Goal: Task Accomplishment & Management: Use online tool/utility

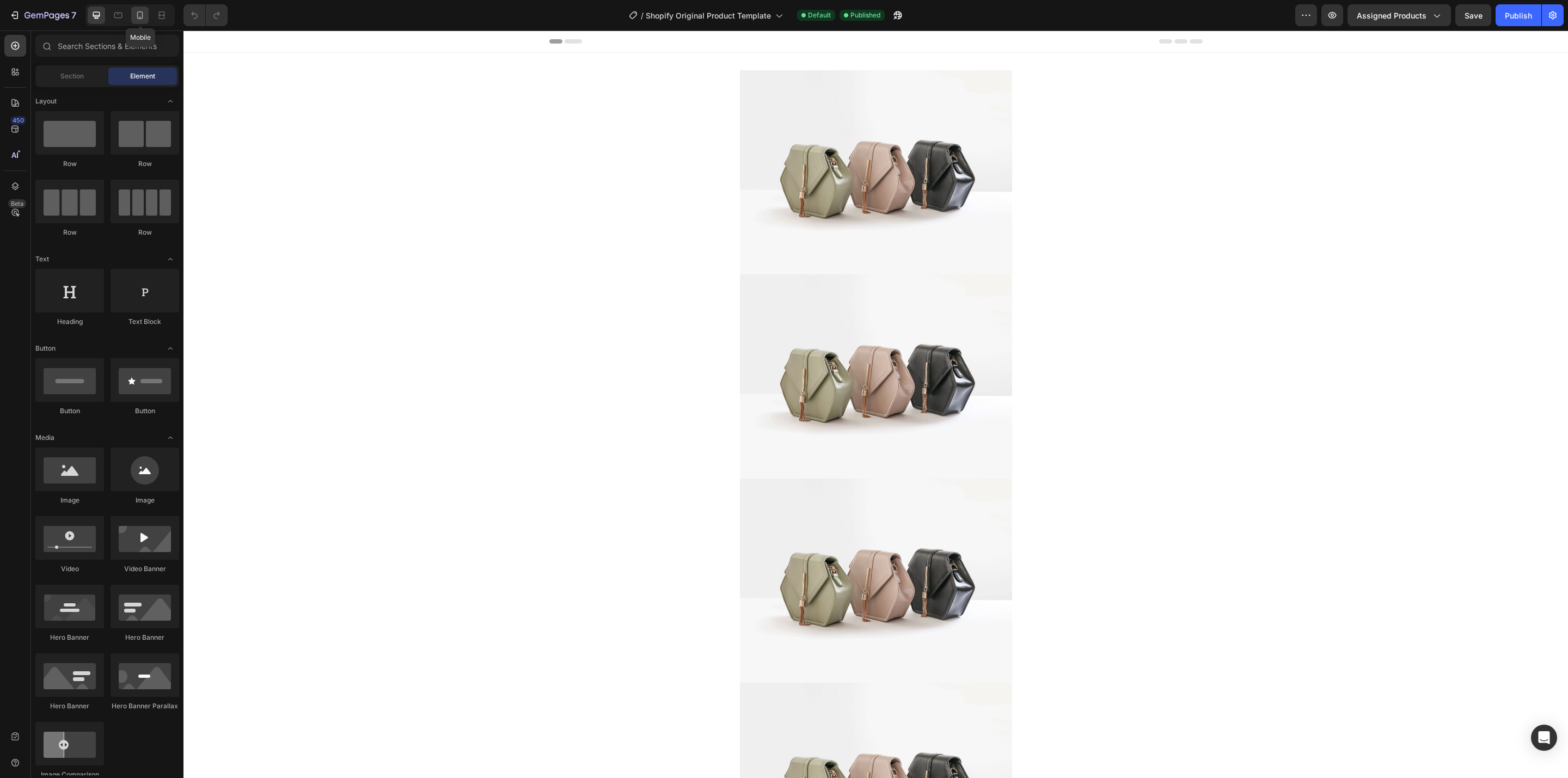
click at [144, 16] on icon at bounding box center [139, 14] width 10 height 10
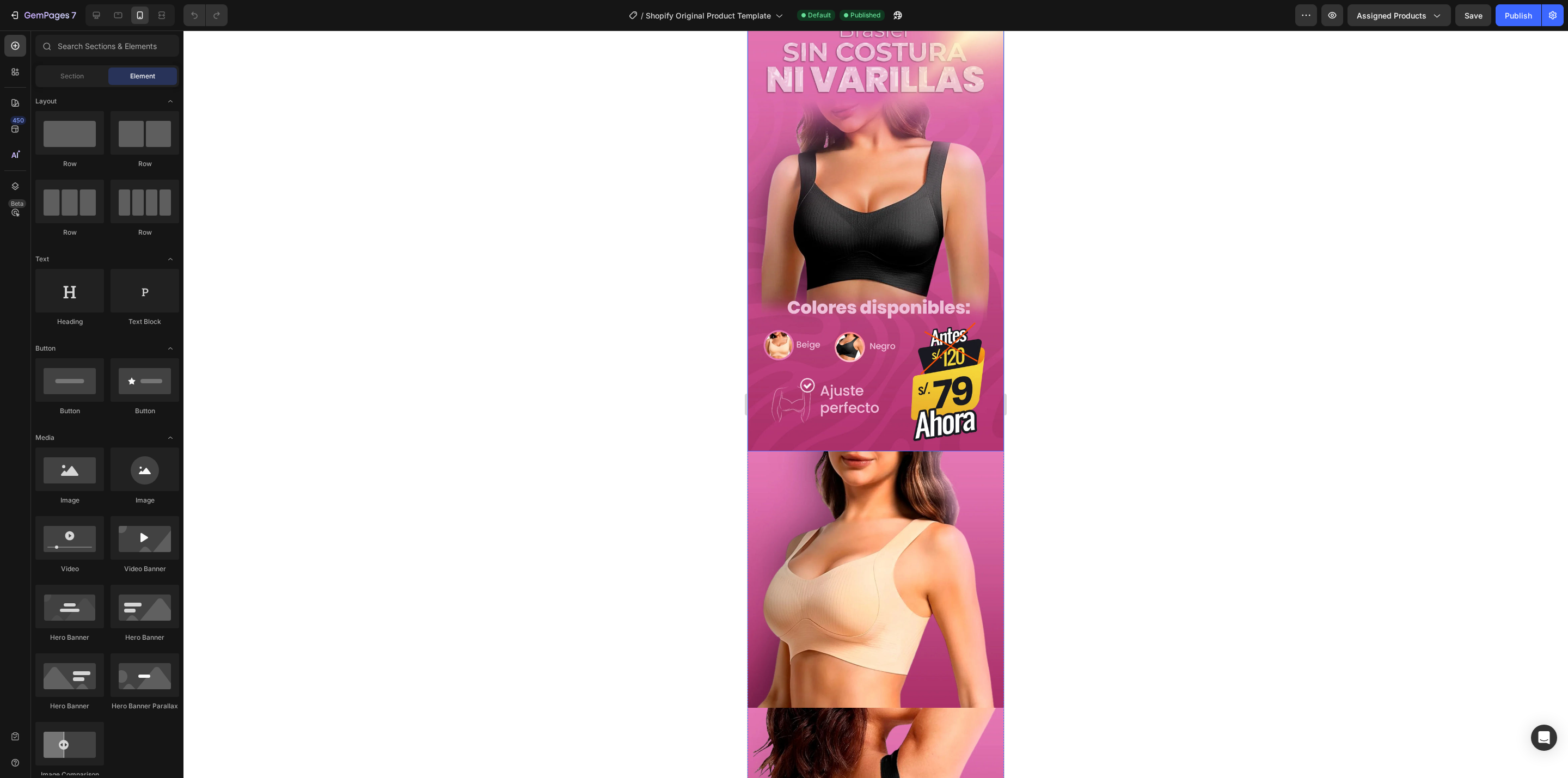
scroll to position [81, 0]
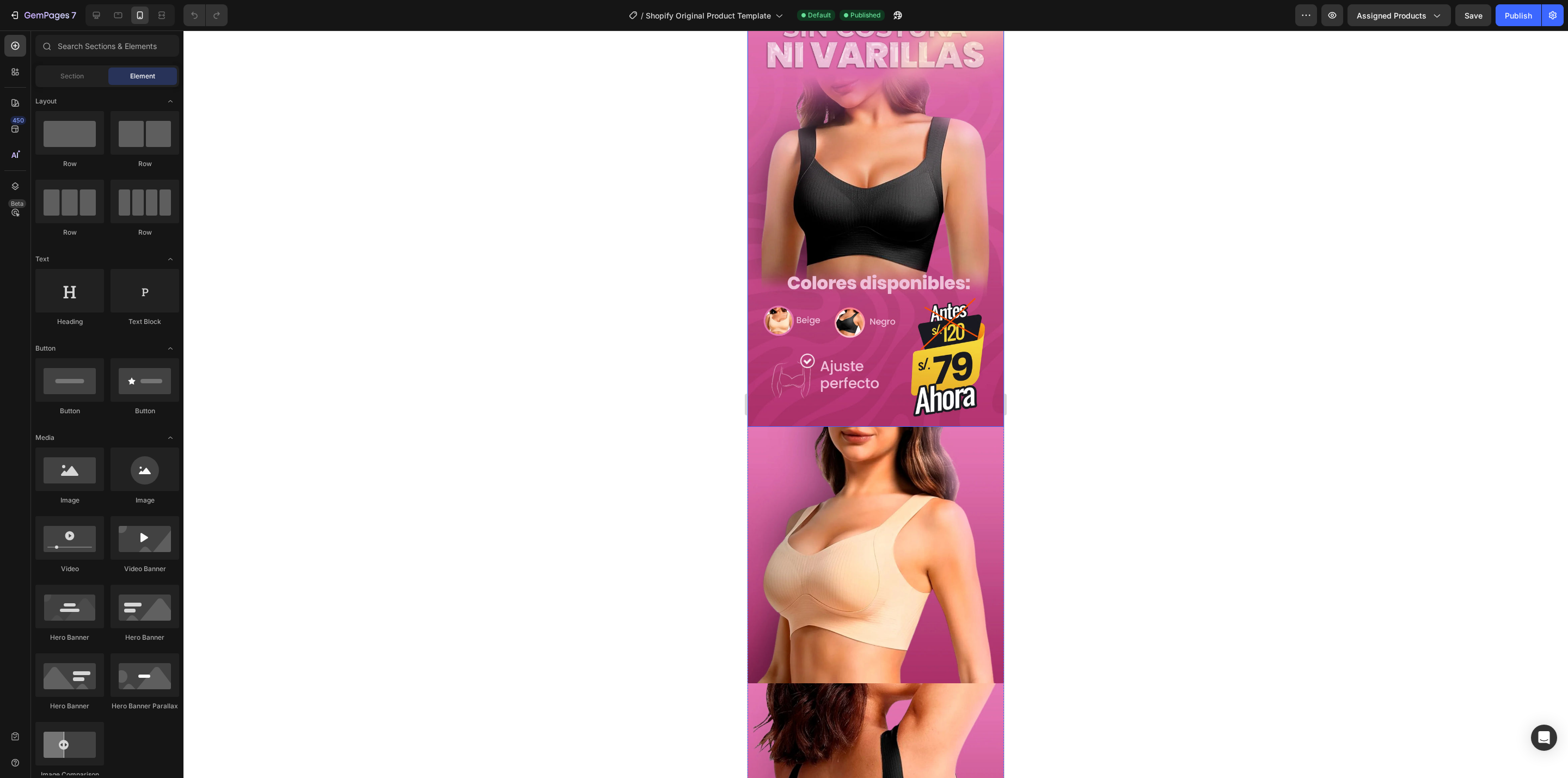
click at [871, 296] on img at bounding box center [875, 199] width 257 height 455
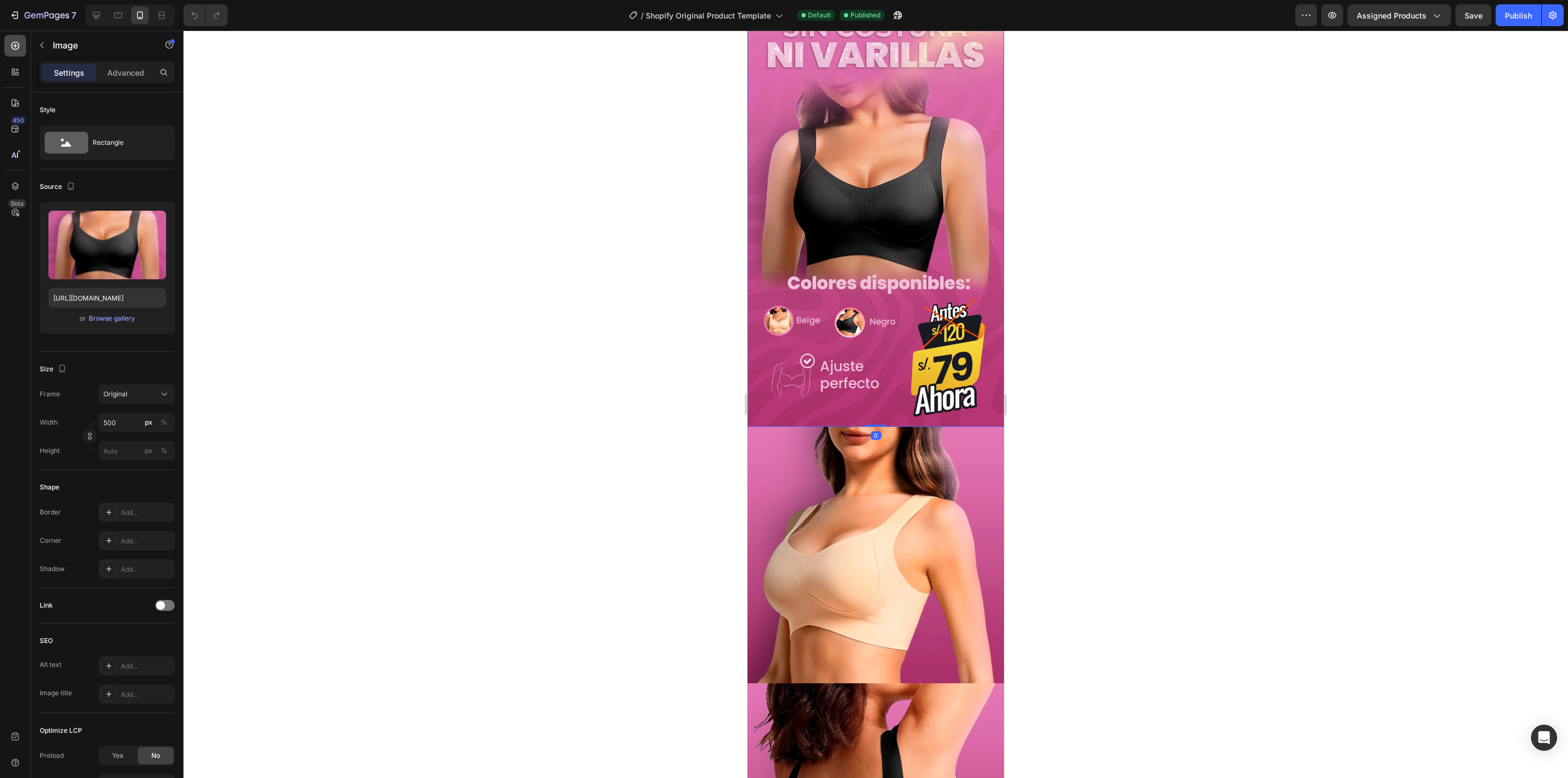
click at [20, 45] on icon at bounding box center [14, 45] width 10 height 10
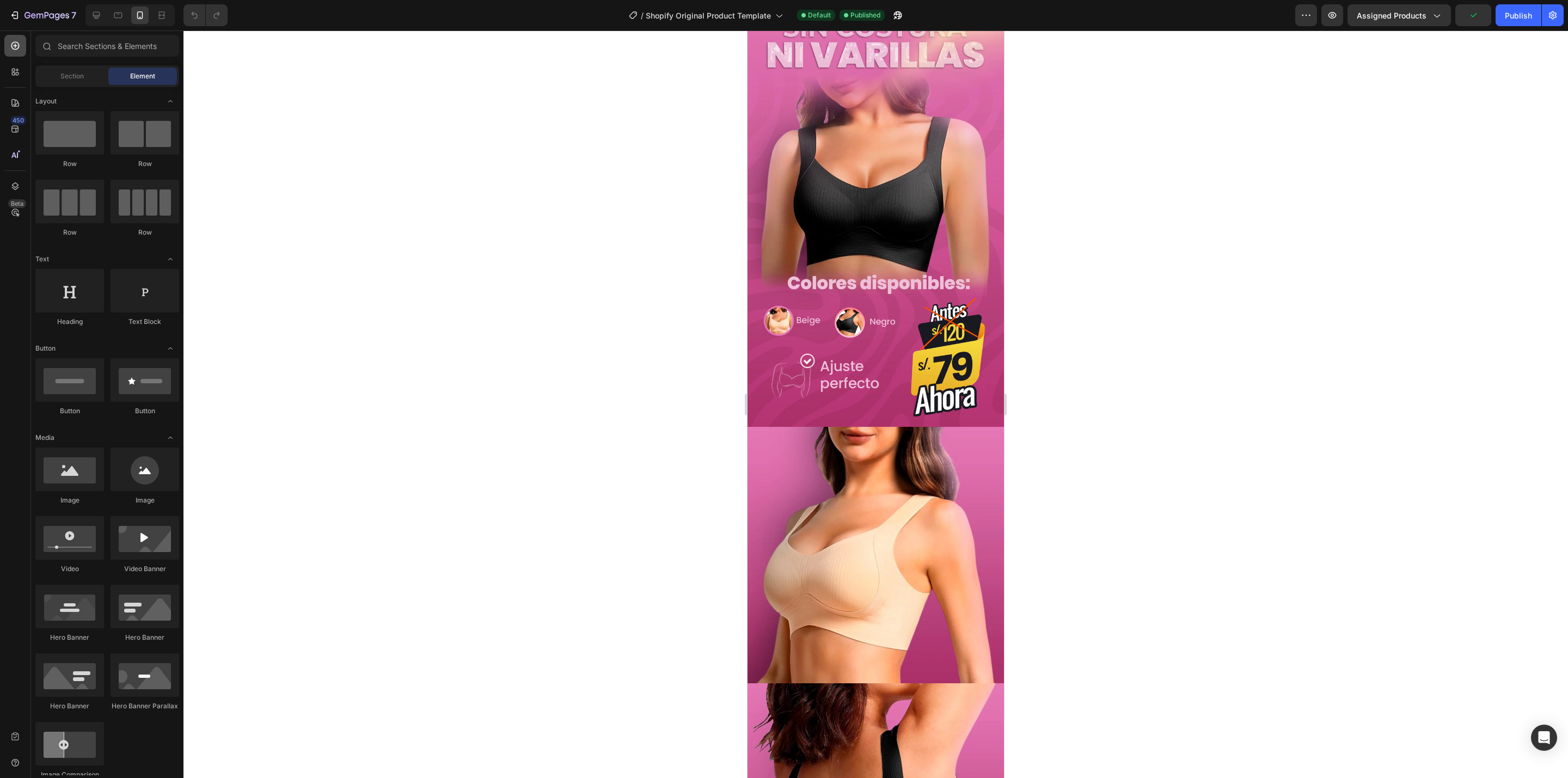
click at [6, 44] on div at bounding box center [15, 45] width 22 height 22
click at [79, 75] on span "Section" at bounding box center [72, 76] width 24 height 9
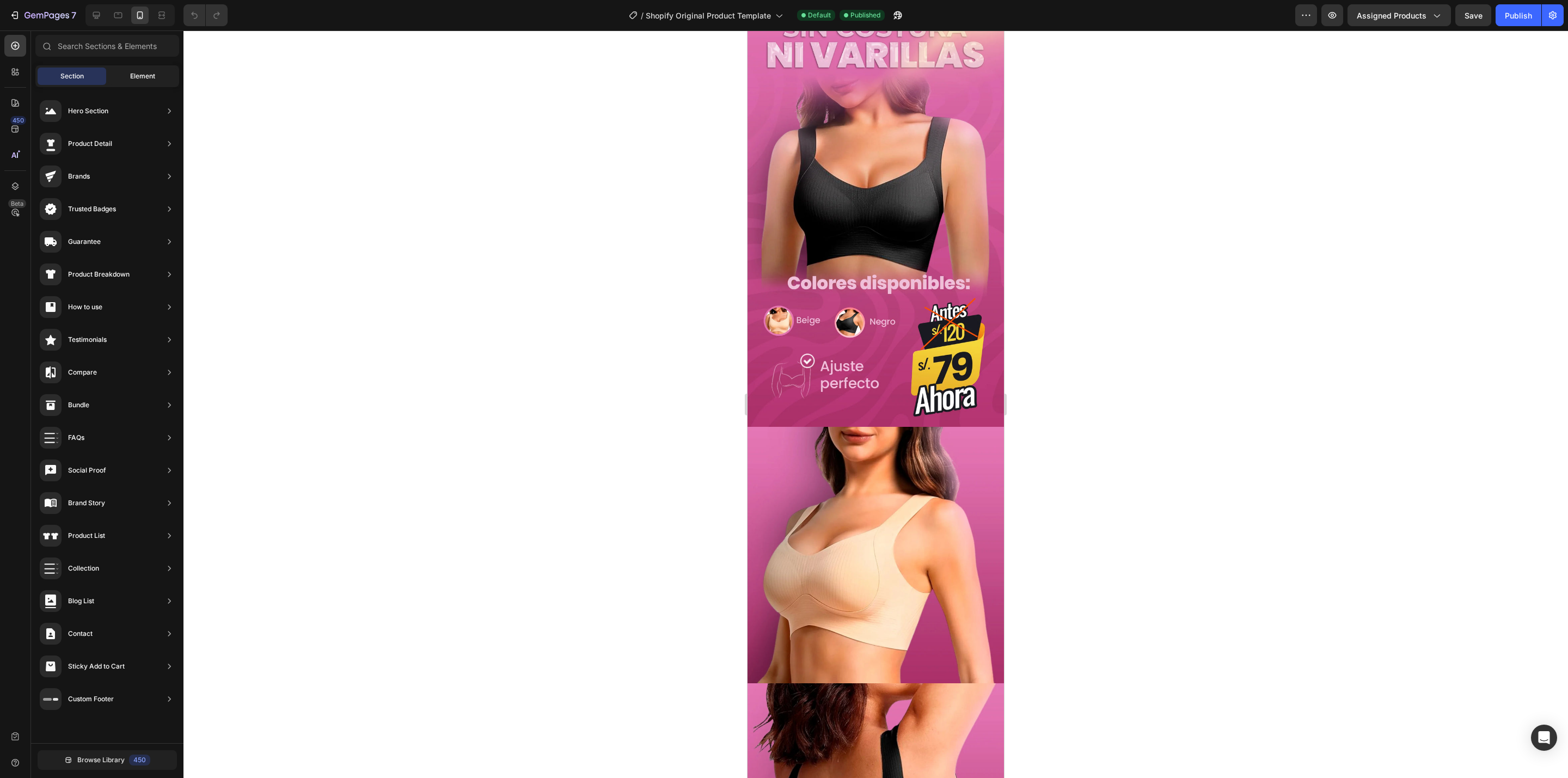
click at [118, 79] on div "Element" at bounding box center [142, 76] width 68 height 17
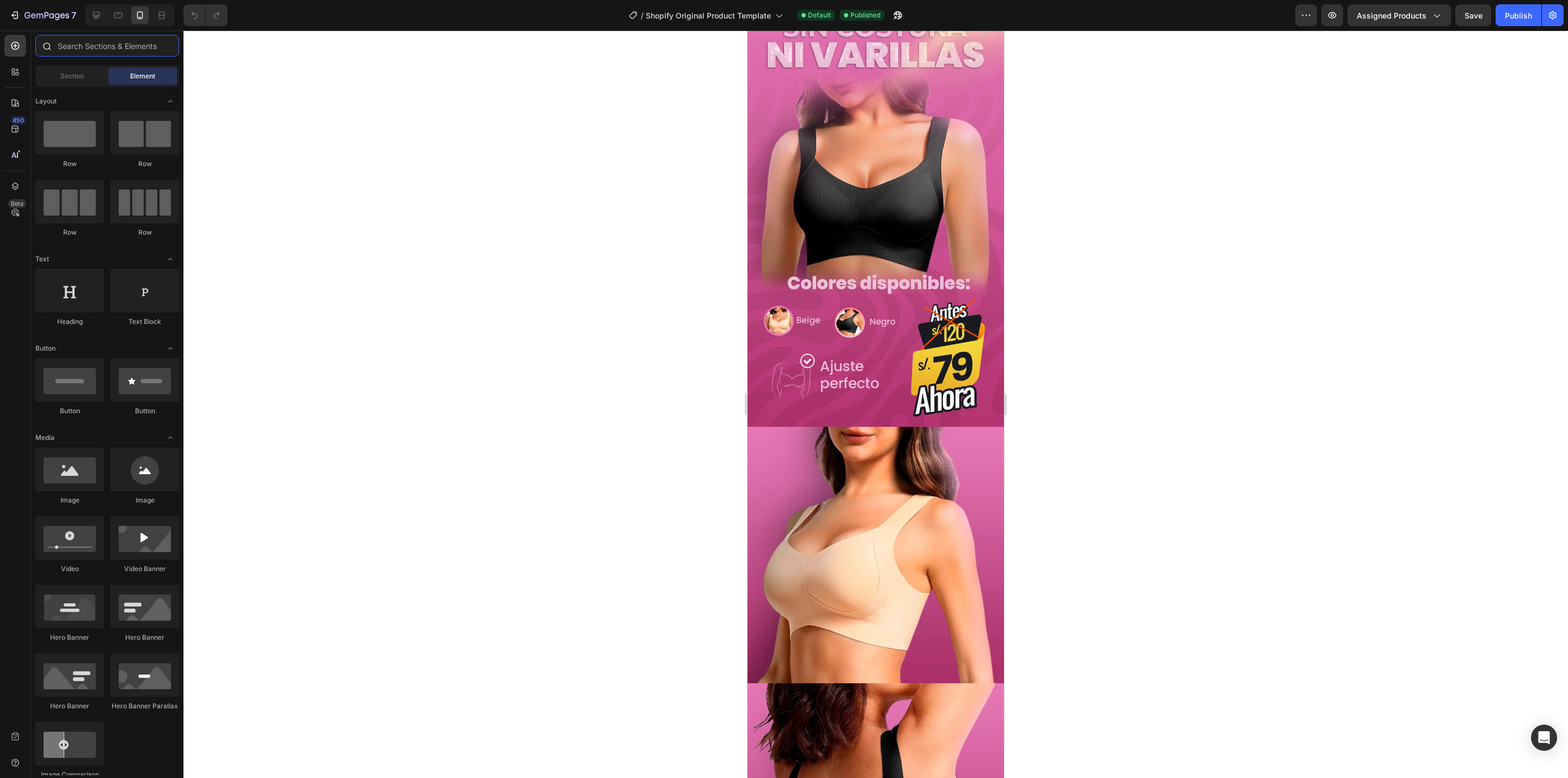
click at [83, 47] on input "text" at bounding box center [107, 45] width 144 height 22
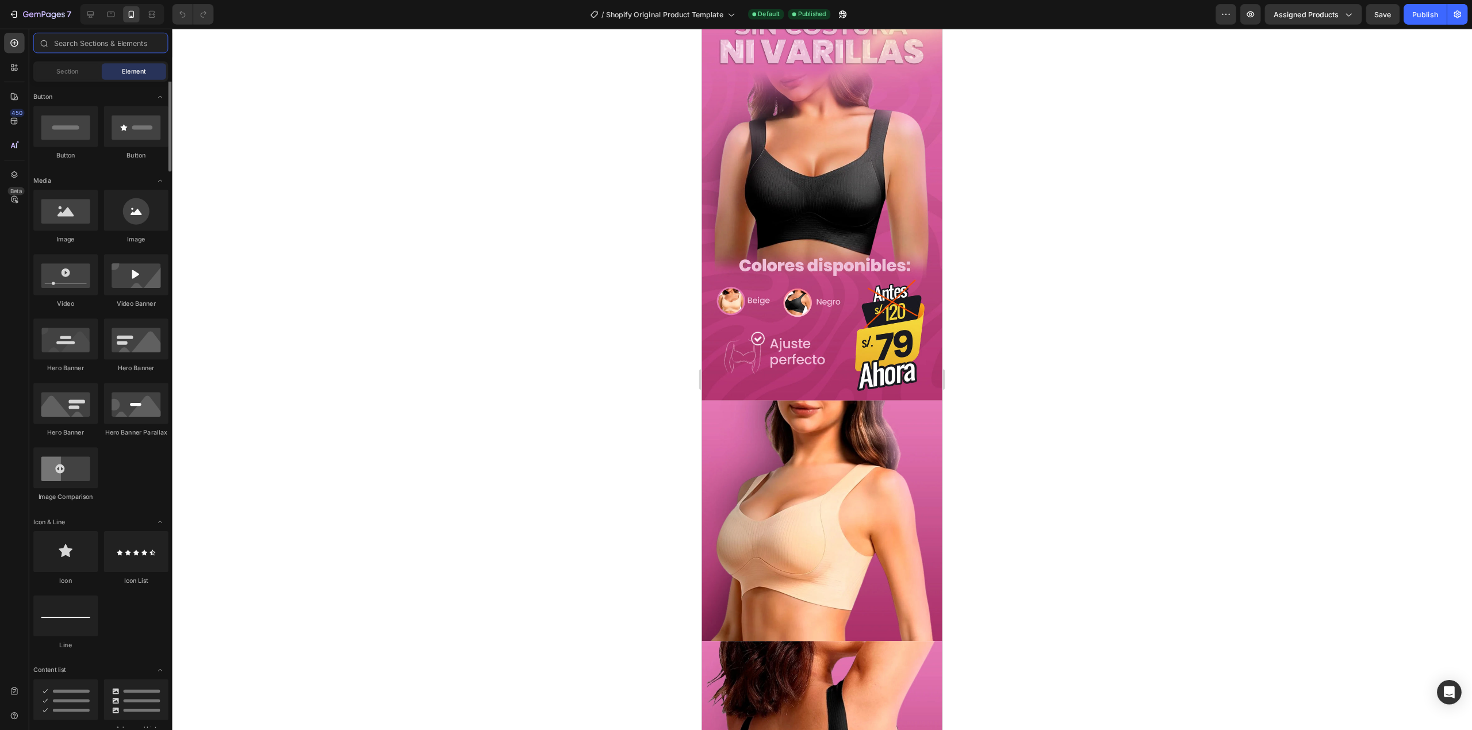
scroll to position [0, 0]
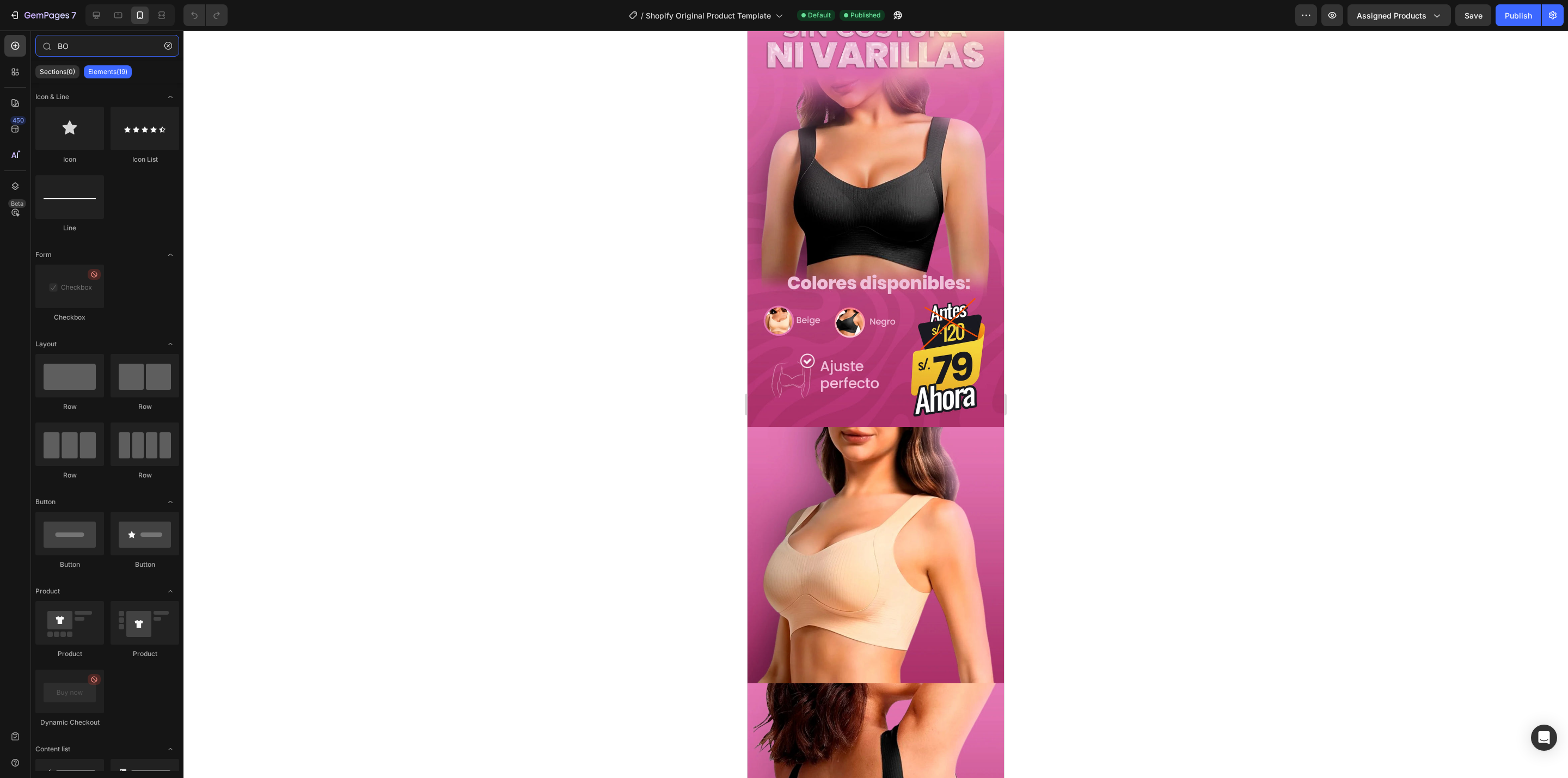
type input "B"
type input "b"
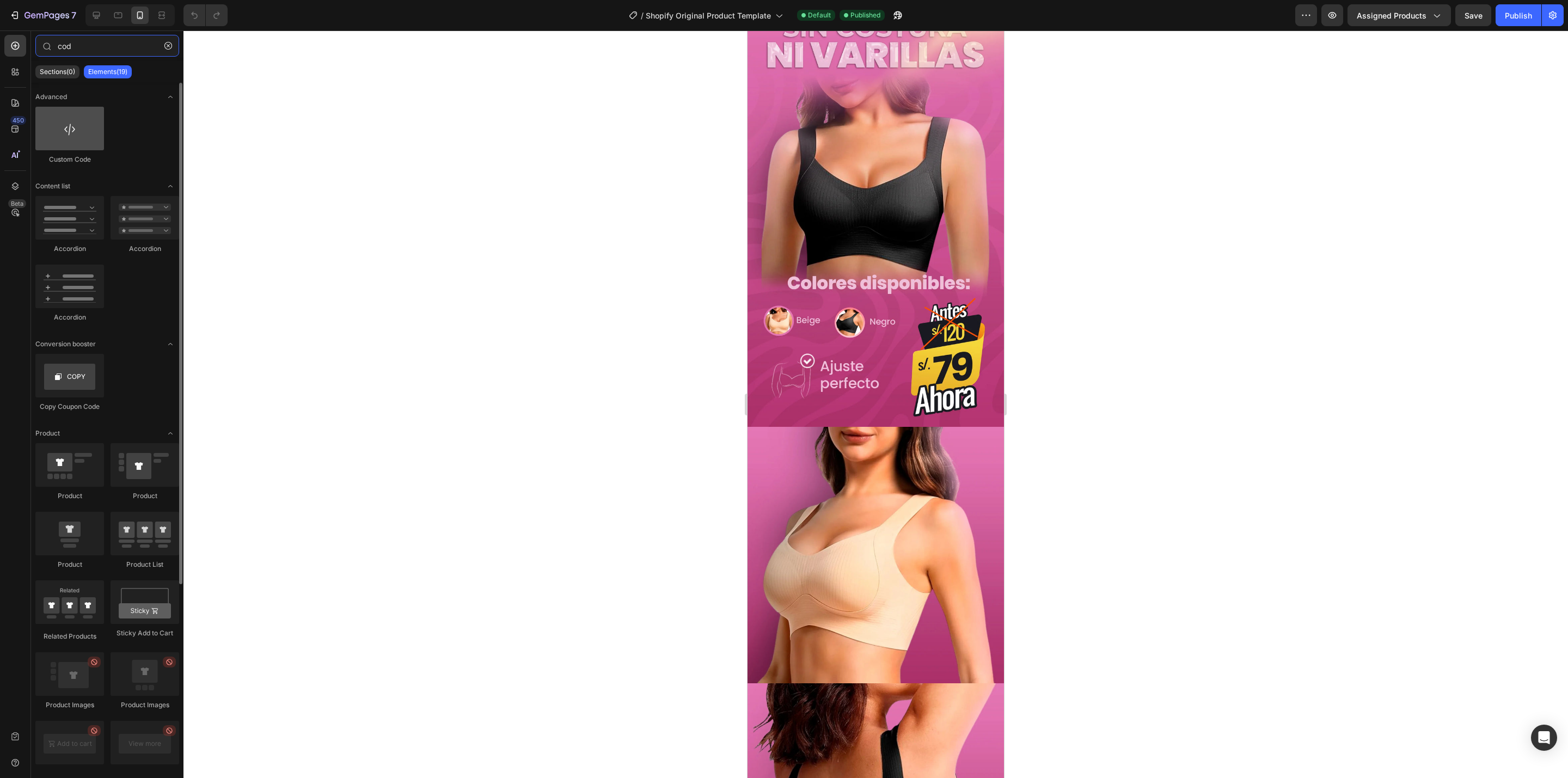
type input "cod"
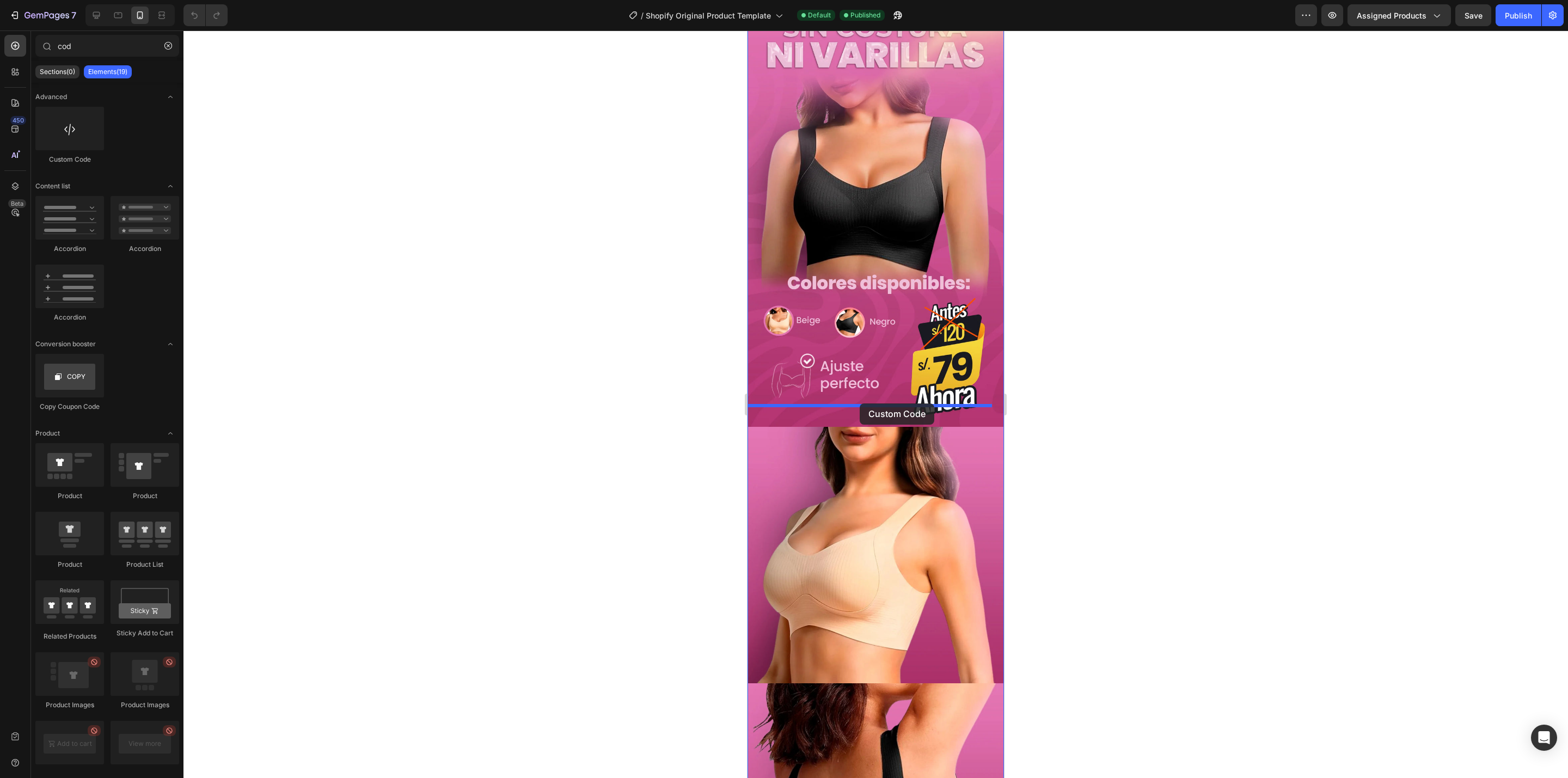
drag, startPoint x: 819, startPoint y: 156, endPoint x: 860, endPoint y: 403, distance: 250.4
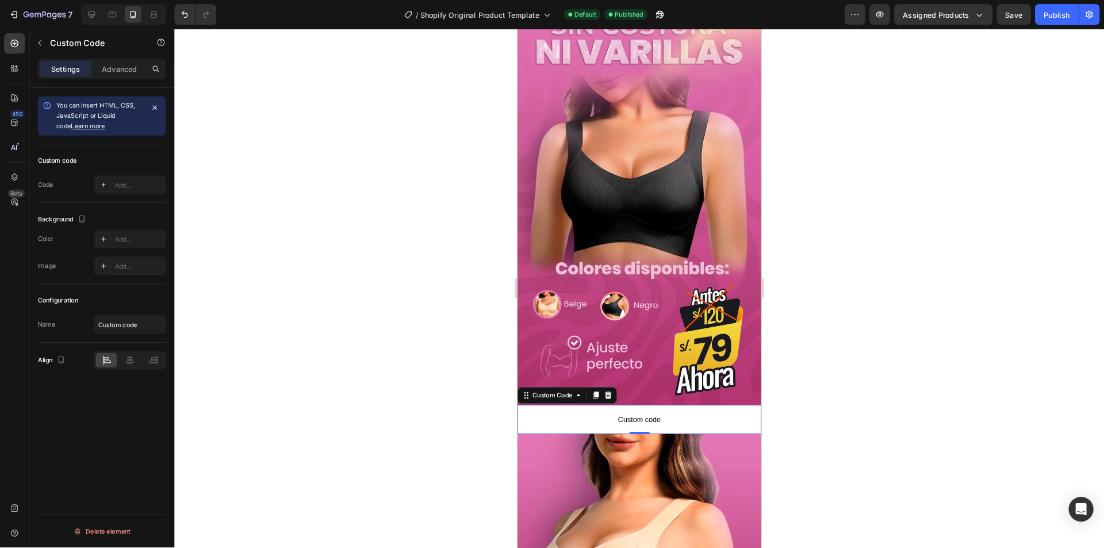
scroll to position [87, 0]
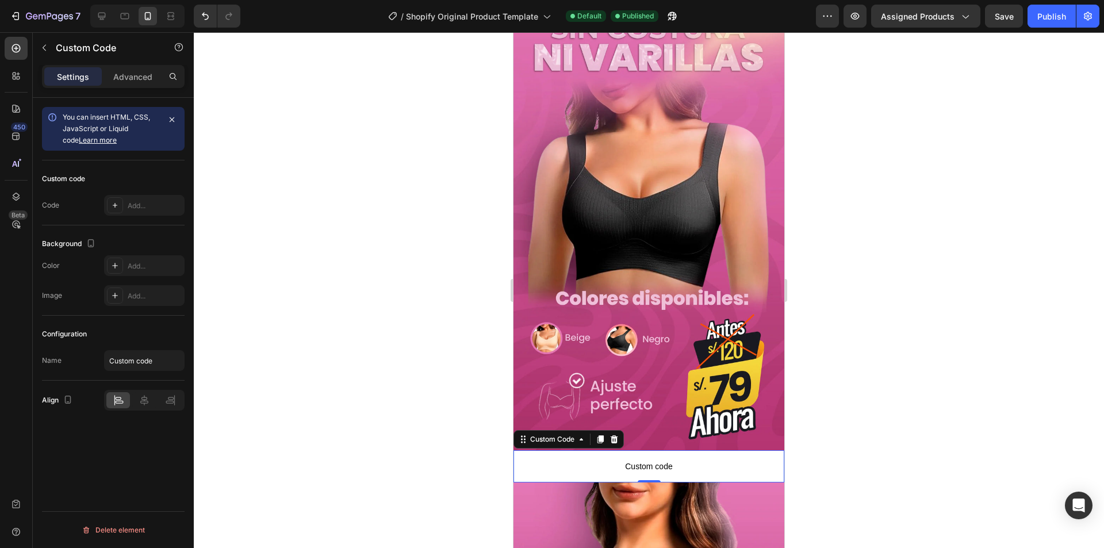
click at [634, 459] on span "Custom code" at bounding box center [648, 466] width 271 height 14
click at [153, 204] on div "Add..." at bounding box center [155, 206] width 54 height 10
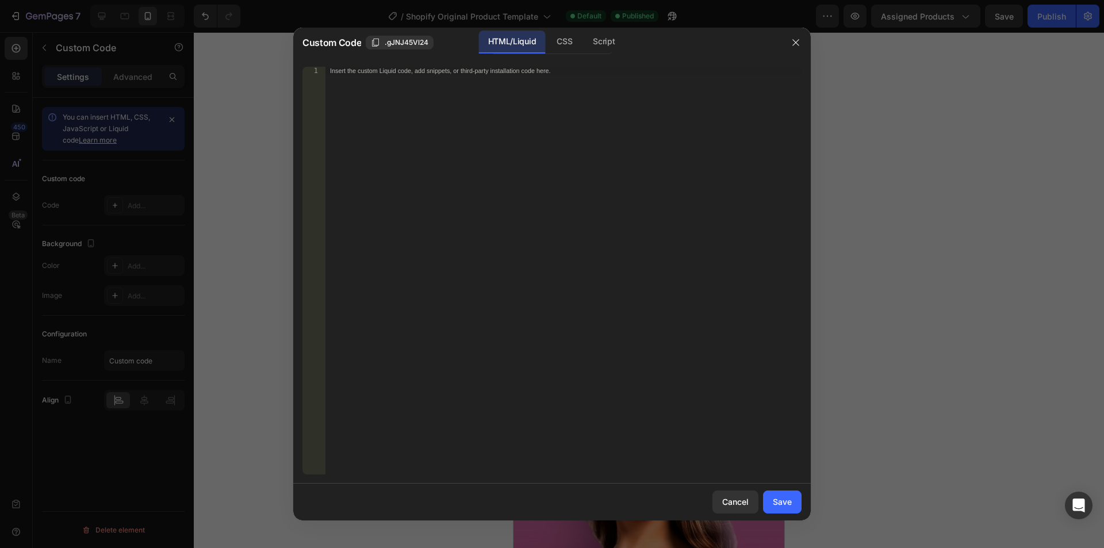
click at [402, 78] on div "Insert the custom Liquid code, add snippets, or third-party installation code h…" at bounding box center [563, 279] width 476 height 424
paste textarea "<div id="_rsi-cod-form-embed-custom-hook"></div>"
type textarea "<div id="_rsi-cod-form-embed-custom-hook"></div>"
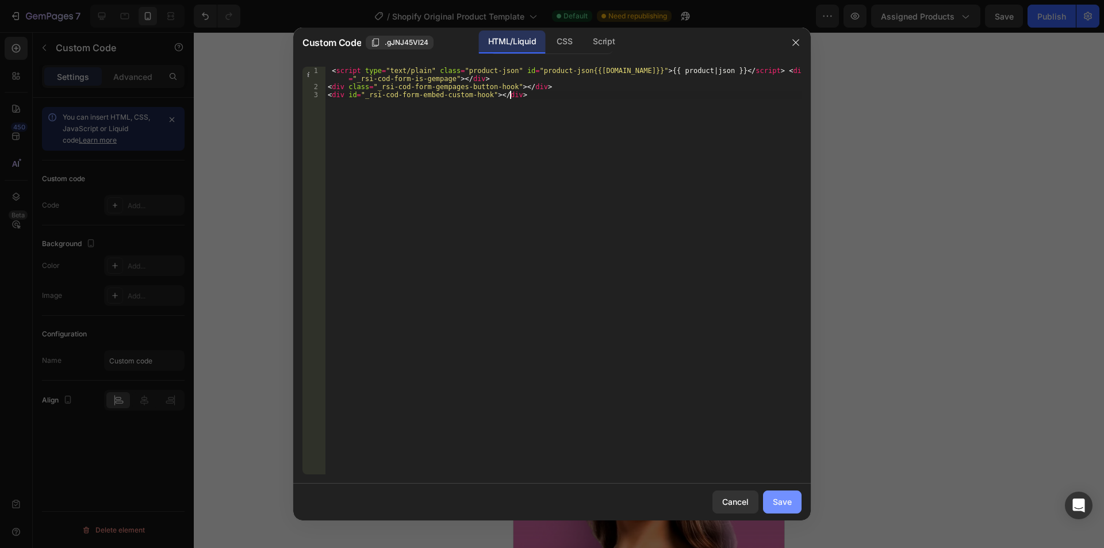
click at [774, 497] on div "Save" at bounding box center [782, 502] width 19 height 12
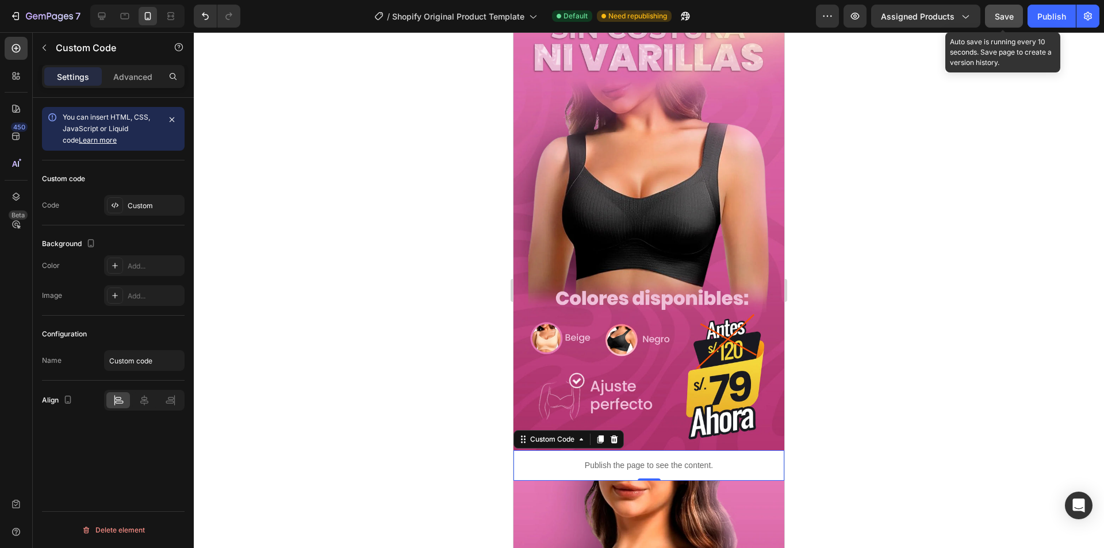
click at [1004, 22] on div "Save" at bounding box center [1004, 16] width 19 height 12
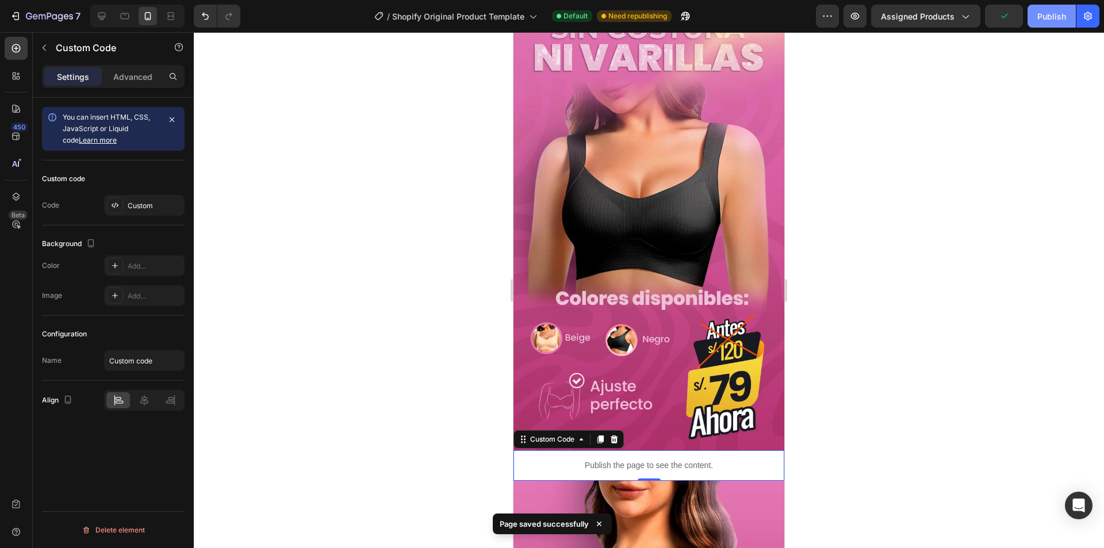
click at [1048, 18] on div "Publish" at bounding box center [1051, 16] width 29 height 12
click at [1039, 17] on div "Publish" at bounding box center [1051, 16] width 29 height 12
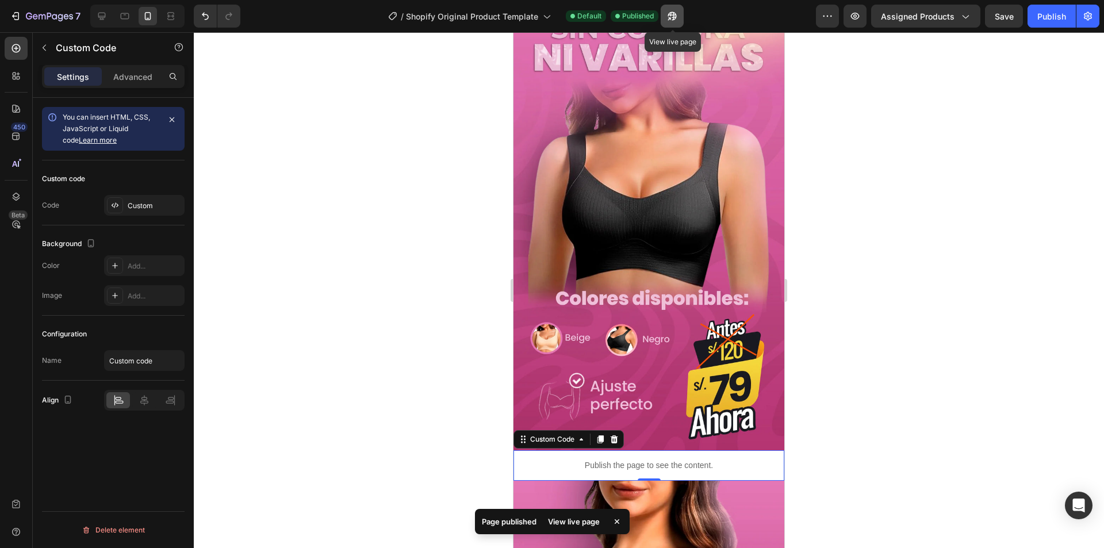
click at [672, 13] on icon "button" at bounding box center [672, 16] width 9 height 9
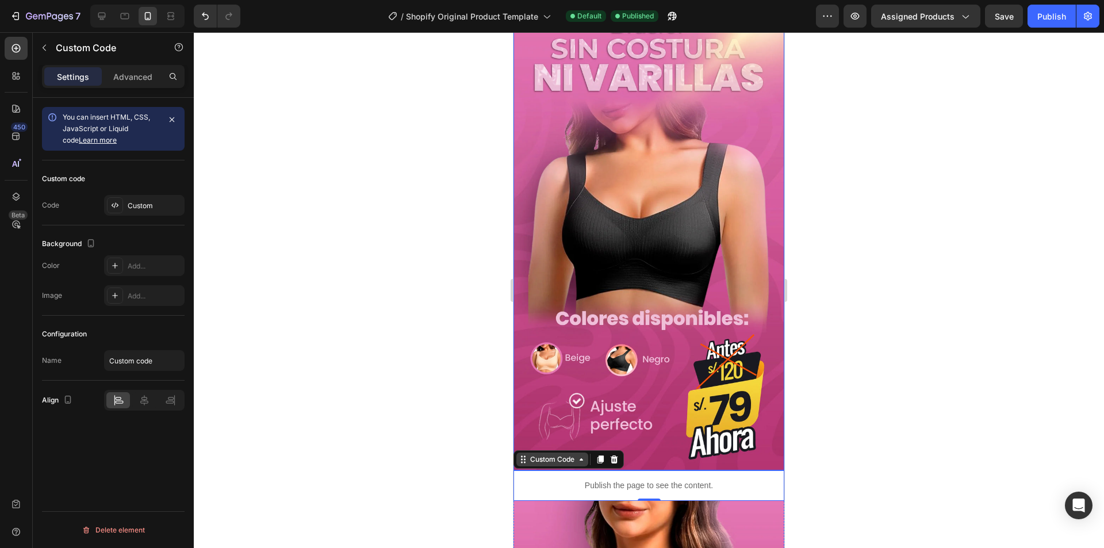
scroll to position [172, 0]
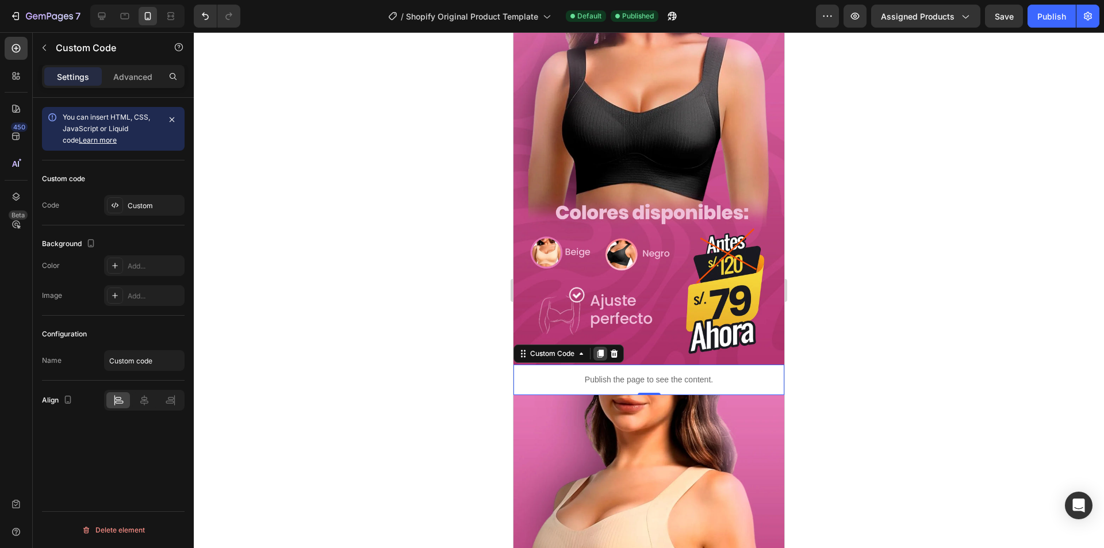
click at [595, 347] on div at bounding box center [600, 354] width 14 height 14
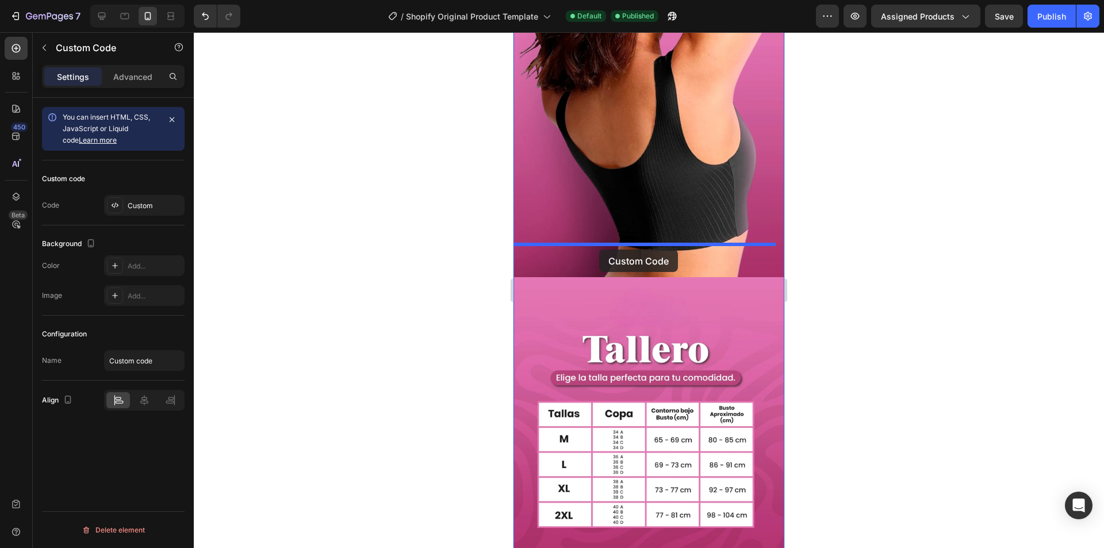
drag, startPoint x: 532, startPoint y: 384, endPoint x: 599, endPoint y: 250, distance: 149.7
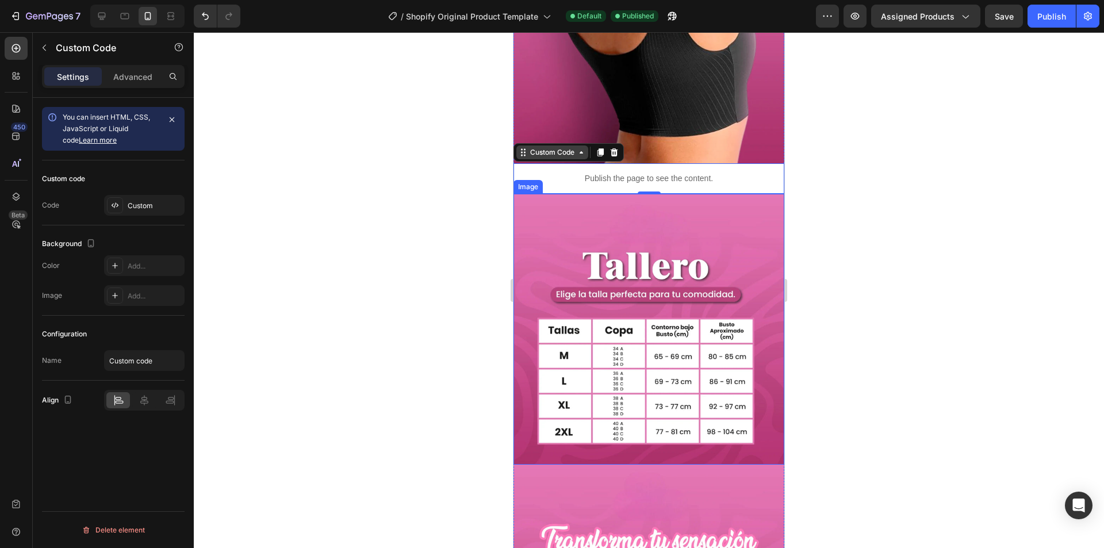
scroll to position [947, 0]
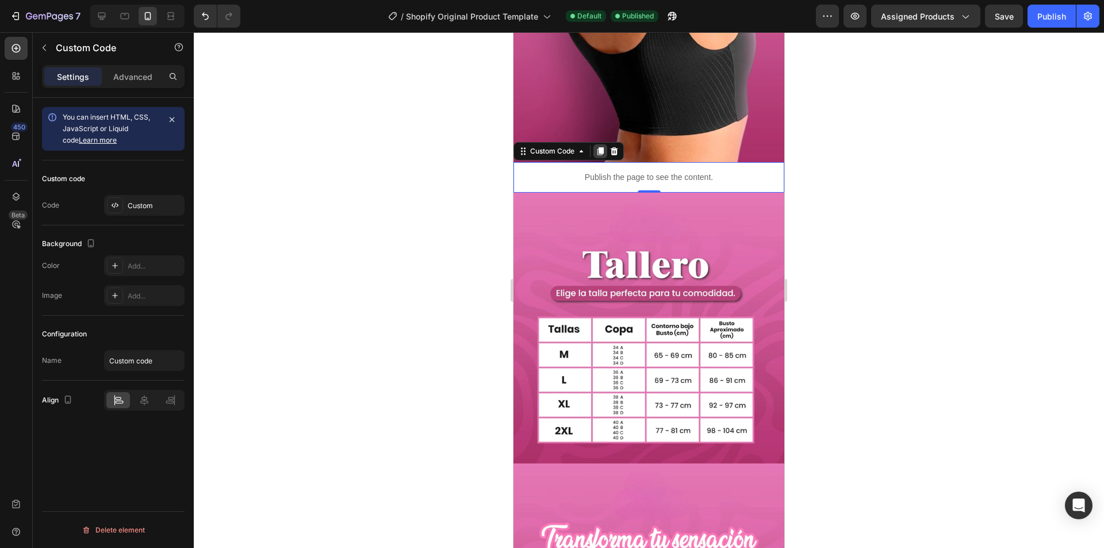
click at [604, 147] on icon at bounding box center [600, 151] width 6 height 8
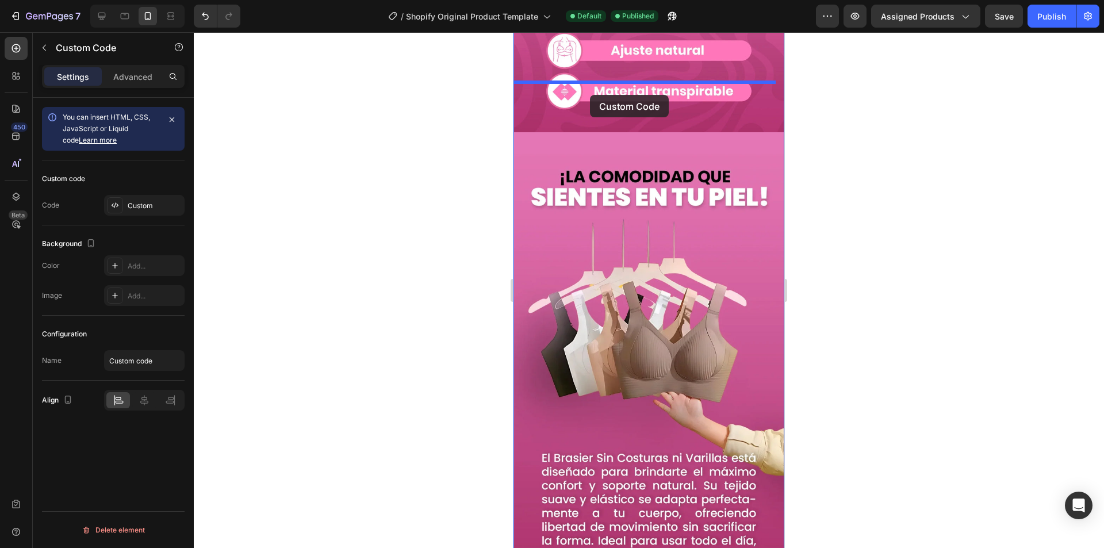
drag, startPoint x: 524, startPoint y: 144, endPoint x: 597, endPoint y: 79, distance: 97.7
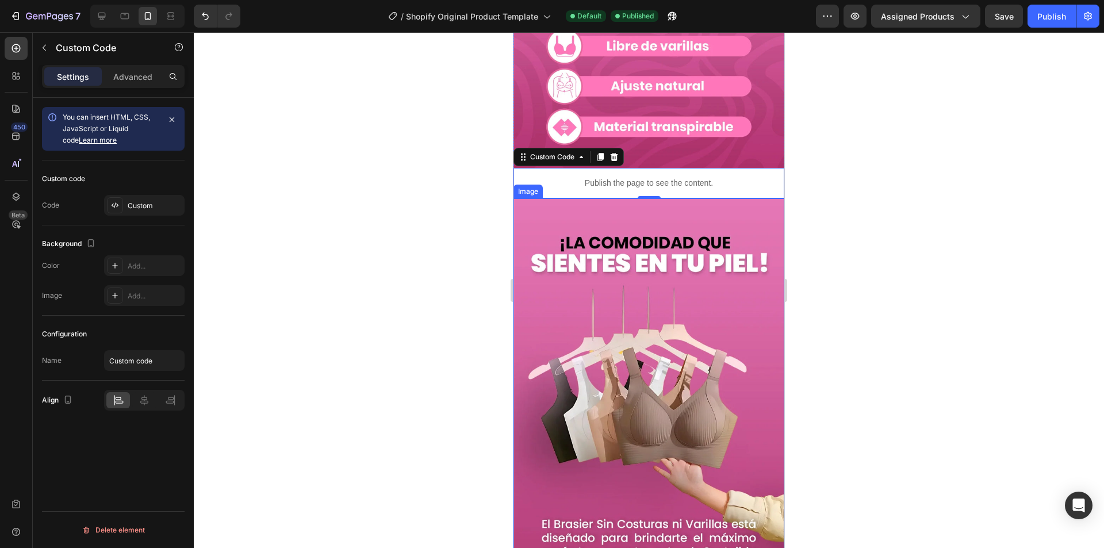
scroll to position [1457, 0]
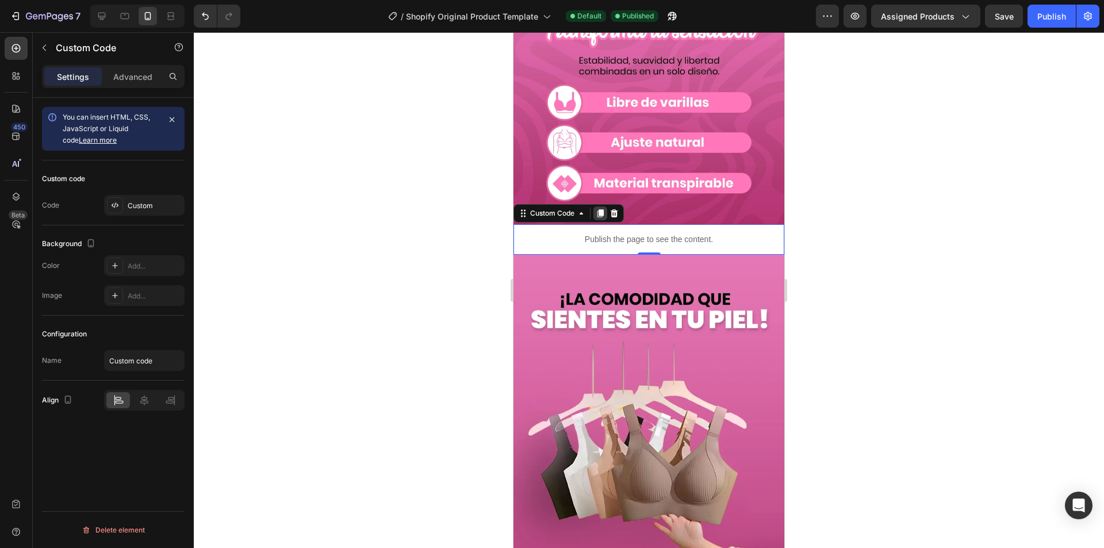
click at [602, 209] on icon at bounding box center [600, 213] width 9 height 9
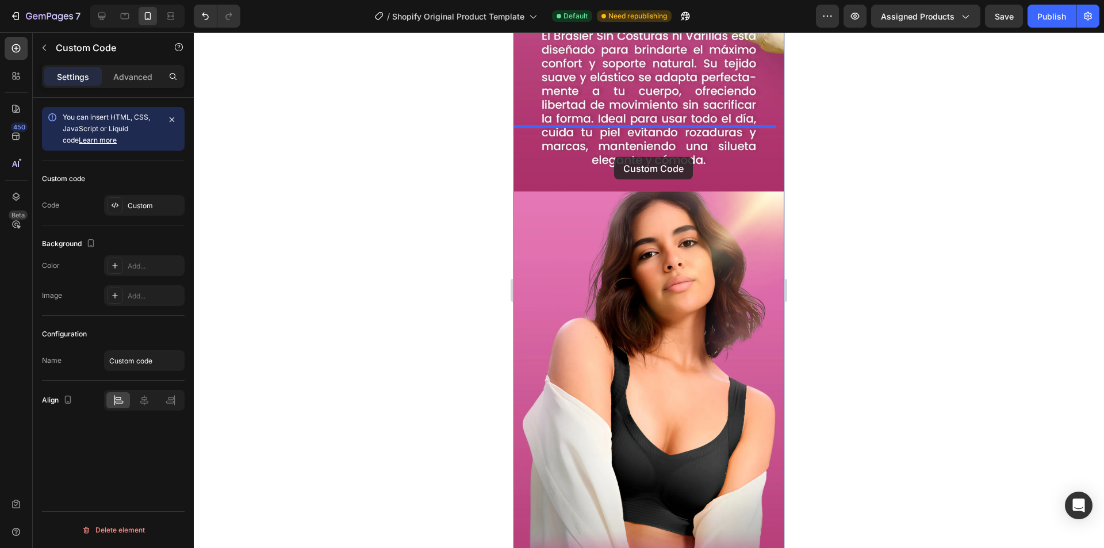
drag, startPoint x: 526, startPoint y: 197, endPoint x: 615, endPoint y: 153, distance: 100.0
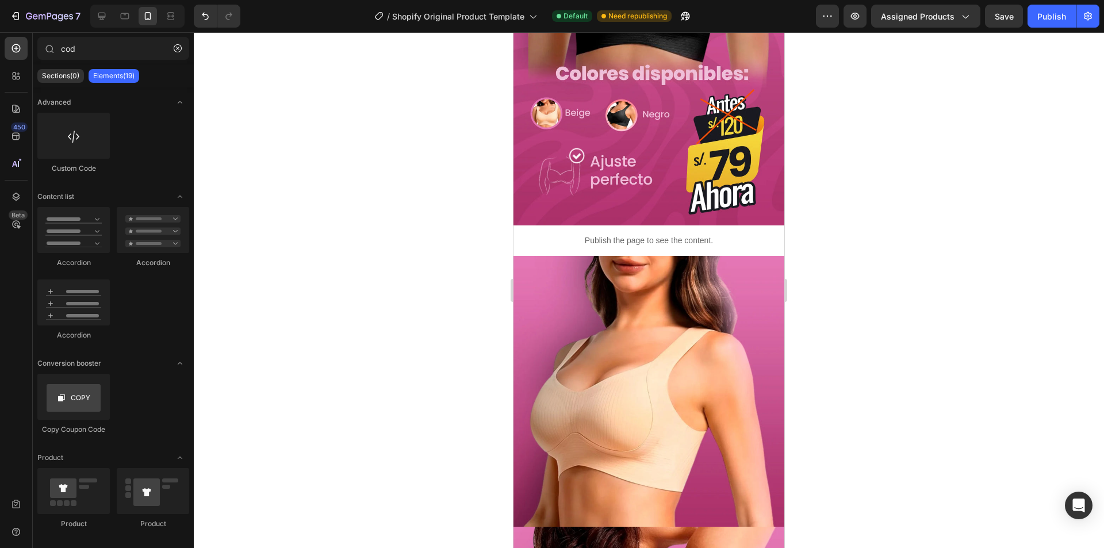
scroll to position [0, 0]
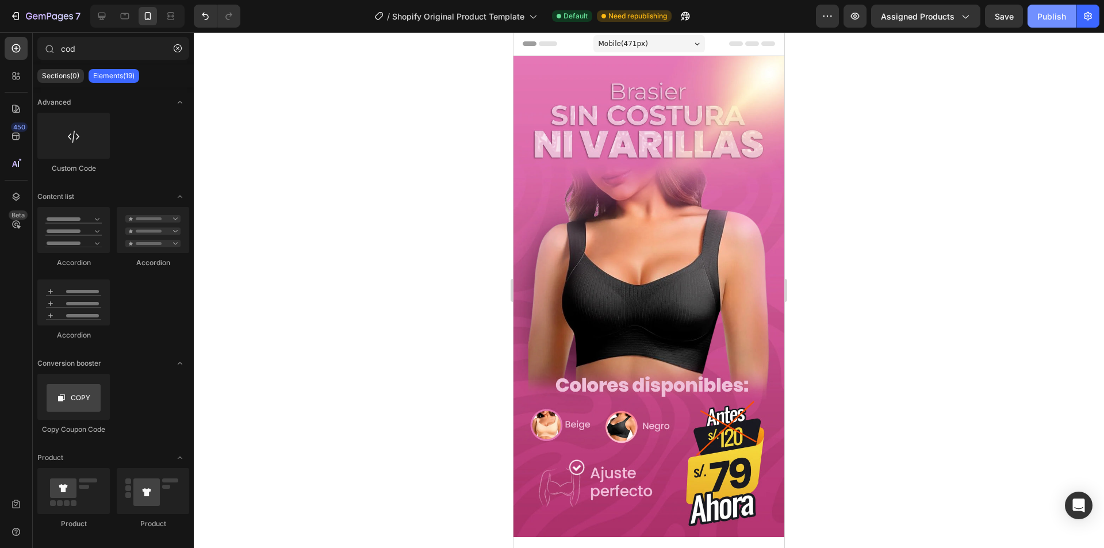
click at [1052, 16] on div "Publish" at bounding box center [1051, 16] width 29 height 12
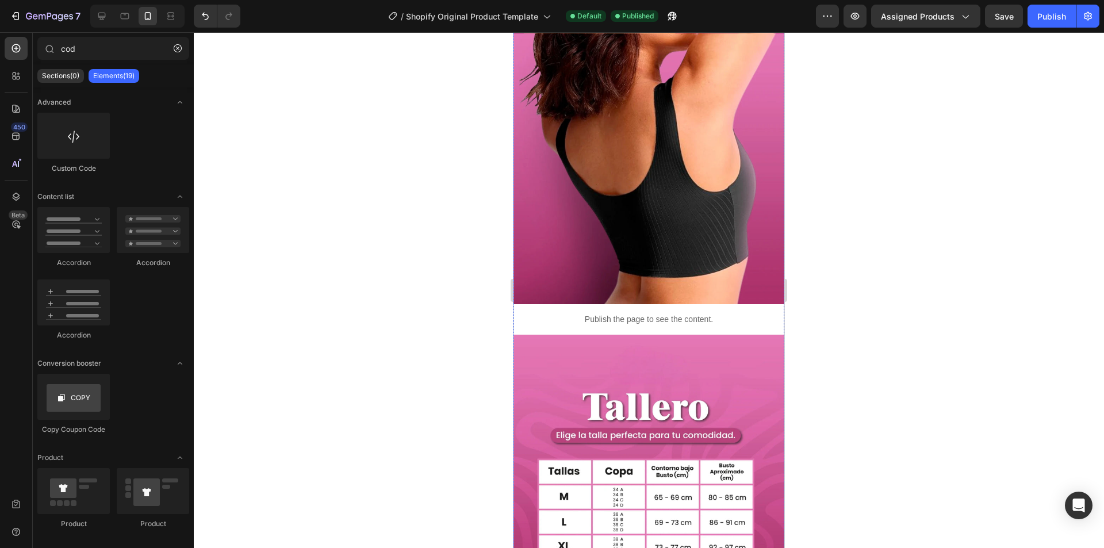
scroll to position [690, 0]
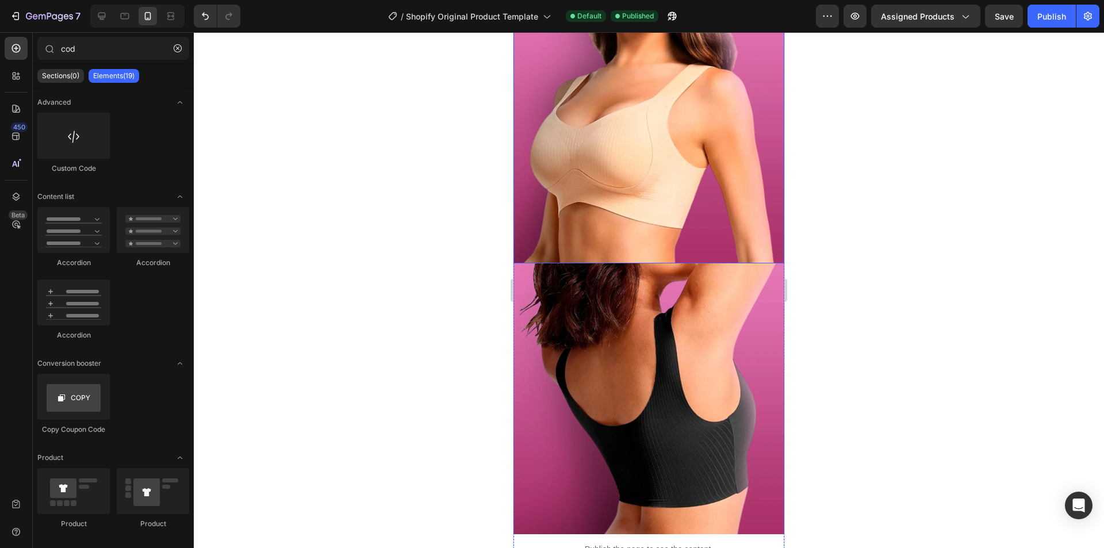
click at [661, 195] on img at bounding box center [648, 128] width 271 height 271
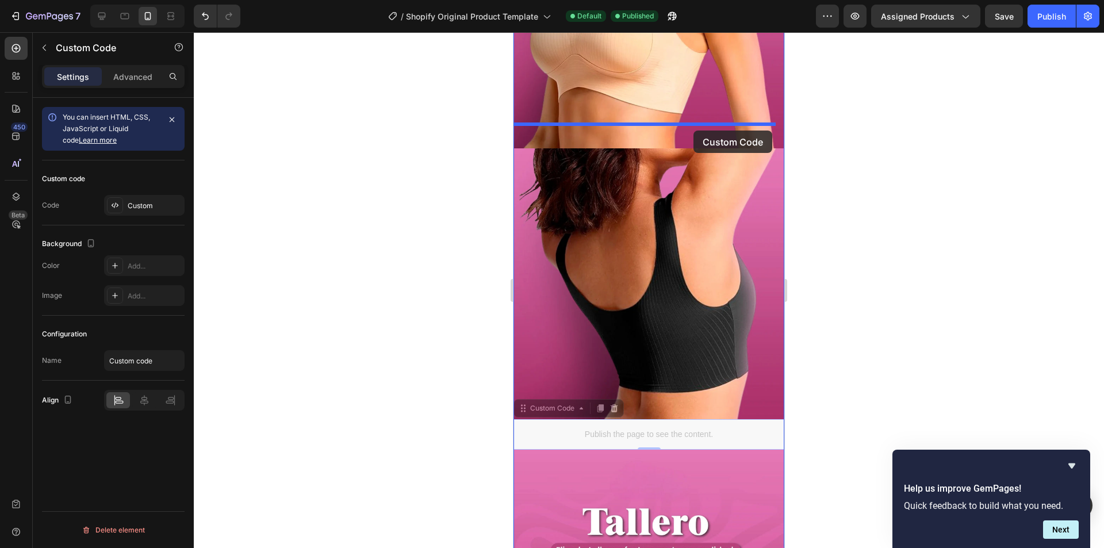
drag, startPoint x: 661, startPoint y: 401, endPoint x: 693, endPoint y: 131, distance: 272.7
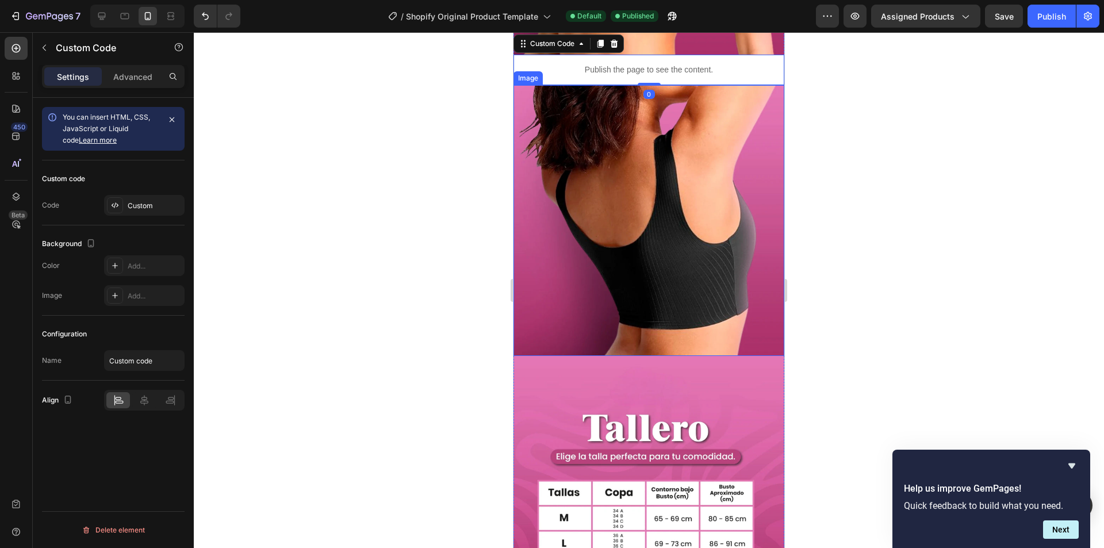
scroll to position [747, 0]
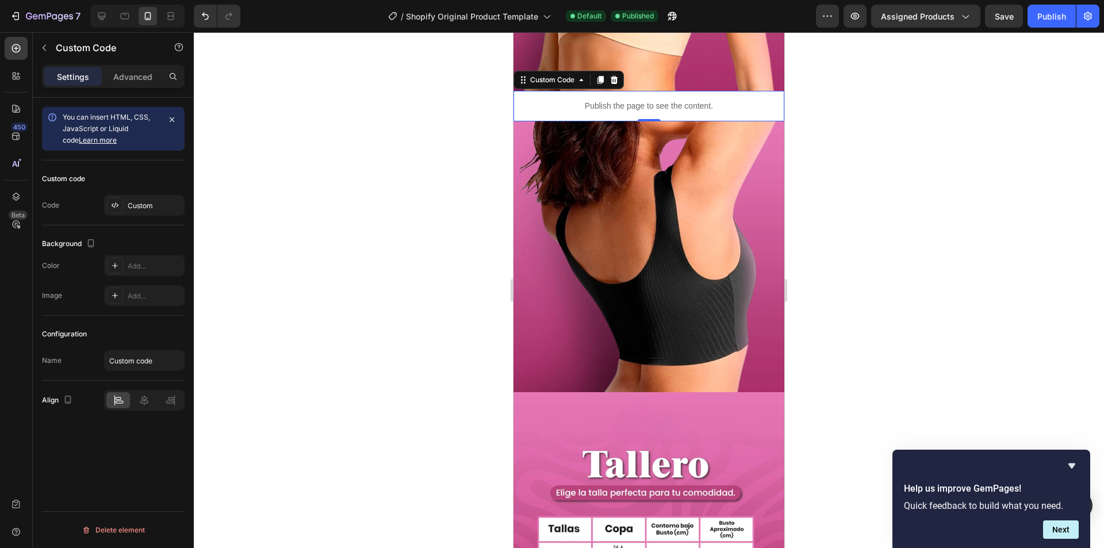
click at [695, 100] on p "Publish the page to see the content." at bounding box center [648, 106] width 271 height 12
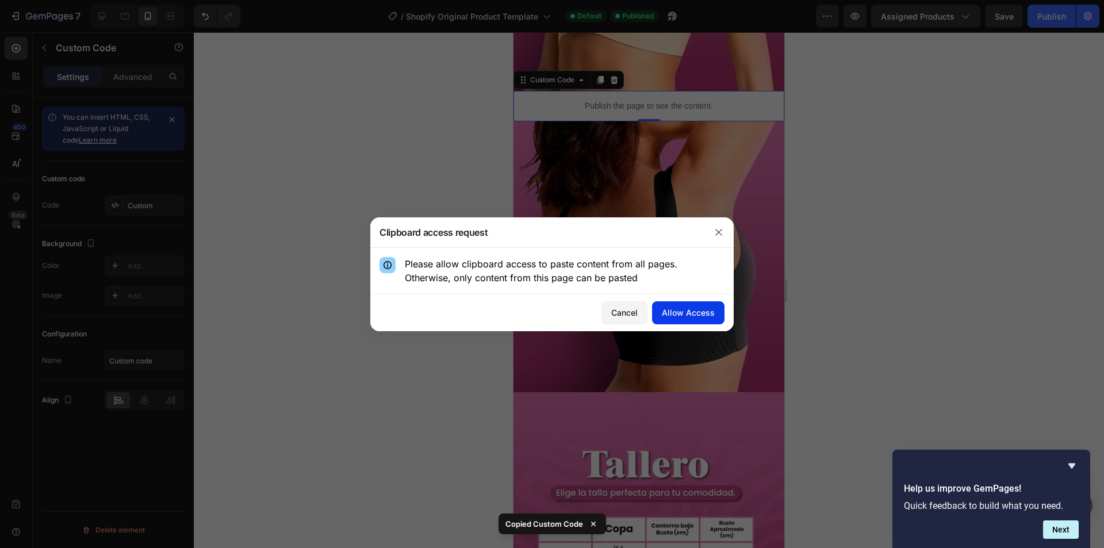
click at [679, 308] on div "Allow Access" at bounding box center [688, 312] width 53 height 12
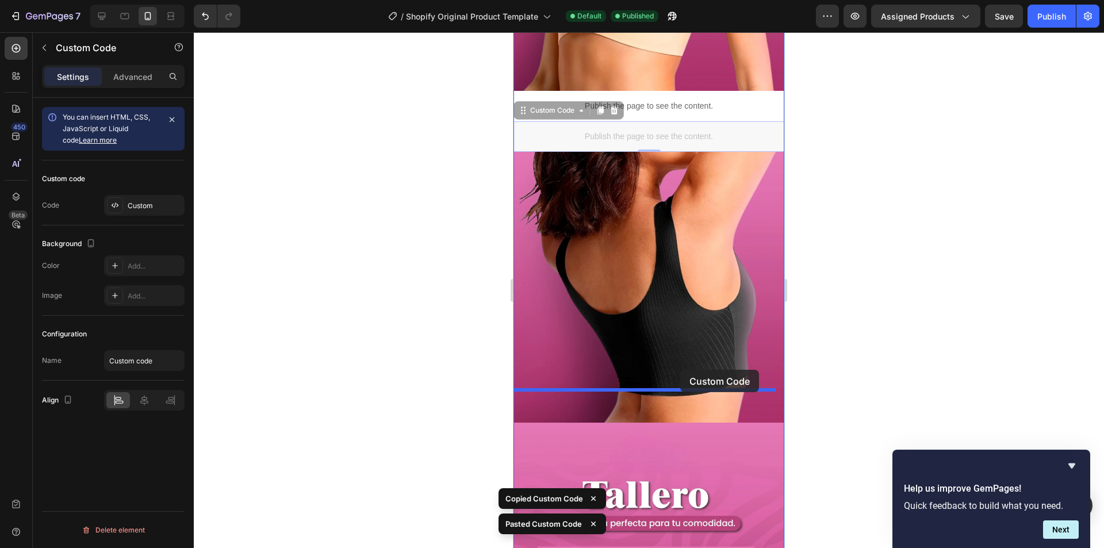
drag, startPoint x: 663, startPoint y: 109, endPoint x: 680, endPoint y: 370, distance: 261.0
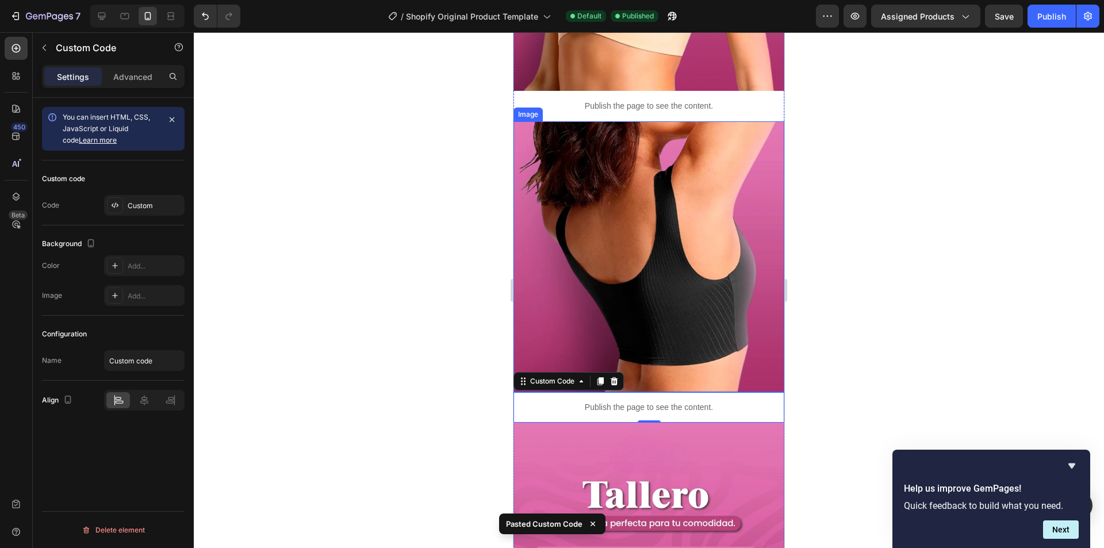
click at [681, 316] on img at bounding box center [648, 256] width 271 height 271
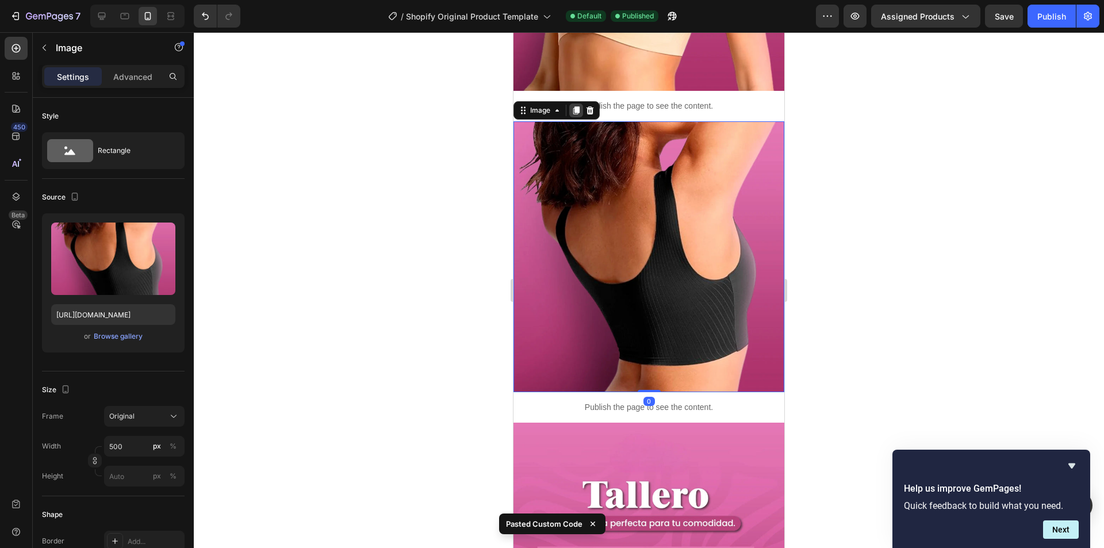
click at [577, 106] on icon at bounding box center [576, 110] width 6 height 8
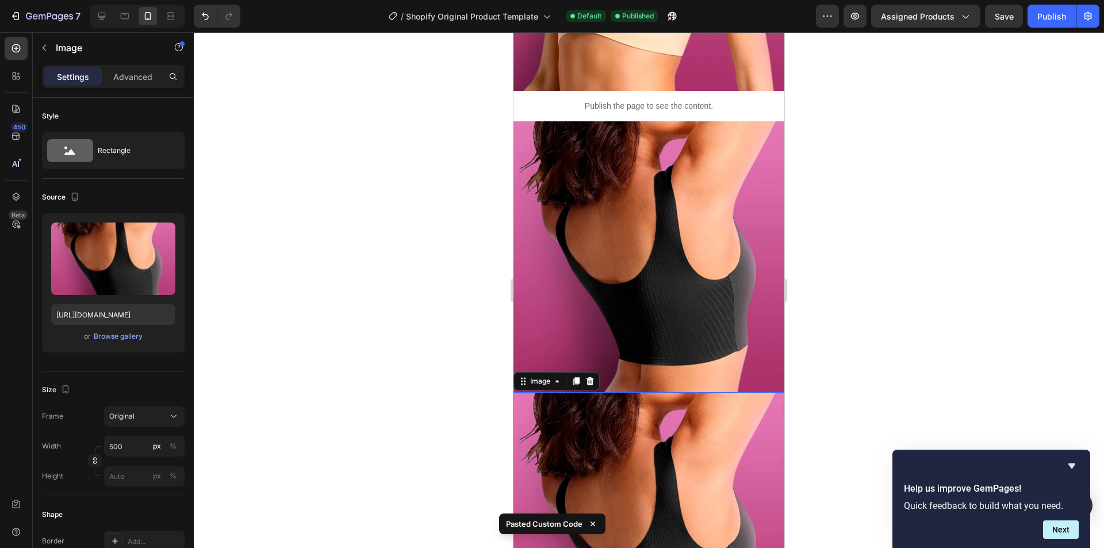
drag, startPoint x: 629, startPoint y: 435, endPoint x: 593, endPoint y: 423, distance: 37.8
click at [628, 435] on img at bounding box center [648, 527] width 271 height 271
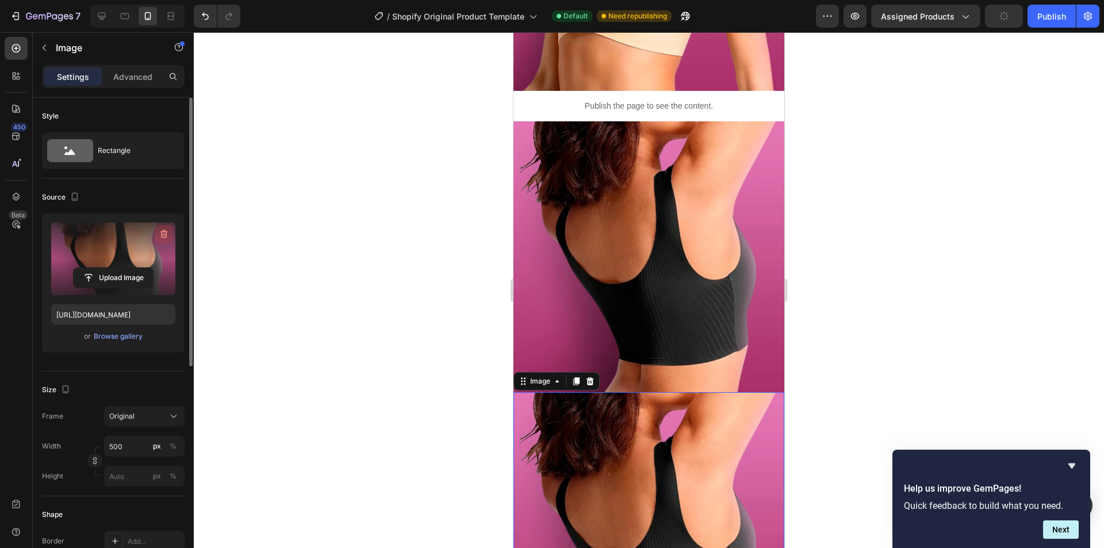
click at [164, 236] on icon "button" at bounding box center [163, 233] width 11 height 11
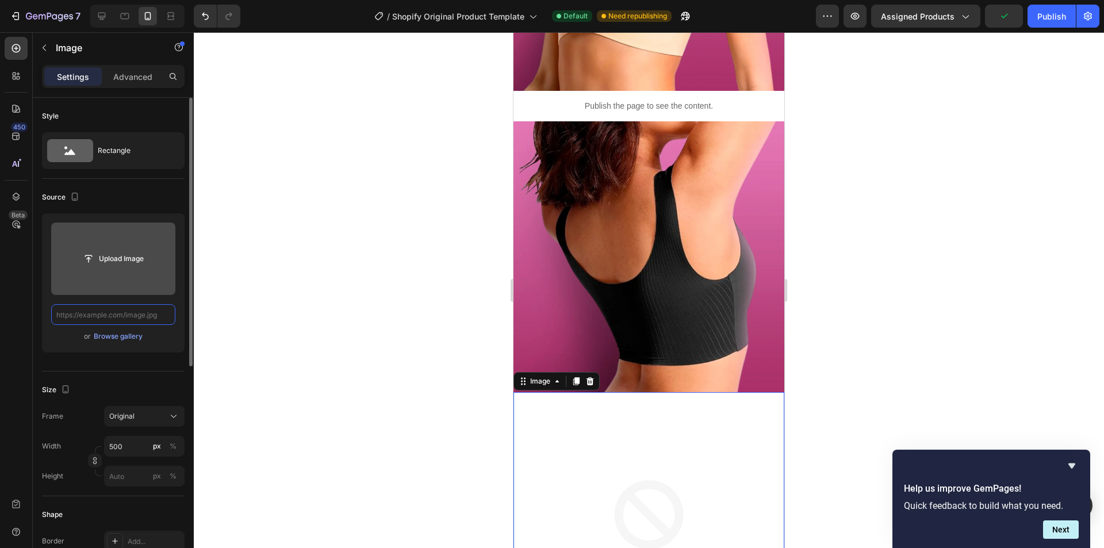
click at [121, 309] on input "text" at bounding box center [113, 314] width 124 height 21
paste input "Copy element from Gempages!"
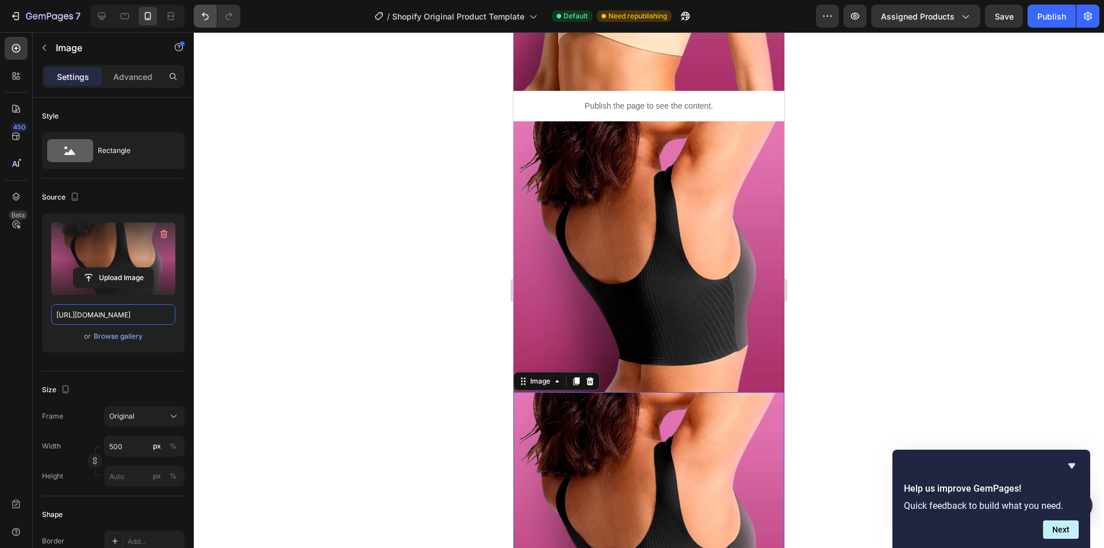
scroll to position [0, 0]
paste input "[DOMAIN_NAME][URL]"
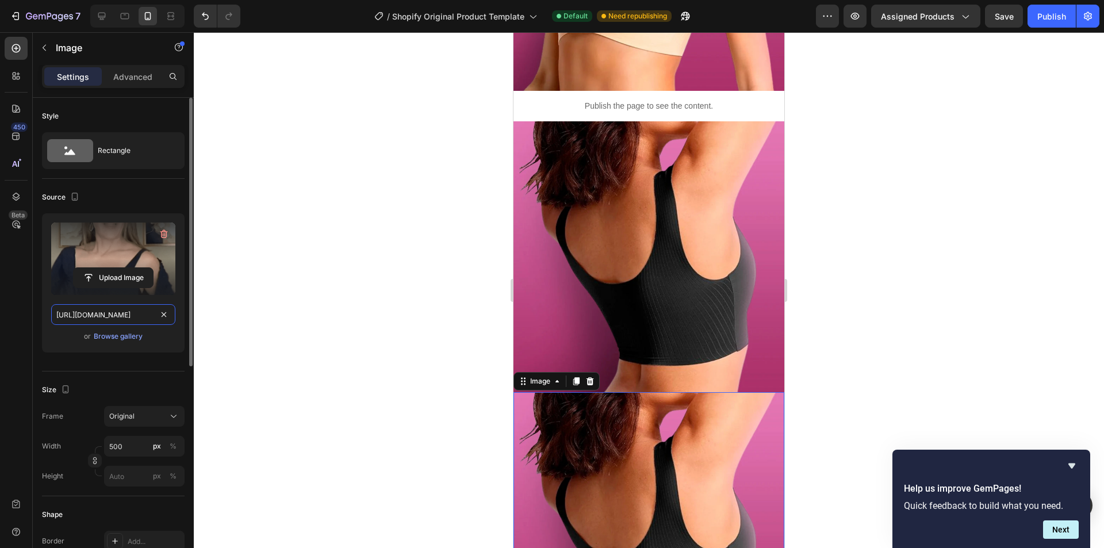
scroll to position [0, 592]
type input "[URL][DOMAIN_NAME]"
click at [178, 323] on div "Upload Image [URL][DOMAIN_NAME] or Browse gallery" at bounding box center [113, 282] width 143 height 139
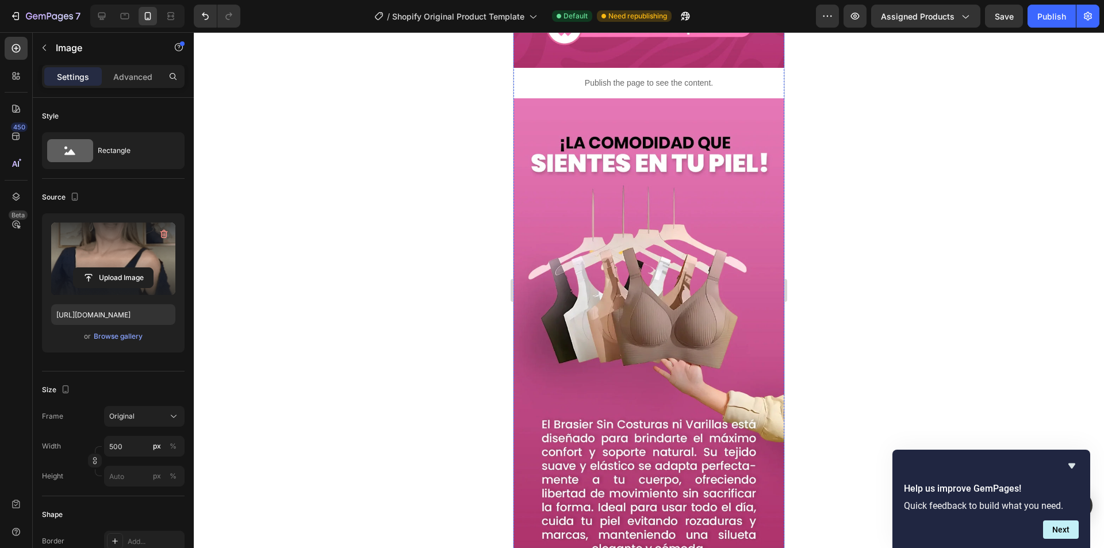
scroll to position [1840, 0]
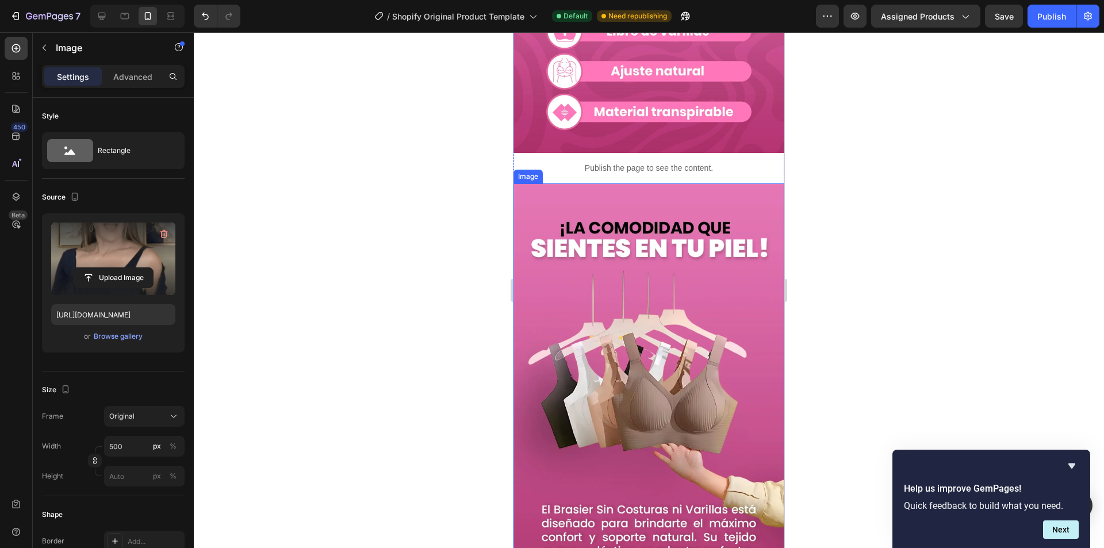
click at [600, 330] on img at bounding box center [648, 423] width 271 height 481
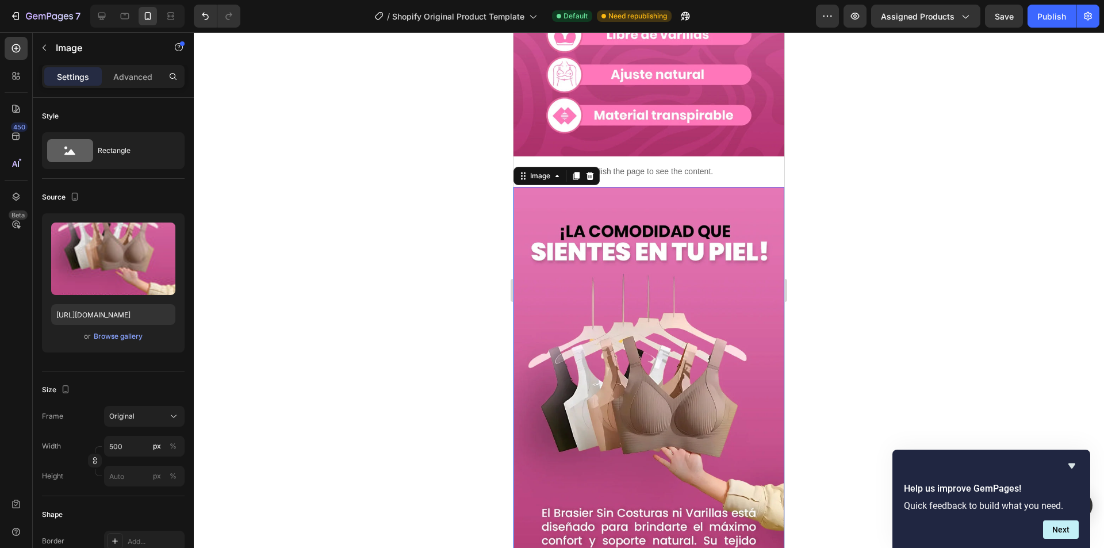
scroll to position [1610, 0]
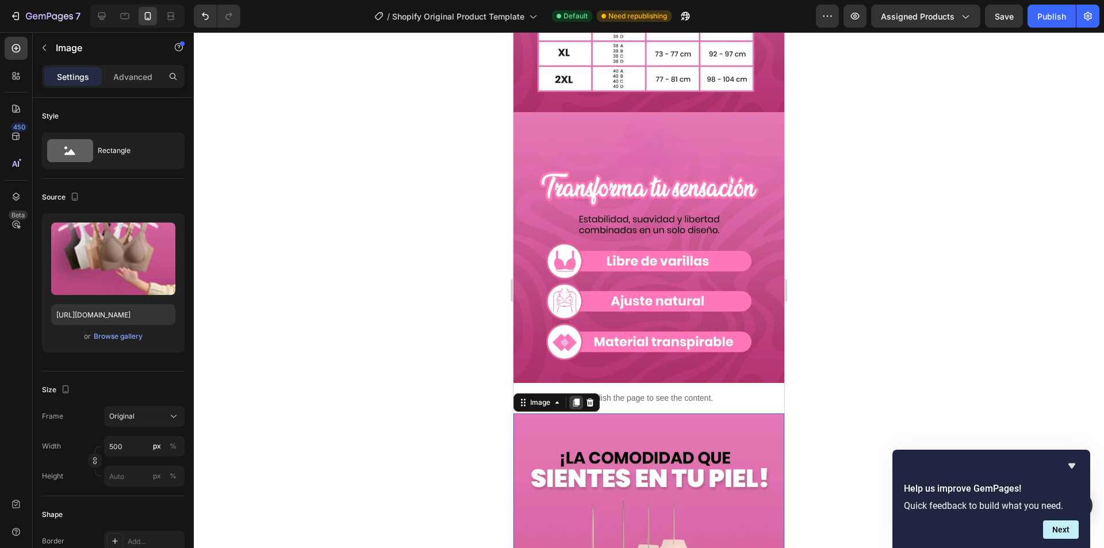
click at [576, 399] on icon at bounding box center [576, 403] width 6 height 8
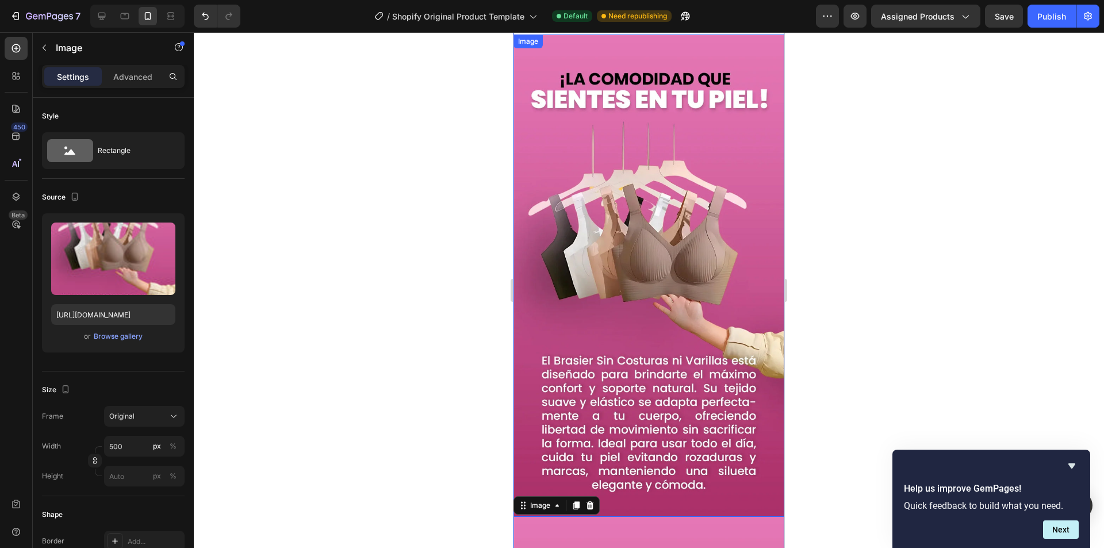
scroll to position [1759, 0]
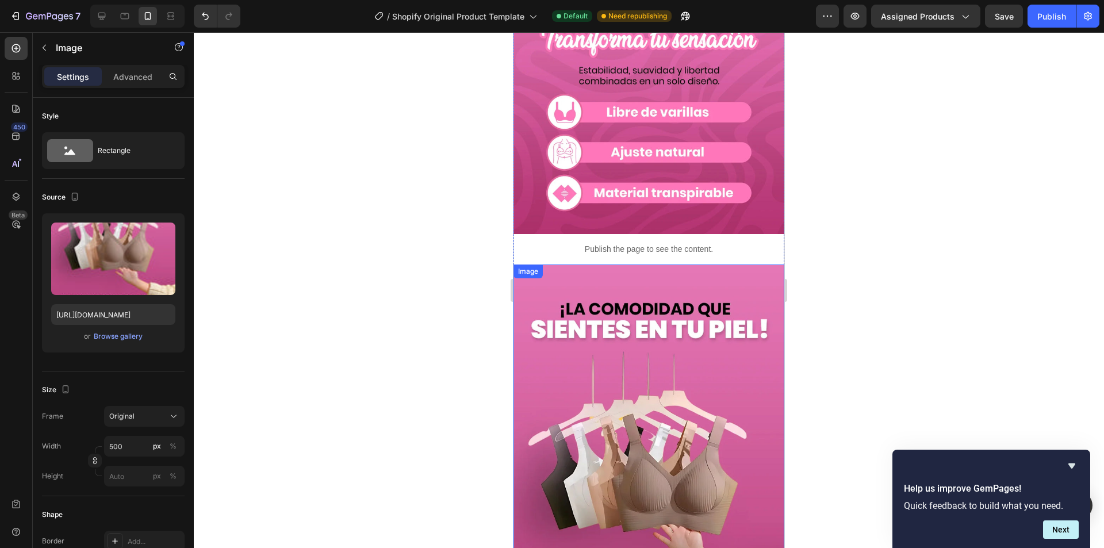
click at [627, 303] on img at bounding box center [648, 504] width 271 height 481
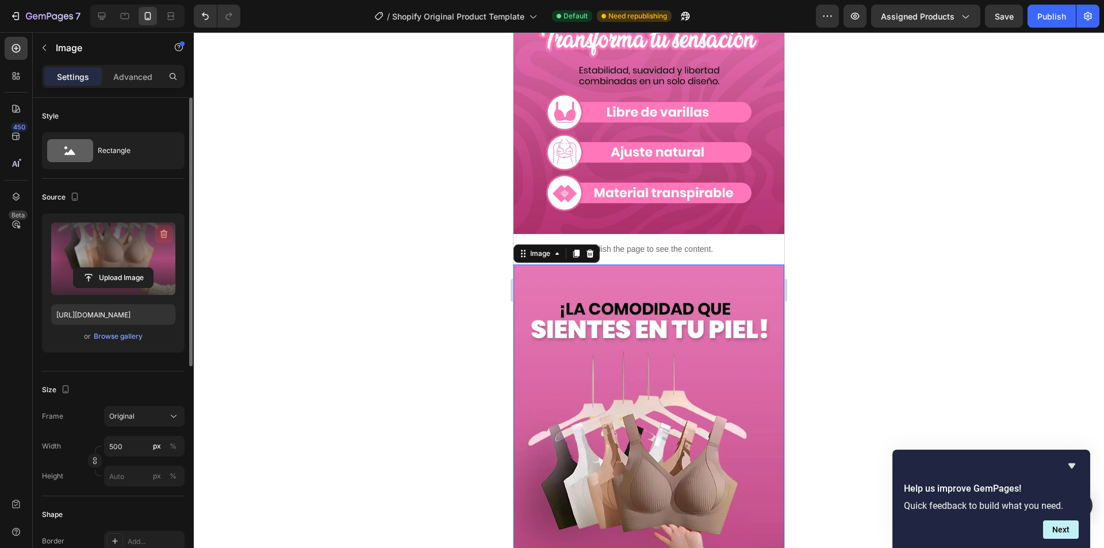
click at [163, 233] on icon "button" at bounding box center [163, 234] width 1 height 3
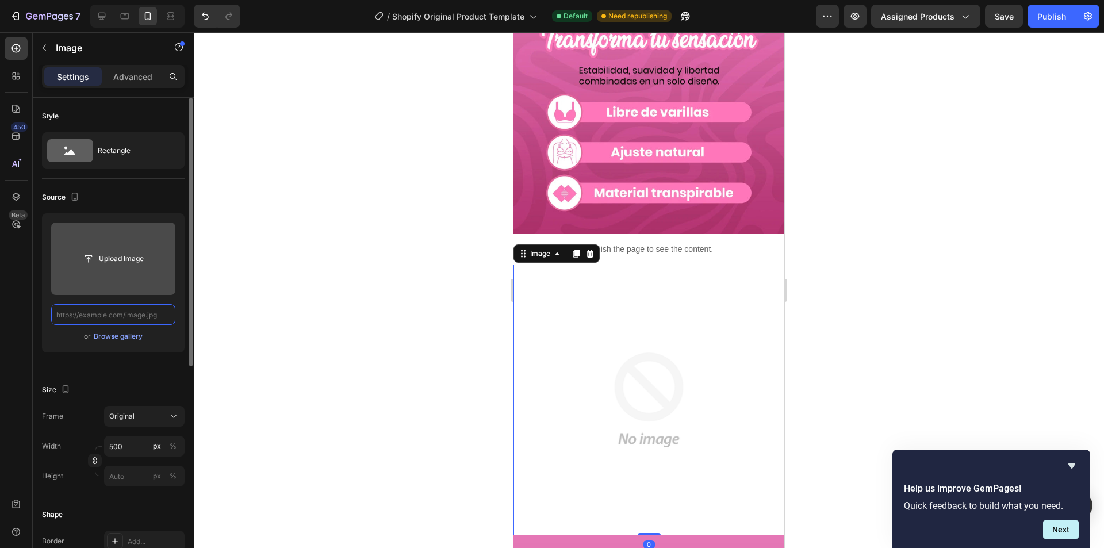
click at [110, 312] on input "text" at bounding box center [113, 314] width 124 height 21
paste input "[URL][DOMAIN_NAME]"
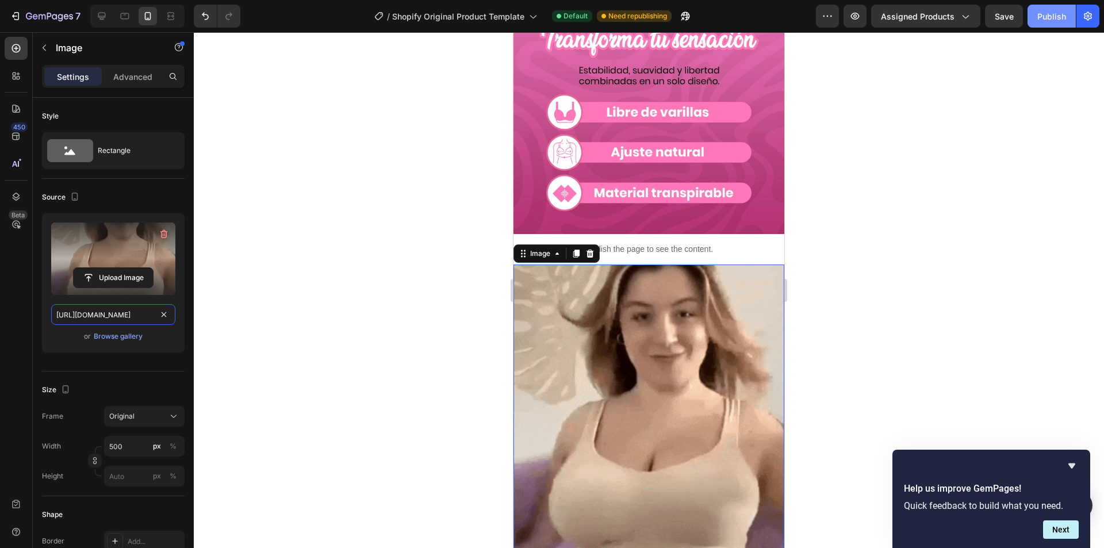
type input "[URL][DOMAIN_NAME]"
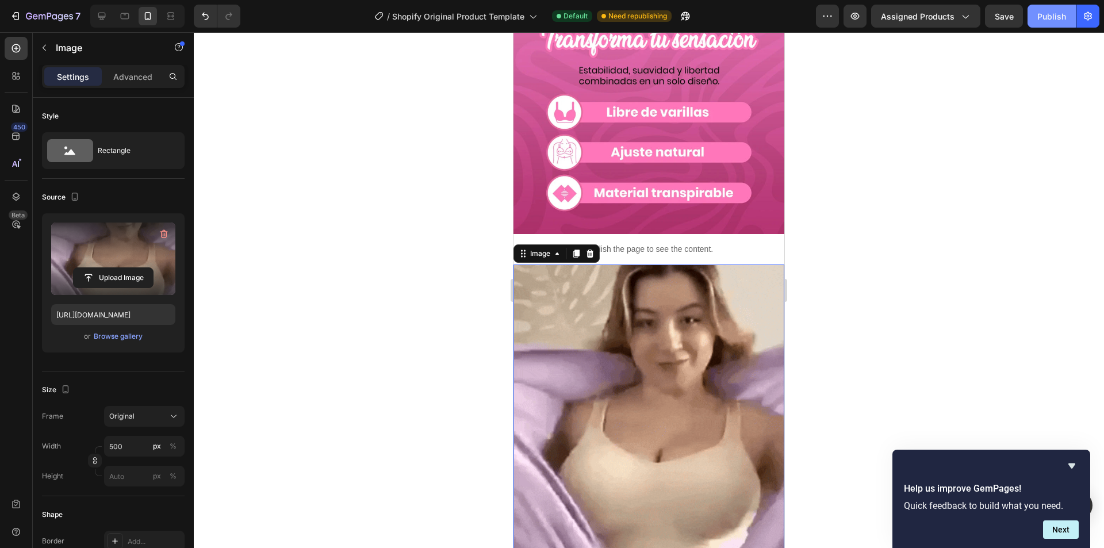
click at [1052, 26] on button "Publish" at bounding box center [1051, 16] width 48 height 23
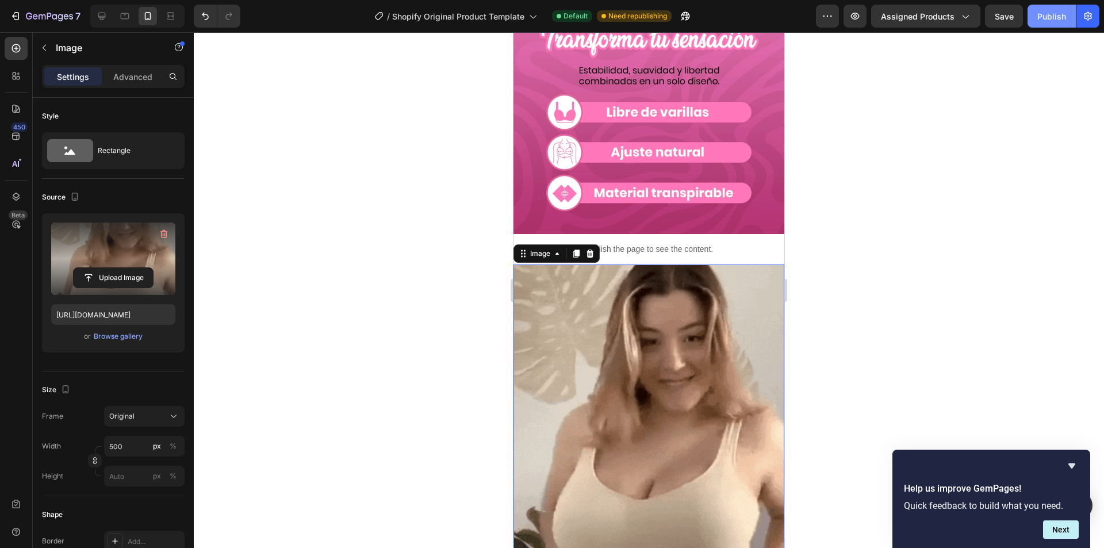
scroll to position [0, 0]
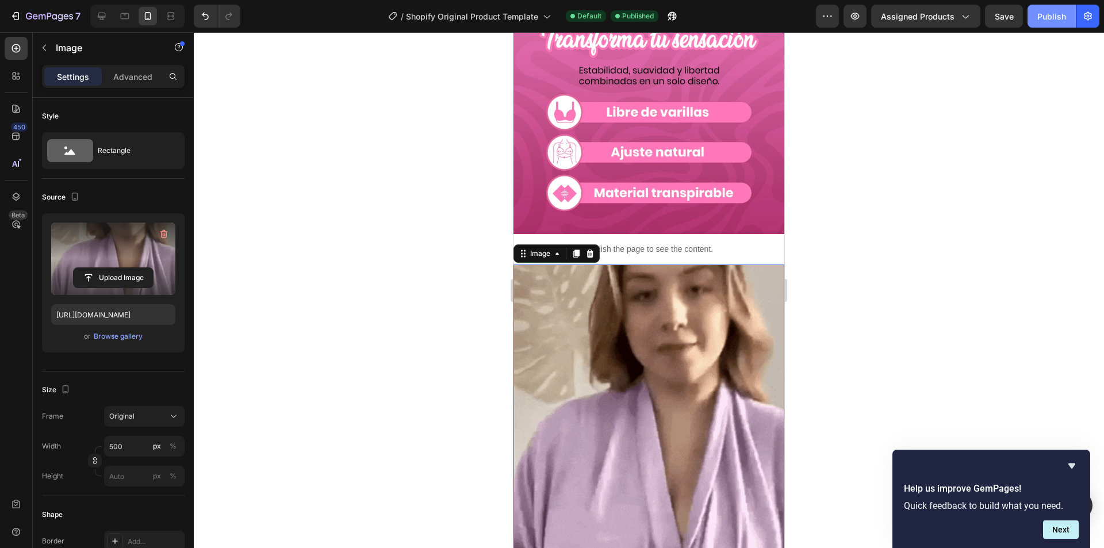
click at [1033, 22] on button "Publish" at bounding box center [1051, 16] width 48 height 23
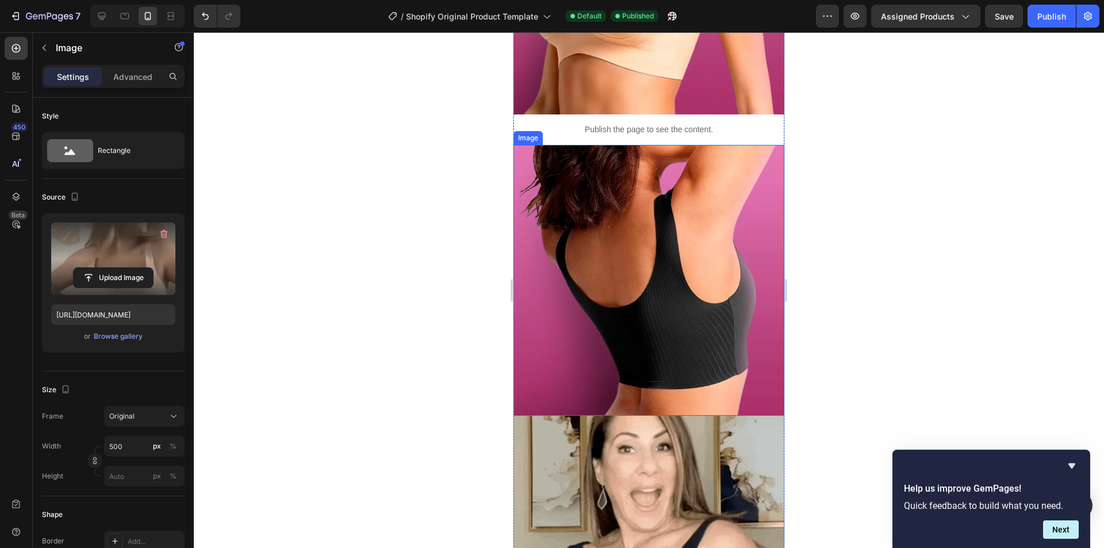
scroll to position [896, 0]
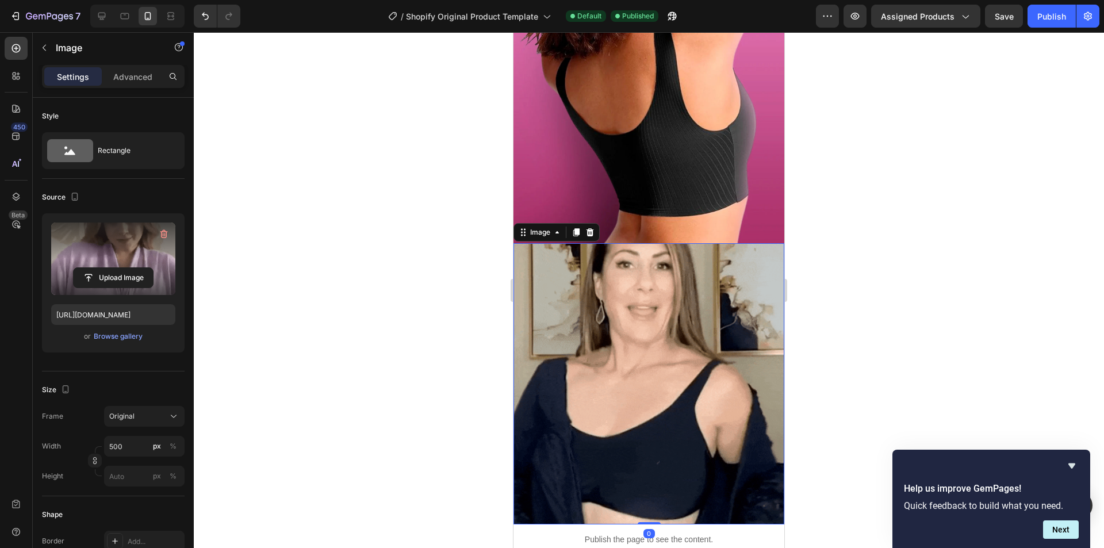
click at [635, 303] on img at bounding box center [648, 383] width 271 height 281
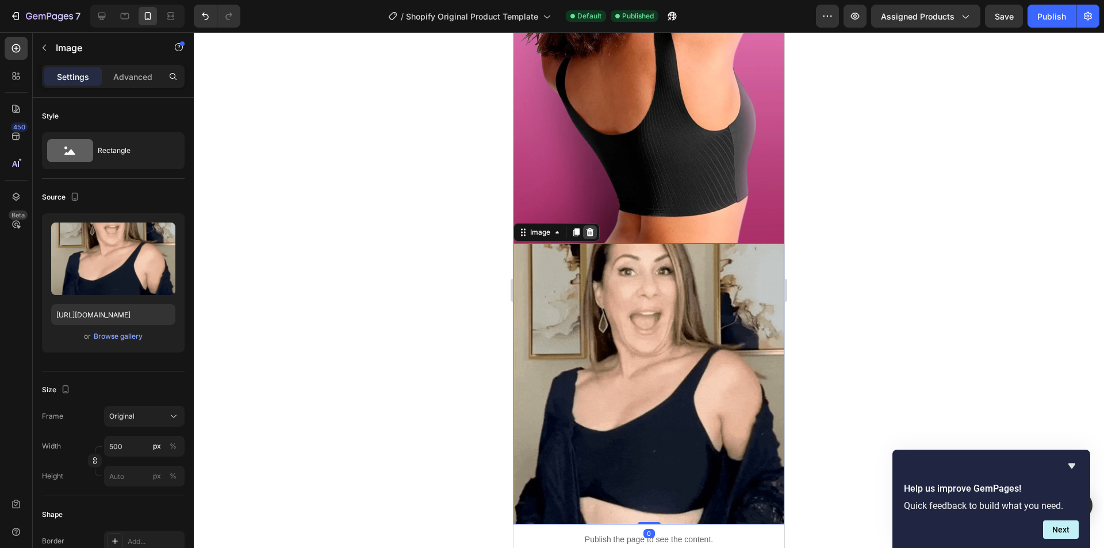
click at [596, 225] on div at bounding box center [590, 232] width 14 height 14
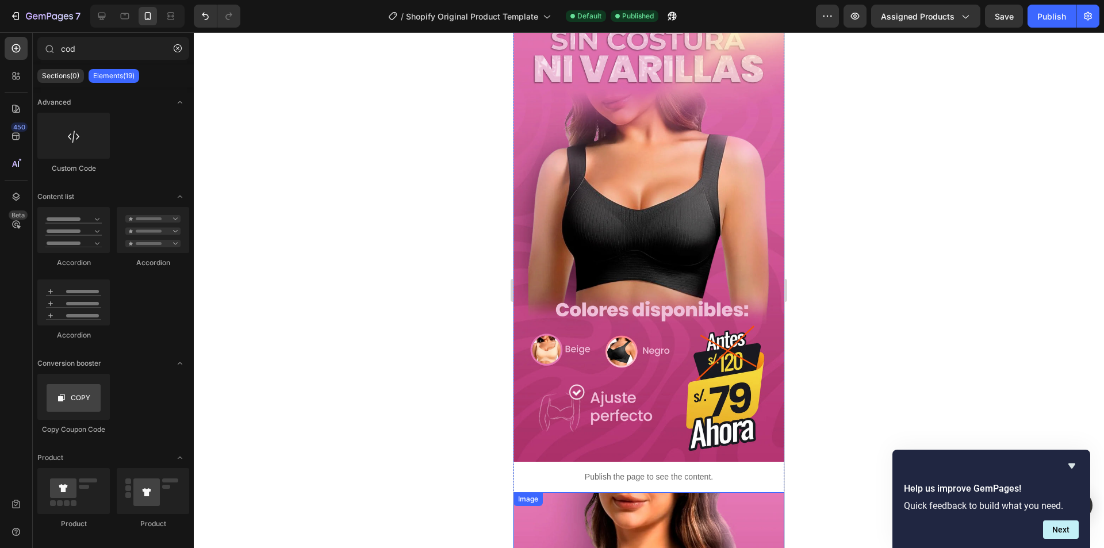
scroll to position [0, 0]
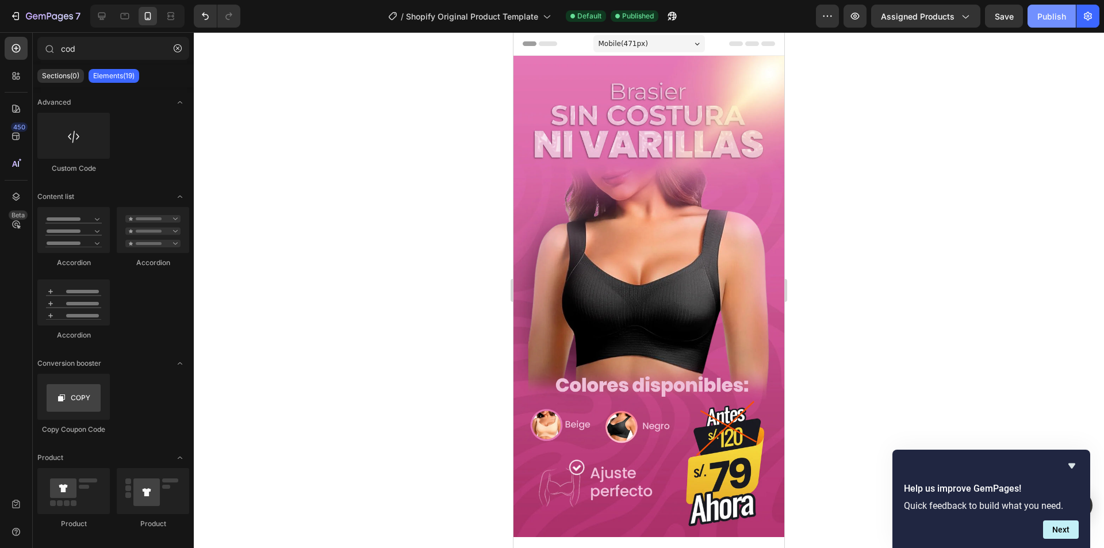
click at [1046, 19] on div "Publish" at bounding box center [1051, 16] width 29 height 12
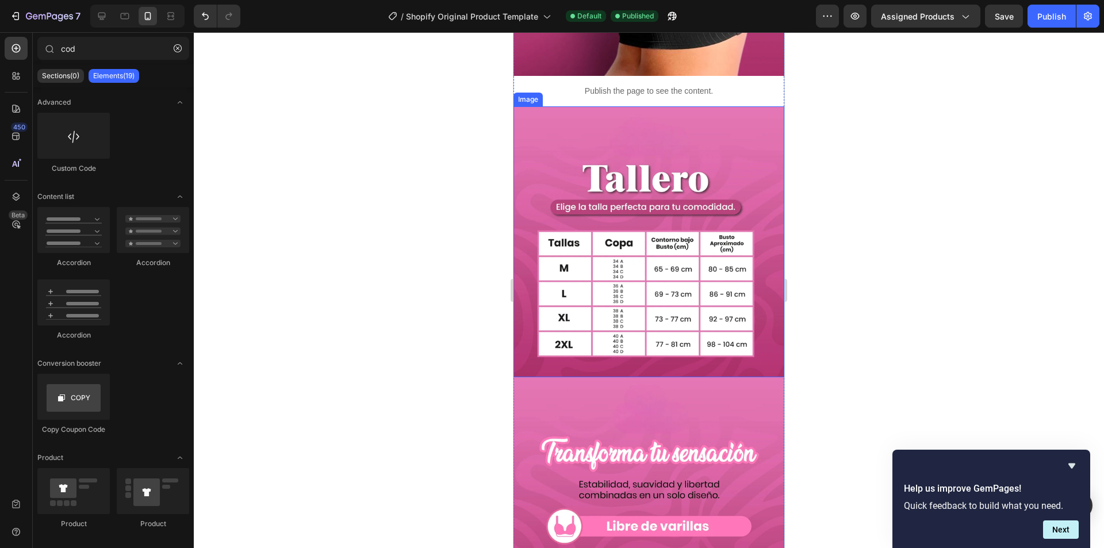
scroll to position [1150, 0]
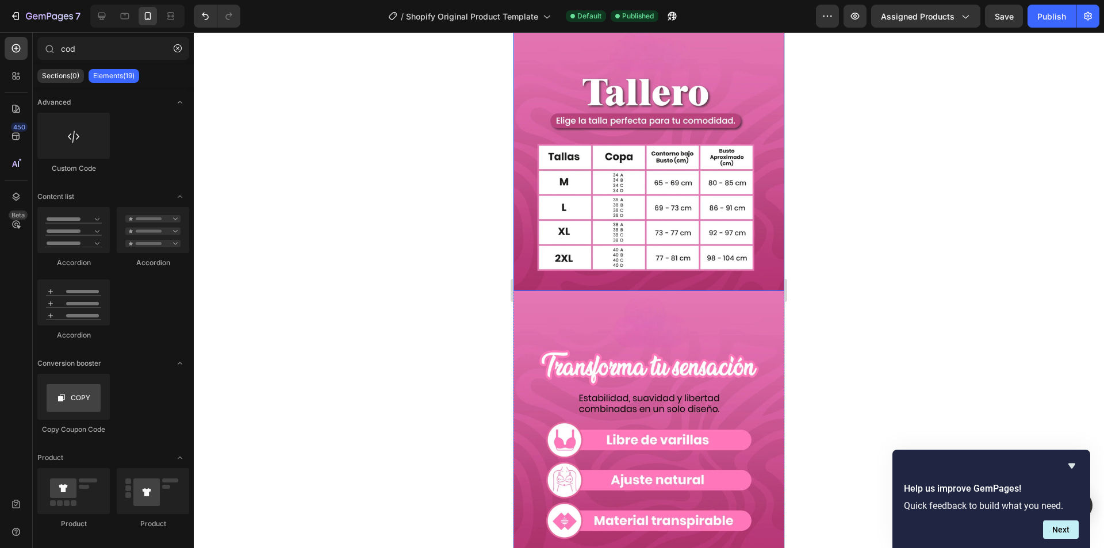
click at [660, 195] on img at bounding box center [648, 155] width 271 height 271
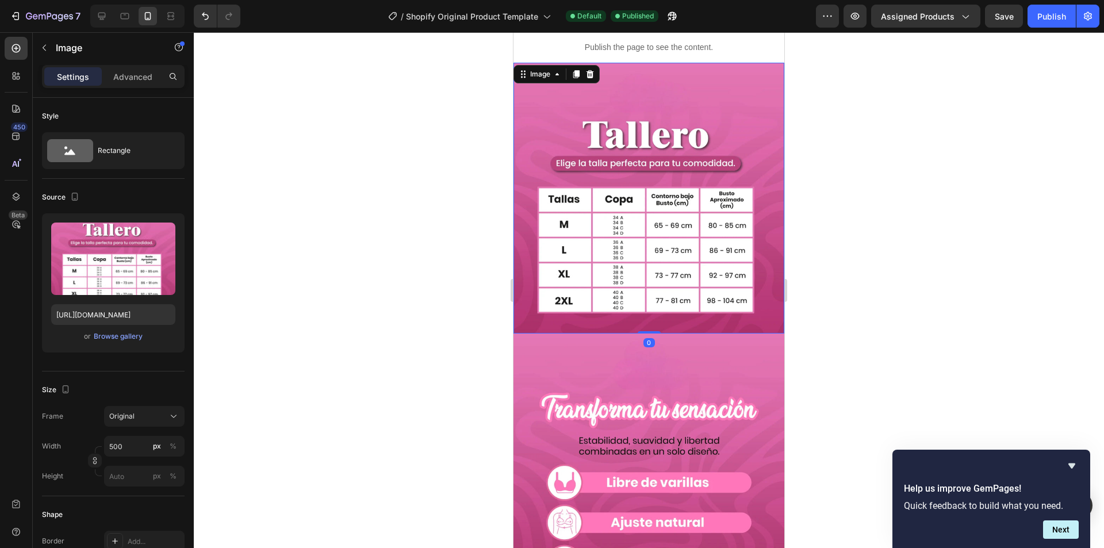
scroll to position [1035, 0]
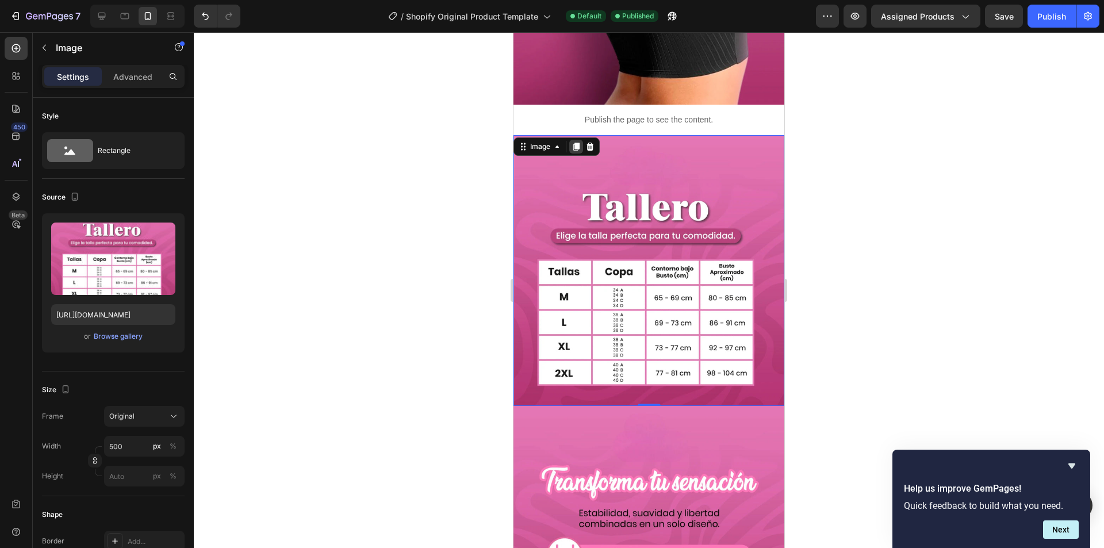
click at [576, 143] on icon at bounding box center [576, 147] width 6 height 8
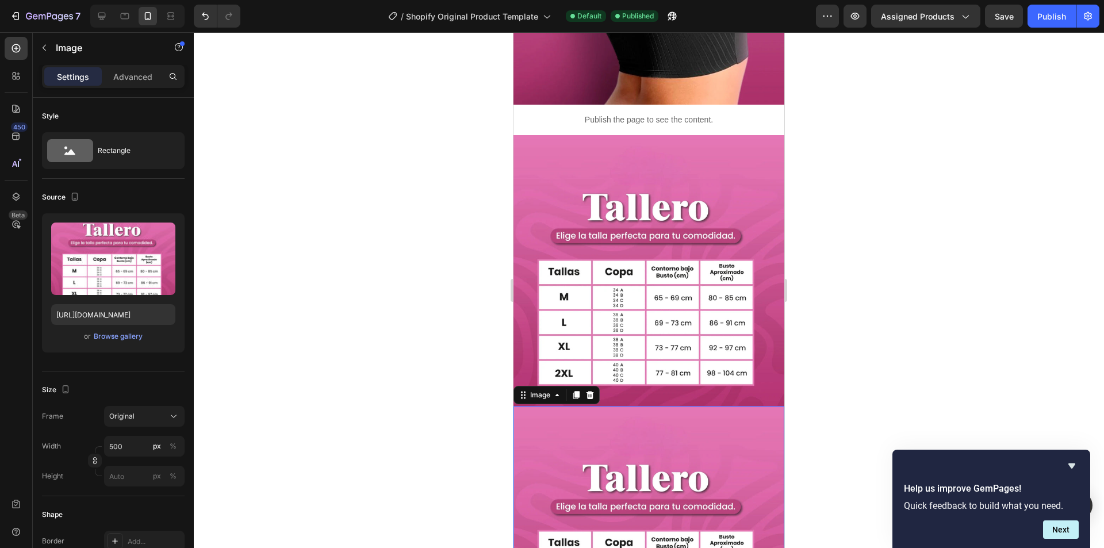
click at [621, 428] on img at bounding box center [648, 541] width 271 height 271
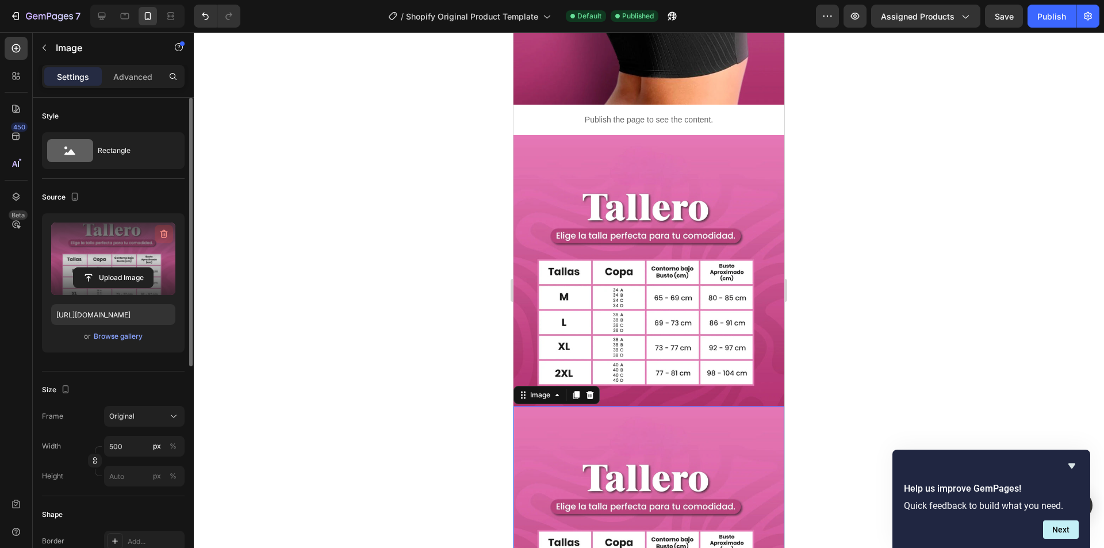
click at [168, 237] on icon "button" at bounding box center [163, 233] width 11 height 11
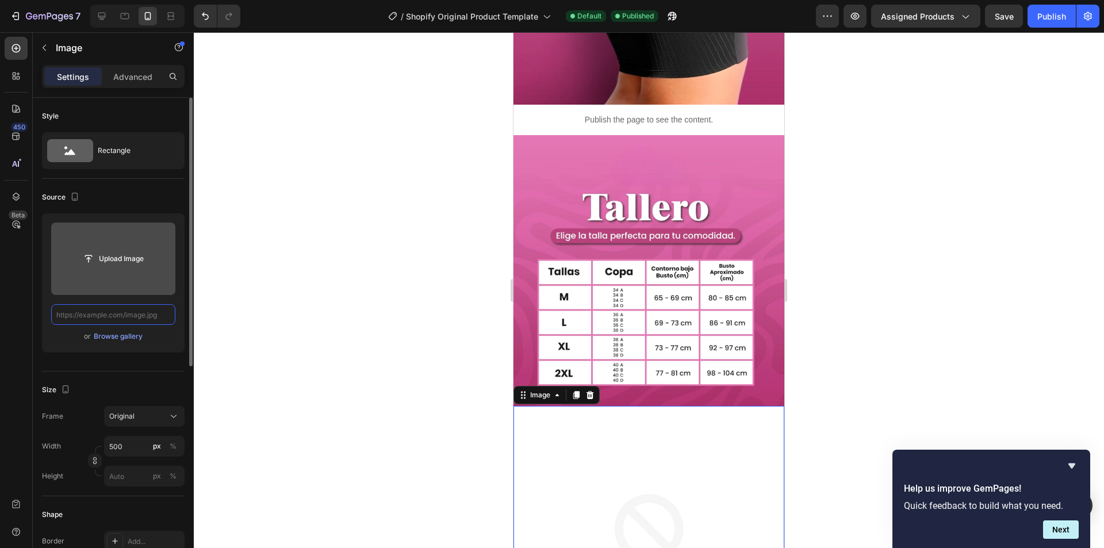
click at [105, 316] on input "text" at bounding box center [113, 314] width 124 height 21
paste input "[URL][DOMAIN_NAME]"
type input "[URL][DOMAIN_NAME]"
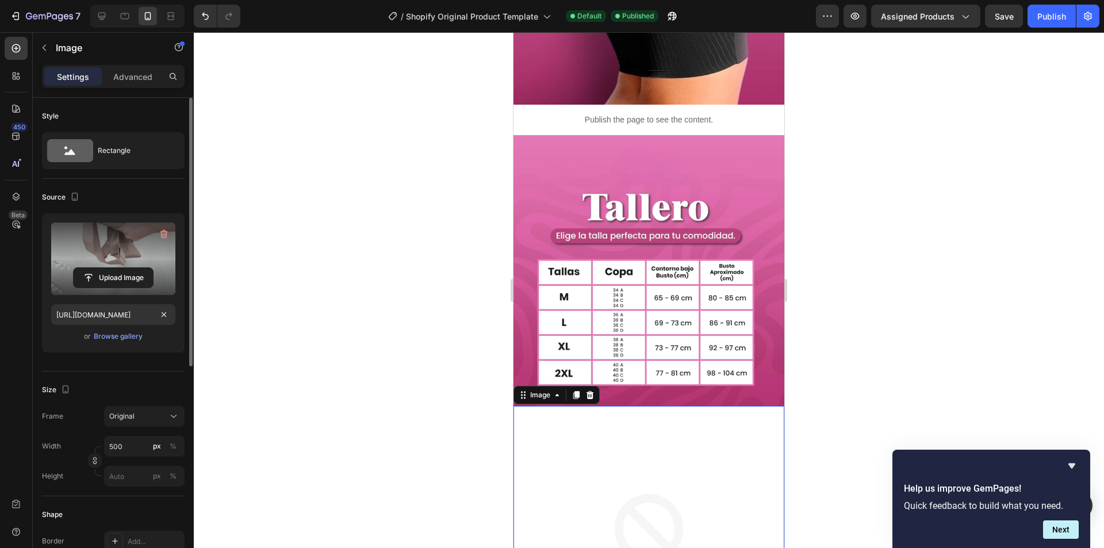
click at [172, 351] on div "Upload Image [URL][DOMAIN_NAME] or Browse gallery" at bounding box center [113, 282] width 143 height 139
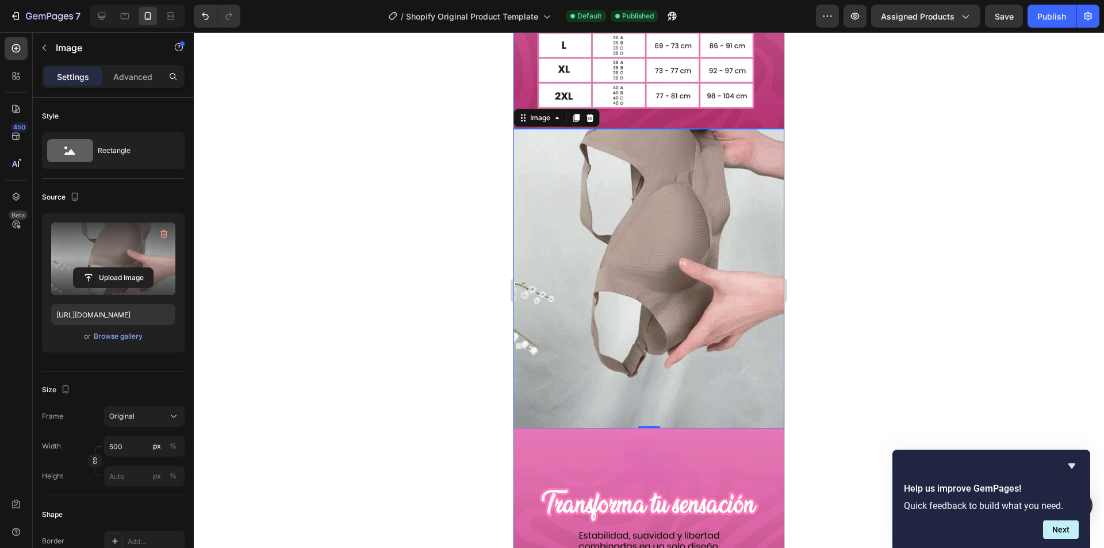
scroll to position [1322, 0]
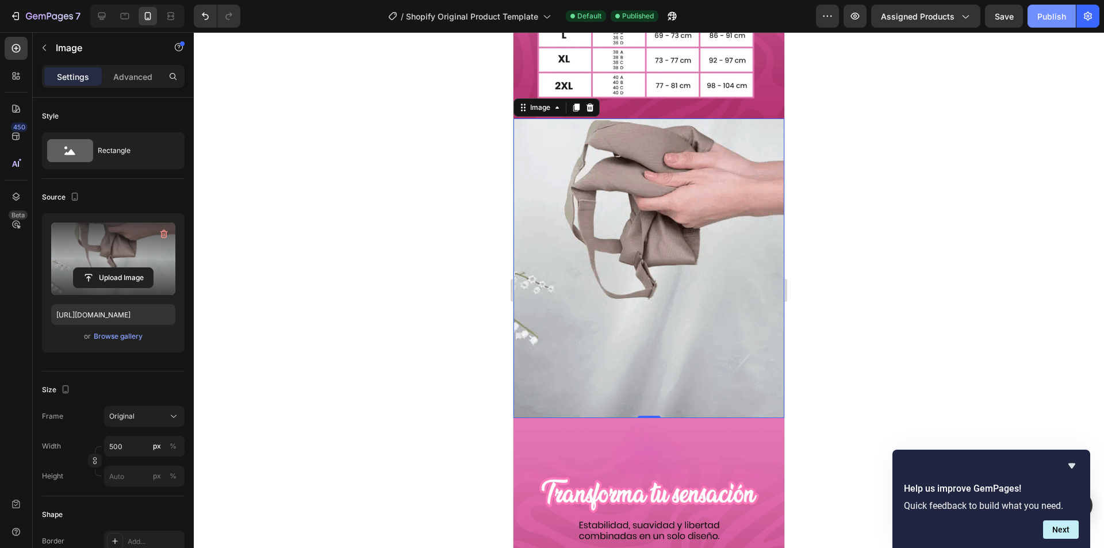
click at [1041, 24] on button "Publish" at bounding box center [1051, 16] width 48 height 23
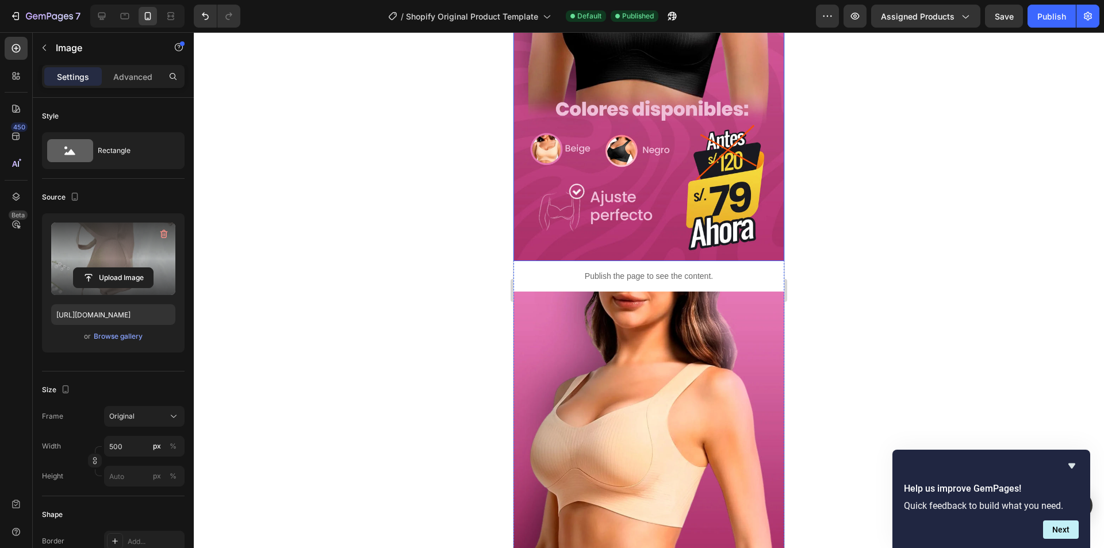
scroll to position [172, 0]
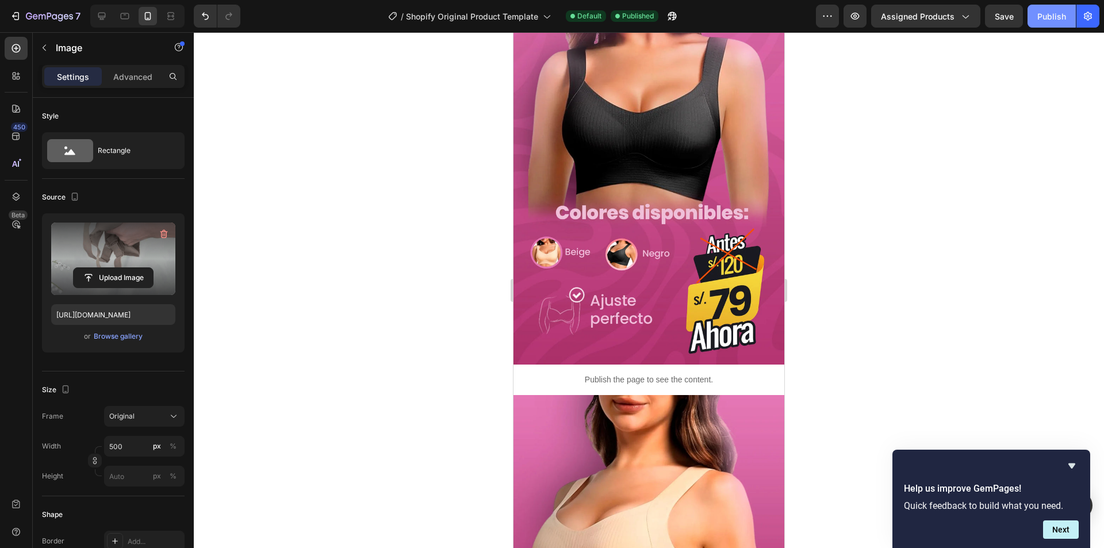
click at [1062, 12] on div "Publish" at bounding box center [1051, 16] width 29 height 12
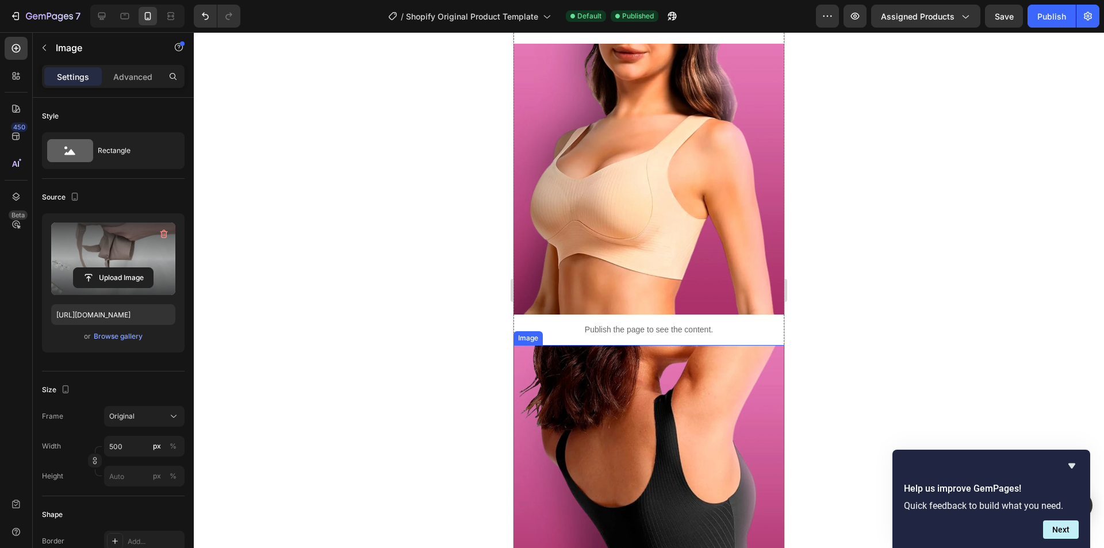
scroll to position [517, 0]
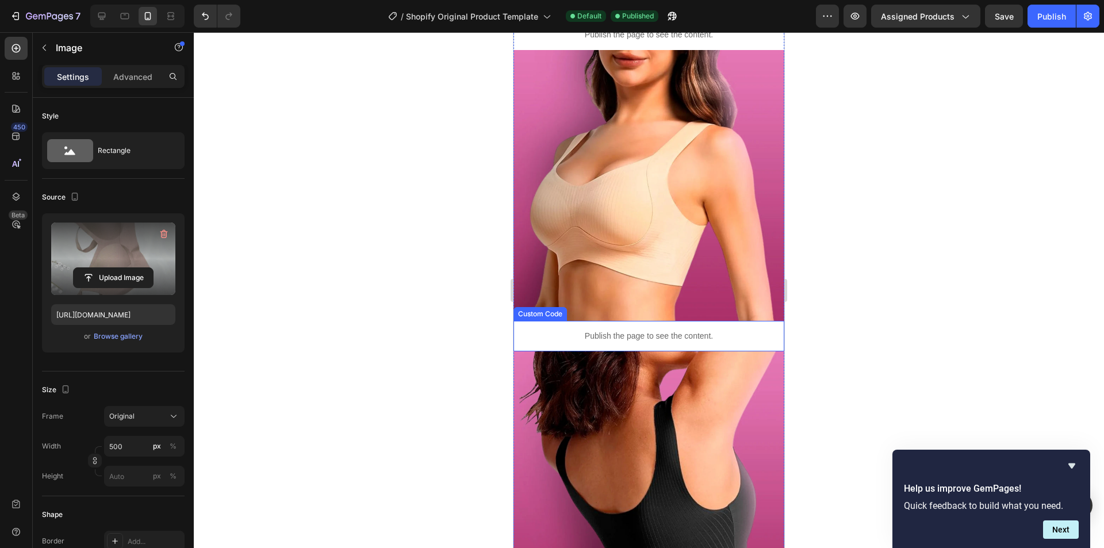
click at [633, 321] on div "Publish the page to see the content." at bounding box center [648, 336] width 271 height 30
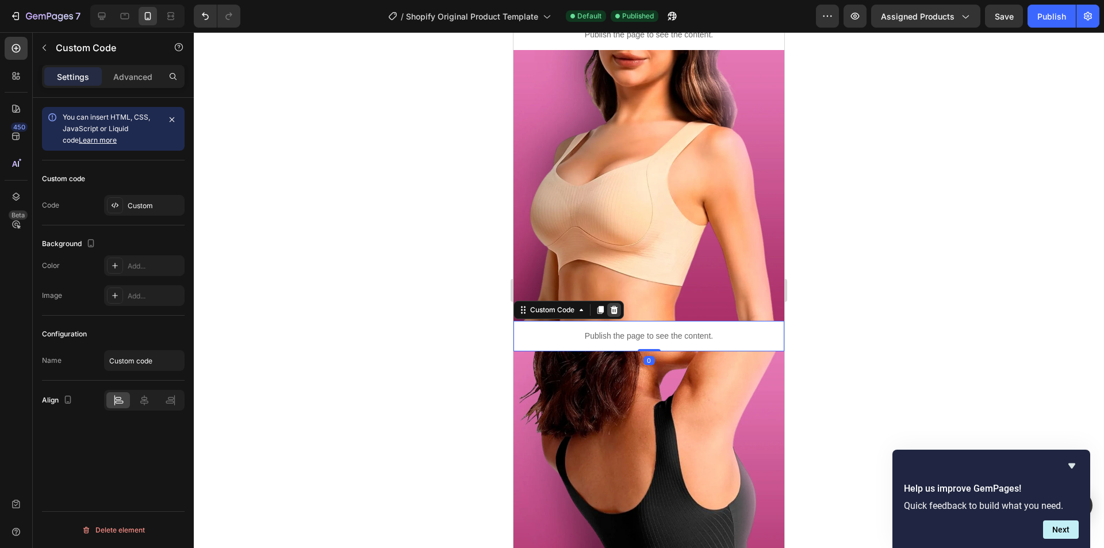
click at [618, 305] on icon at bounding box center [613, 309] width 9 height 9
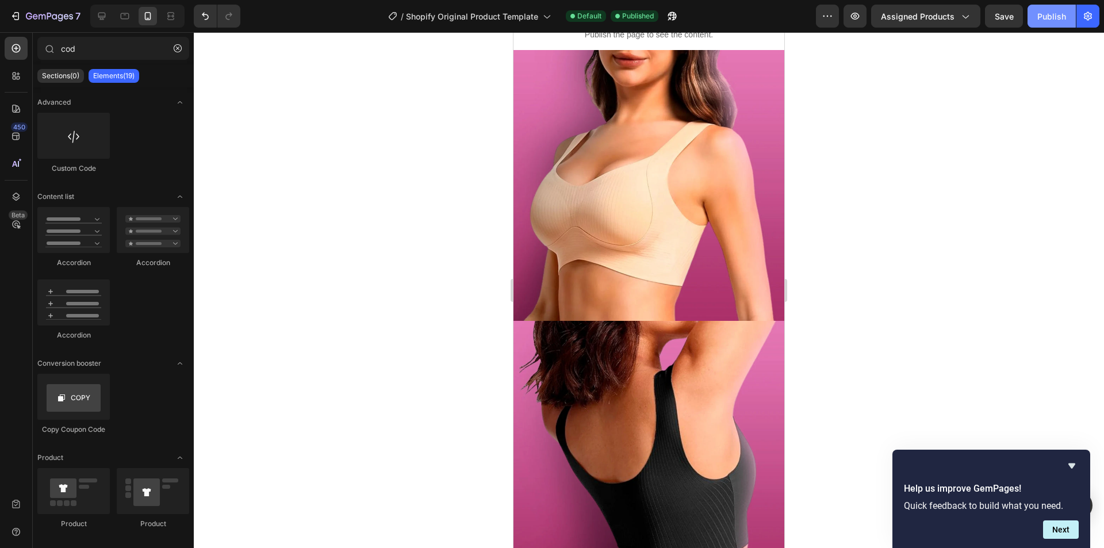
click at [1036, 20] on button "Publish" at bounding box center [1051, 16] width 48 height 23
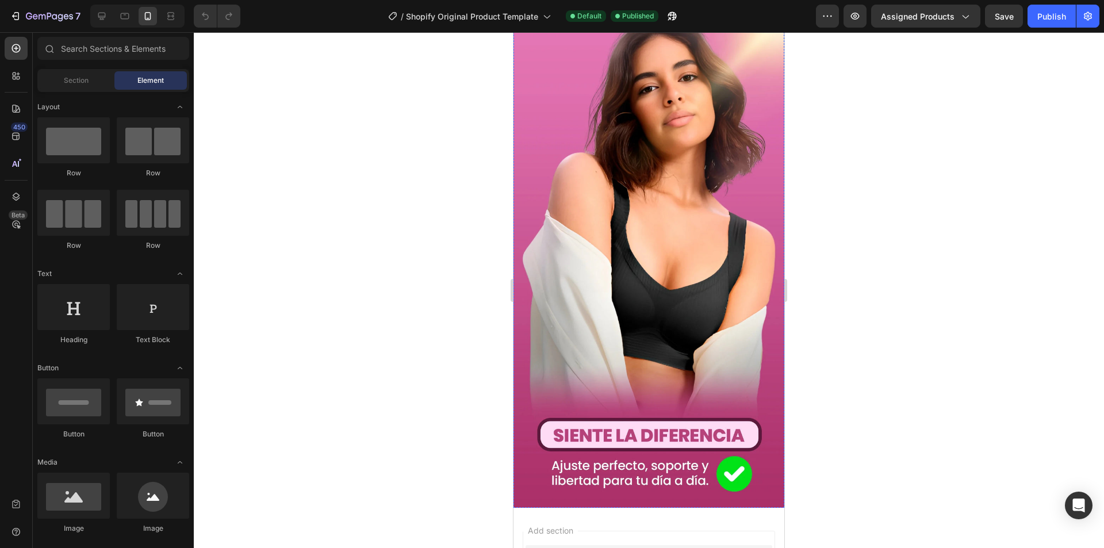
scroll to position [2910, 0]
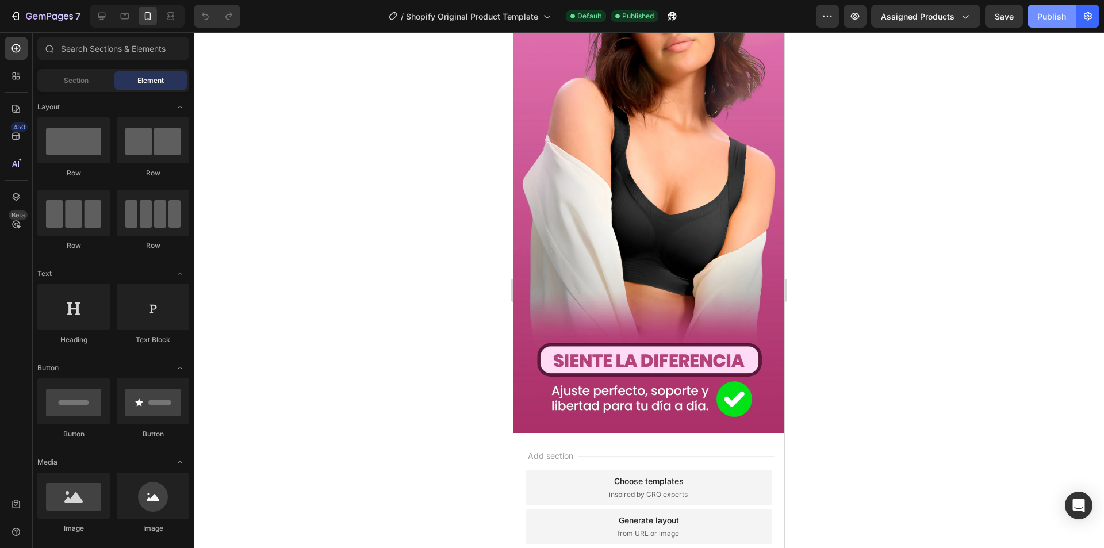
click at [1053, 19] on div "Publish" at bounding box center [1051, 16] width 29 height 12
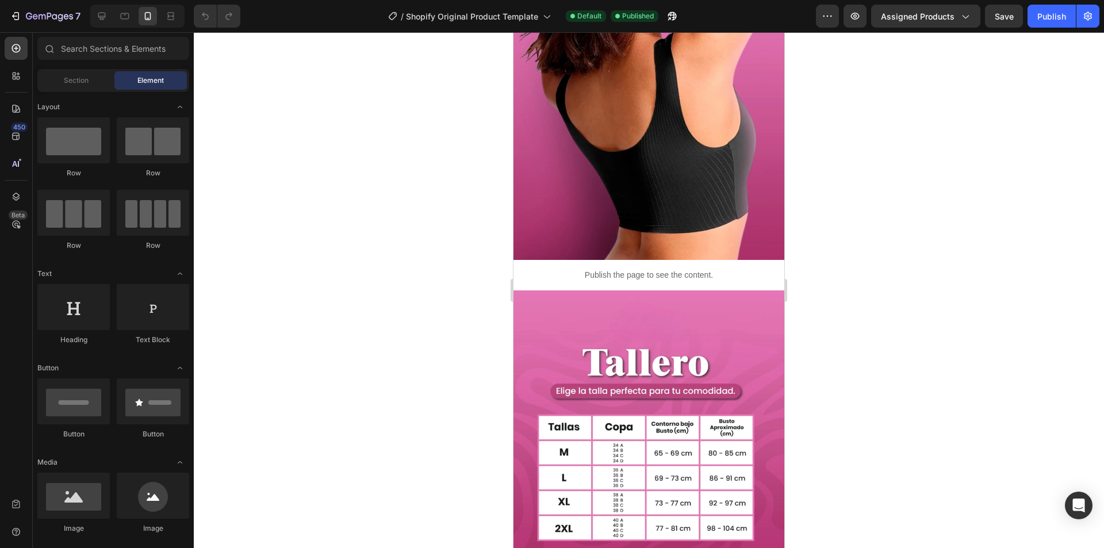
scroll to position [0, 0]
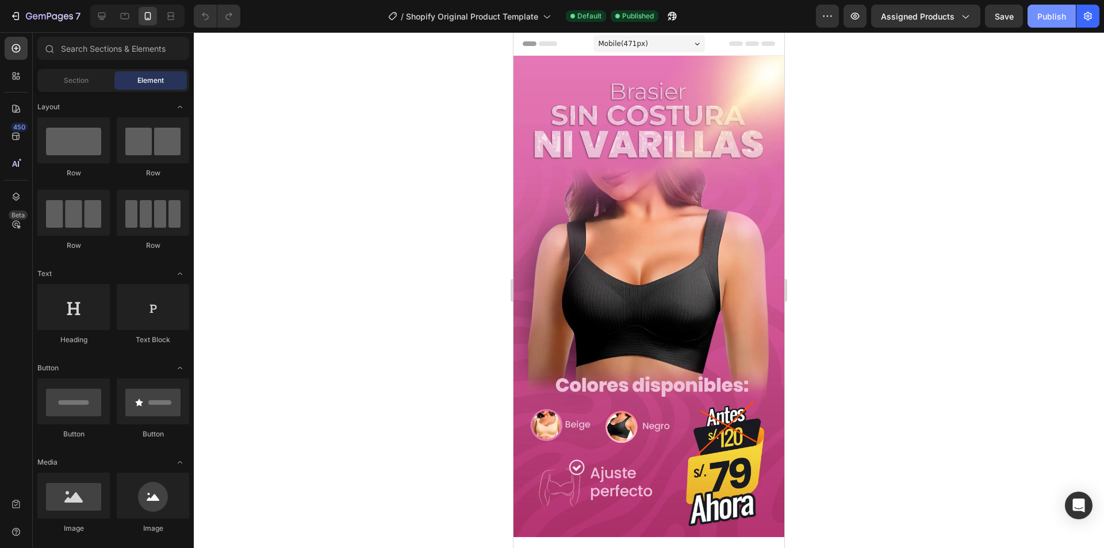
click at [1064, 12] on div "Publish" at bounding box center [1051, 16] width 29 height 12
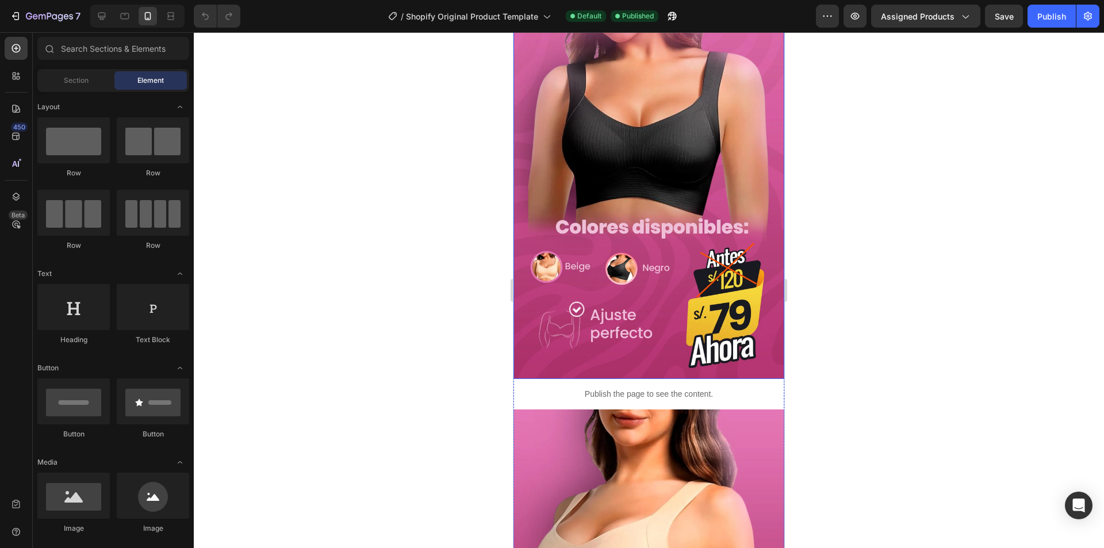
scroll to position [438, 0]
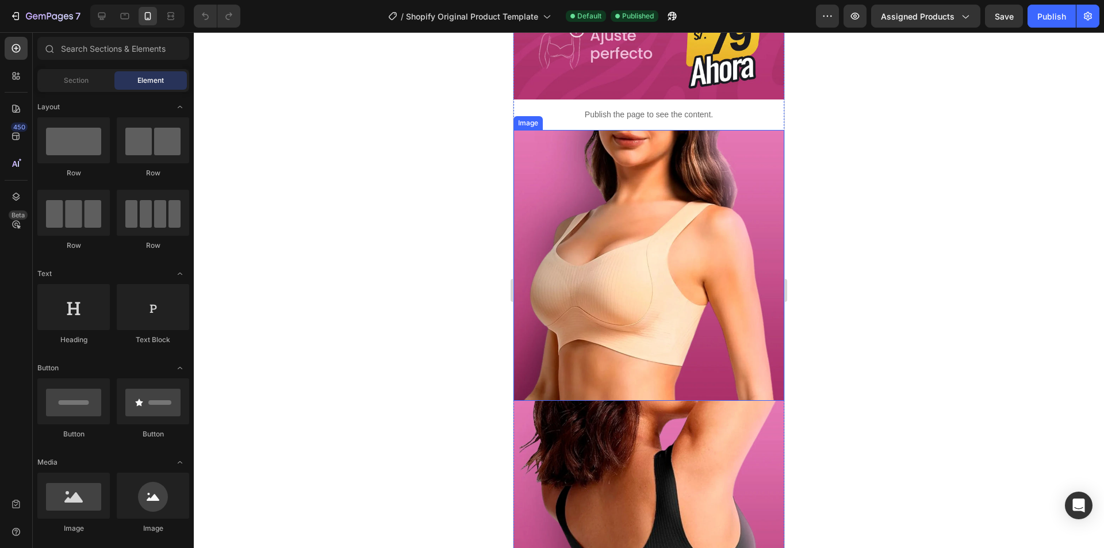
click at [696, 277] on img at bounding box center [648, 265] width 271 height 271
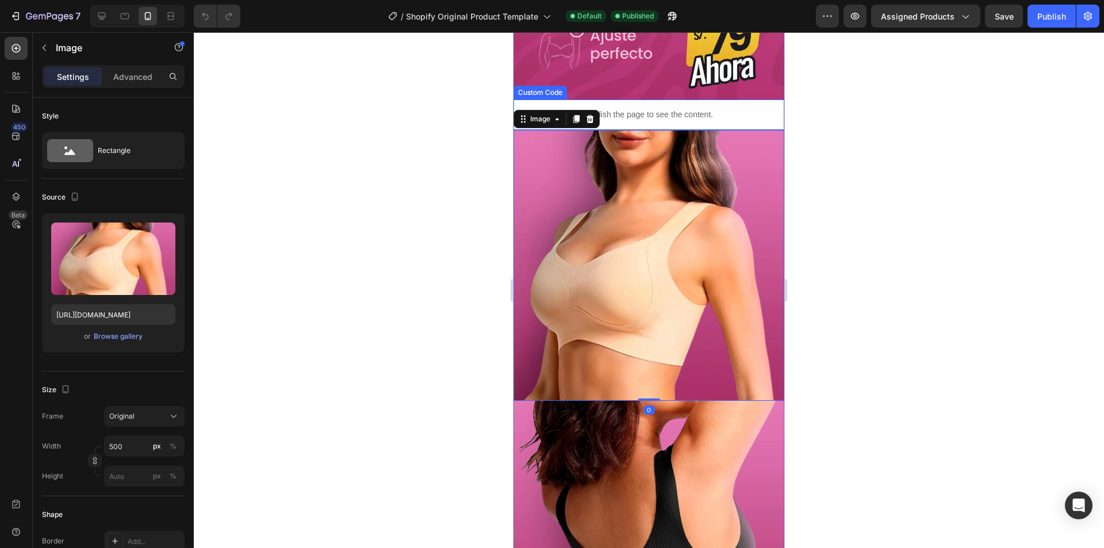
click at [717, 109] on p "Publish the page to see the content." at bounding box center [648, 115] width 271 height 12
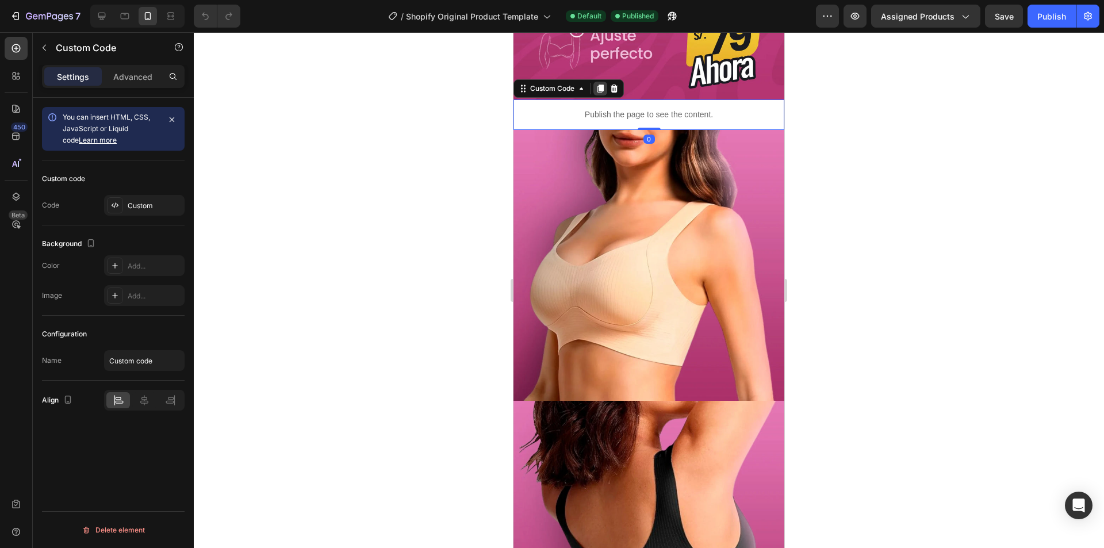
click at [602, 82] on div at bounding box center [600, 89] width 14 height 14
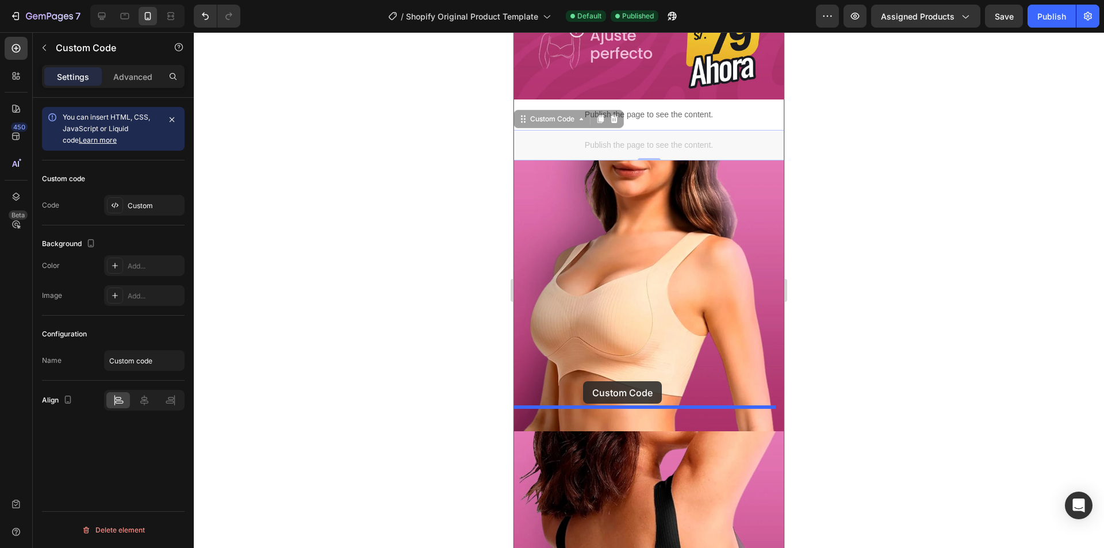
drag, startPoint x: 570, startPoint y: 200, endPoint x: 583, endPoint y: 382, distance: 182.1
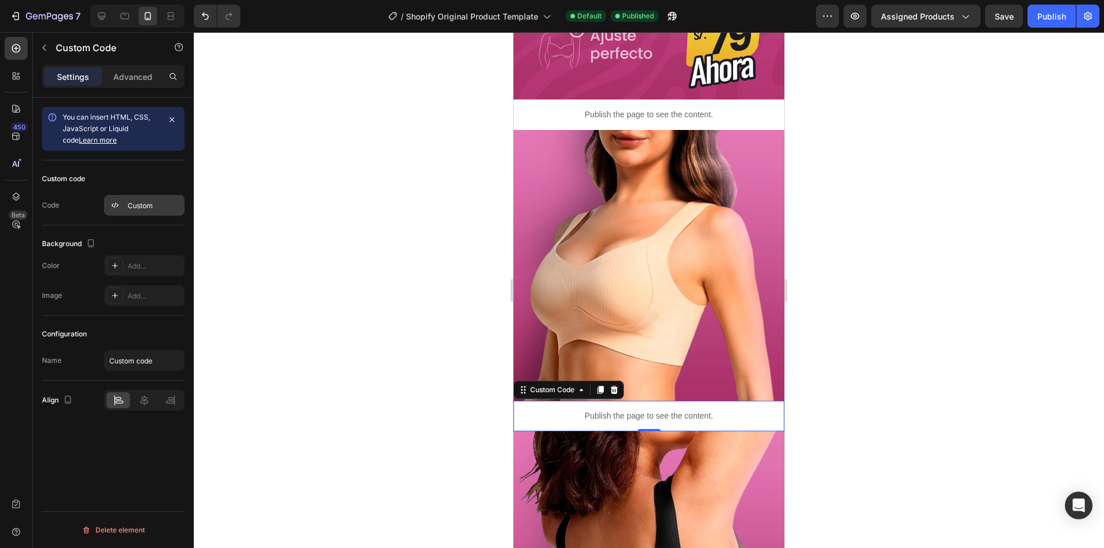
click at [144, 206] on div "Custom" at bounding box center [155, 206] width 54 height 10
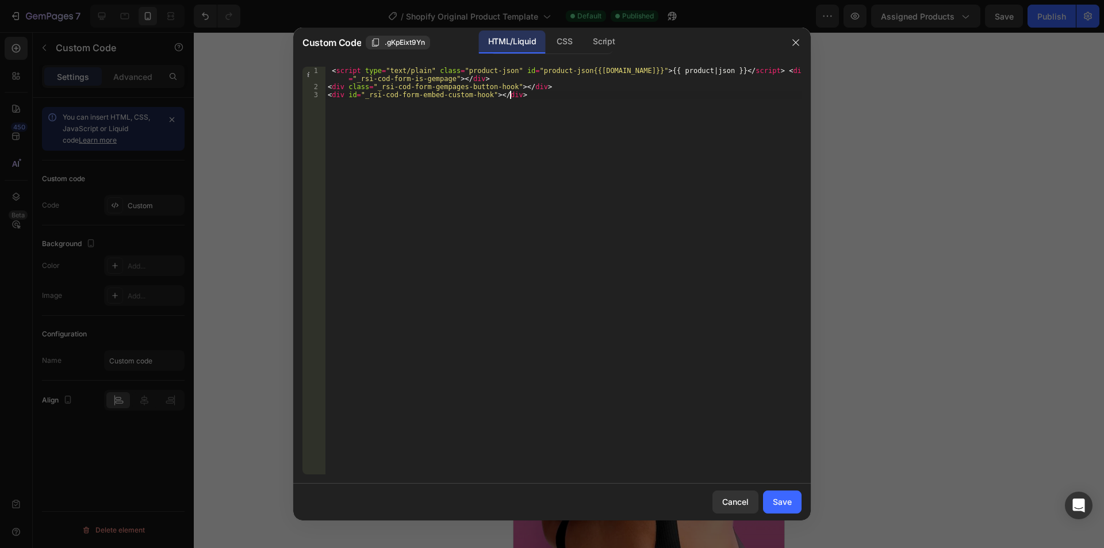
drag, startPoint x: 536, startPoint y: 109, endPoint x: 115, endPoint y: 25, distance: 429.2
click at [115, 25] on div "Custom Code .gKpEixt9Yn HTML/Liquid CSS Script <div id="_rsi-cod-form-embed-cus…" at bounding box center [552, 274] width 1104 height 548
type textarea "<script type="text/plain" class="product-json" id="product-json{{product.id}}">…"
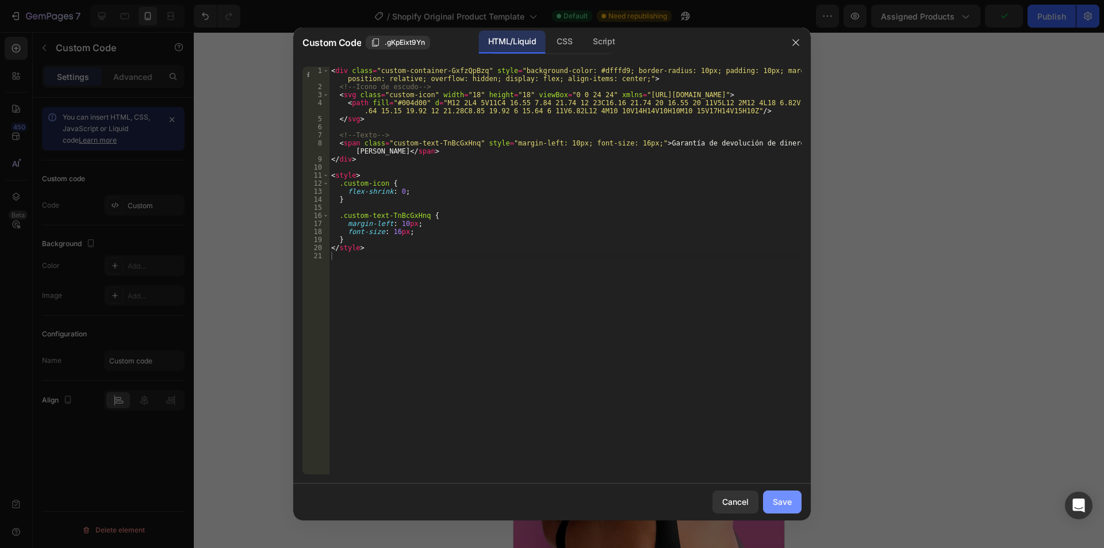
click at [773, 490] on button "Save" at bounding box center [782, 501] width 39 height 23
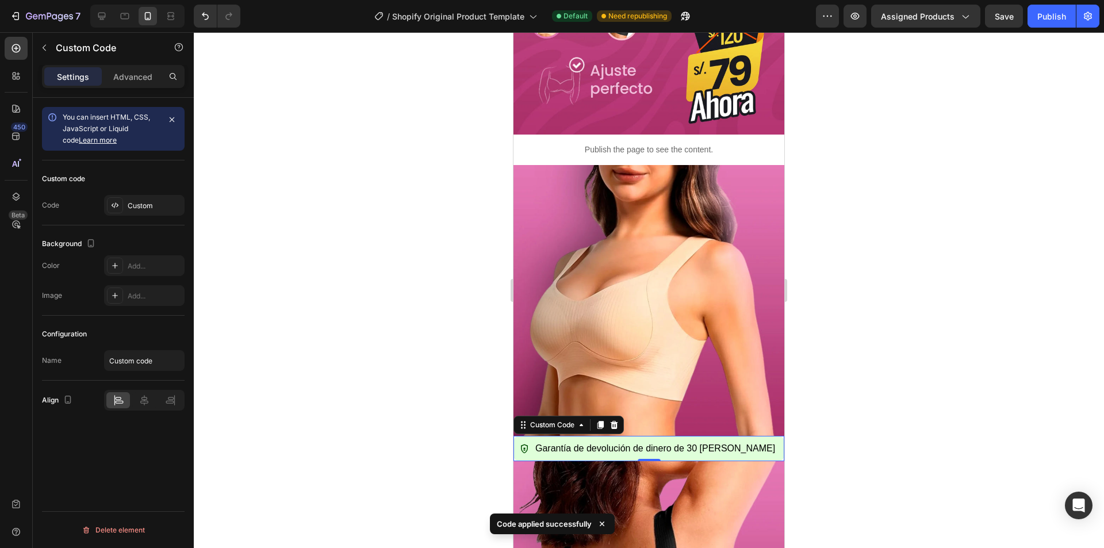
scroll to position [575, 0]
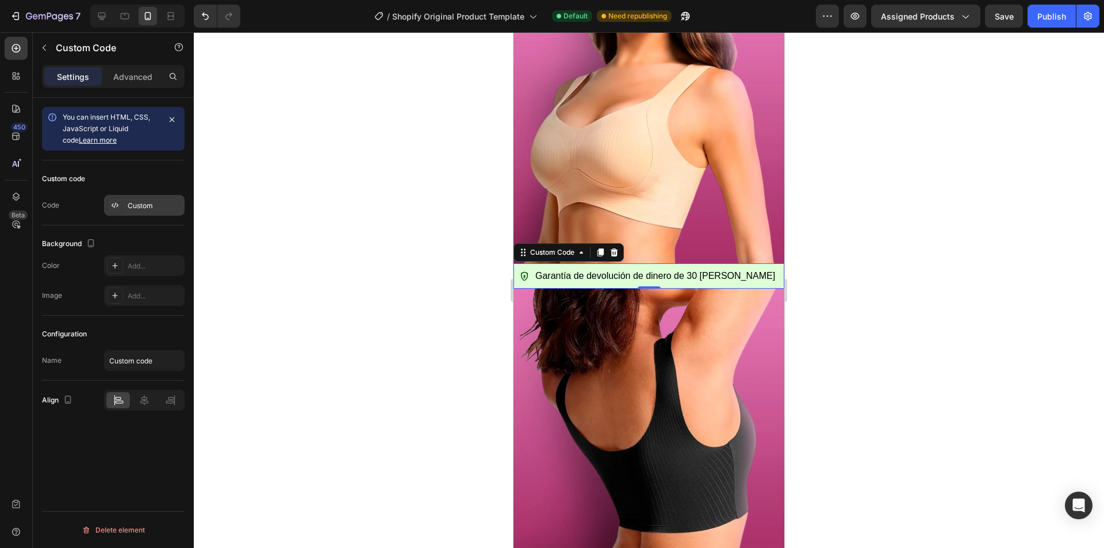
click at [136, 204] on div "Custom" at bounding box center [155, 206] width 54 height 10
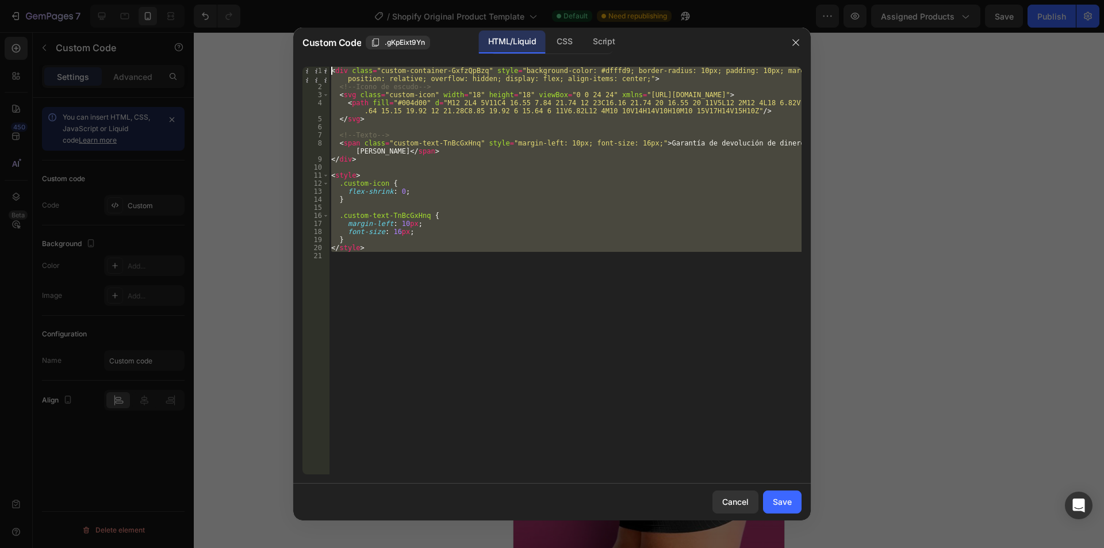
drag, startPoint x: 246, startPoint y: 122, endPoint x: 196, endPoint y: -9, distance: 140.3
click at [196, 0] on html "7 / Shopify Original Product Template Default Need republishing Preview Assigne…" at bounding box center [552, 0] width 1104 height 0
paste textarea "/html"
type textarea "</html>"
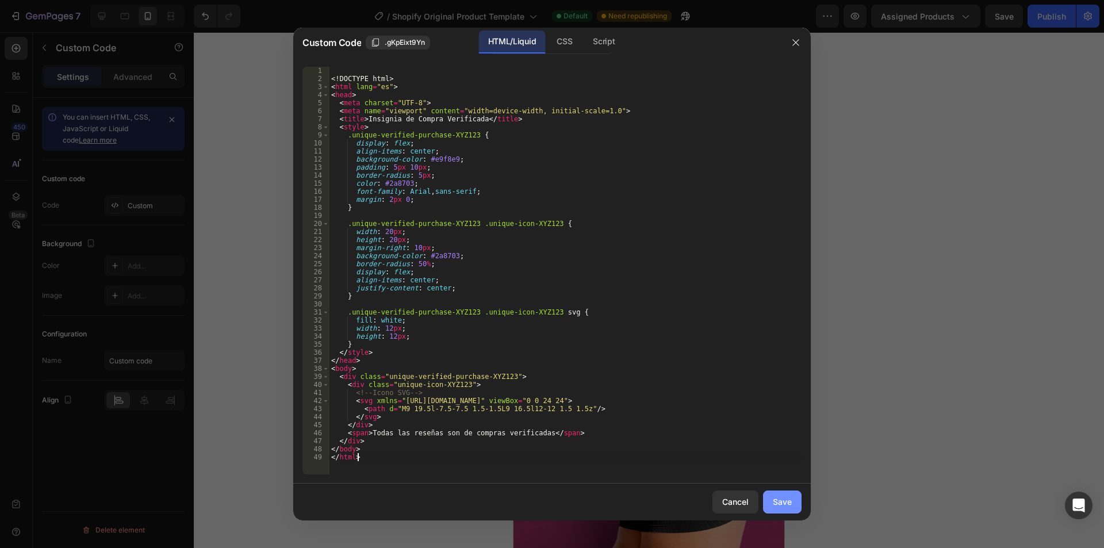
click at [771, 497] on button "Save" at bounding box center [782, 501] width 39 height 23
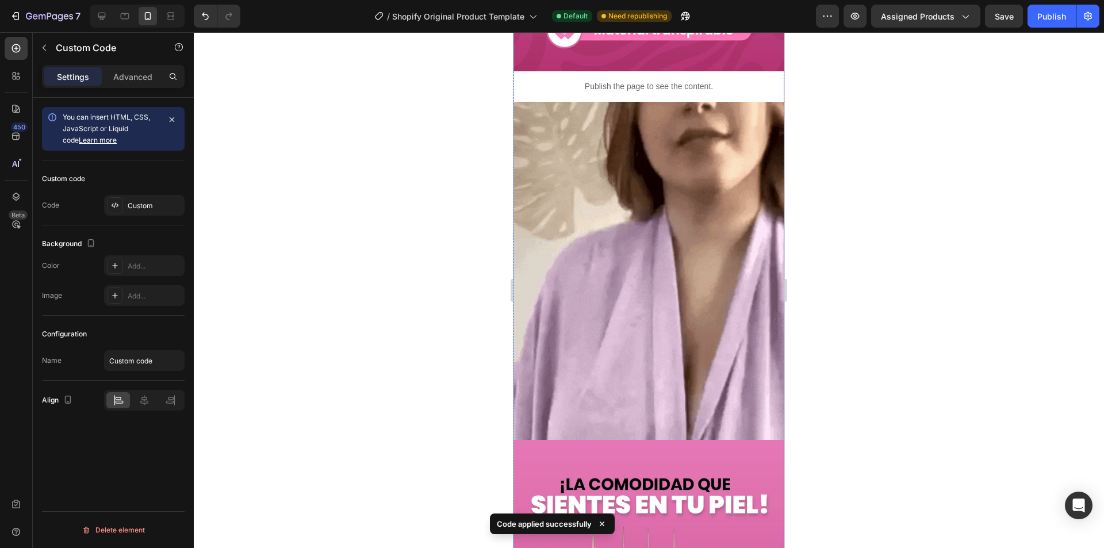
scroll to position [2127, 0]
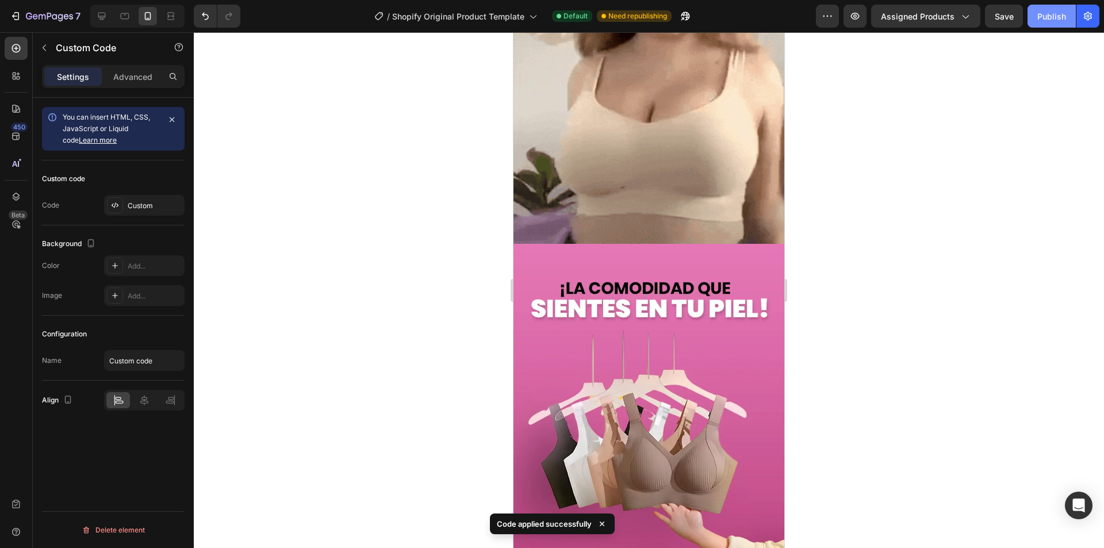
click at [1037, 17] on div "Publish" at bounding box center [1051, 16] width 29 height 12
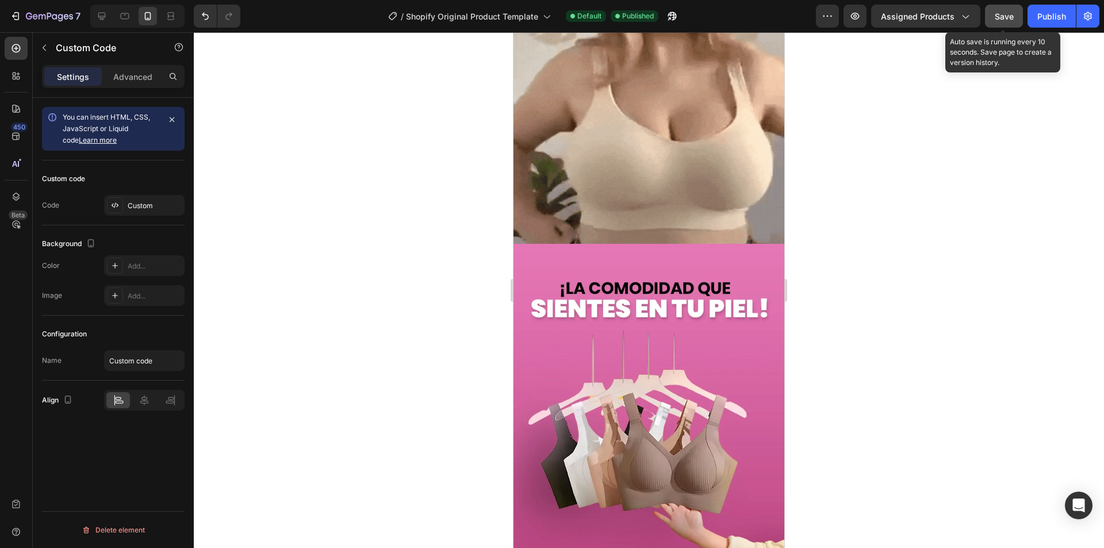
click at [1012, 14] on span "Save" at bounding box center [1004, 16] width 19 height 10
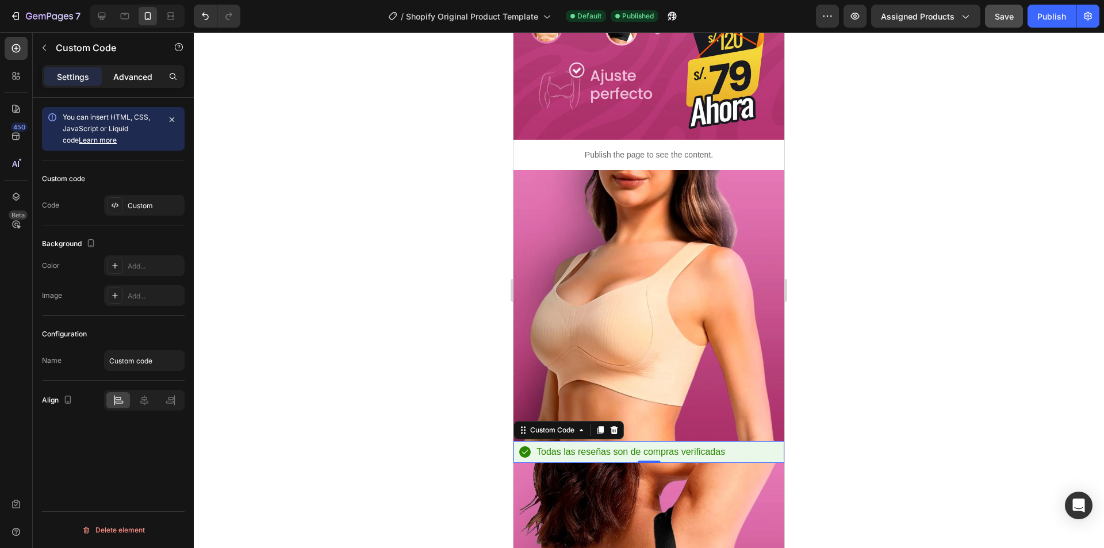
scroll to position [460, 0]
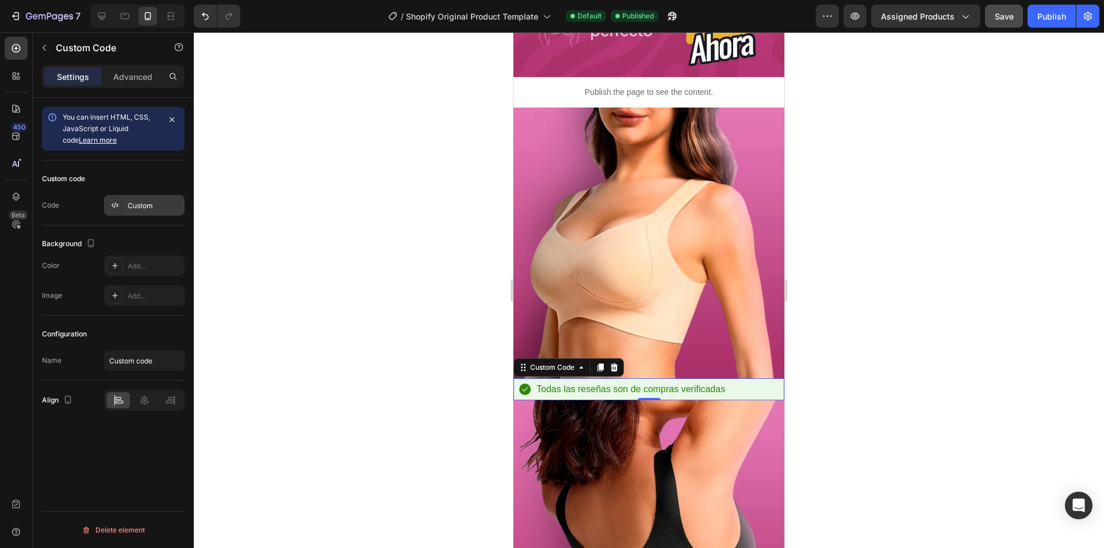
click at [148, 197] on div "Custom" at bounding box center [144, 205] width 80 height 21
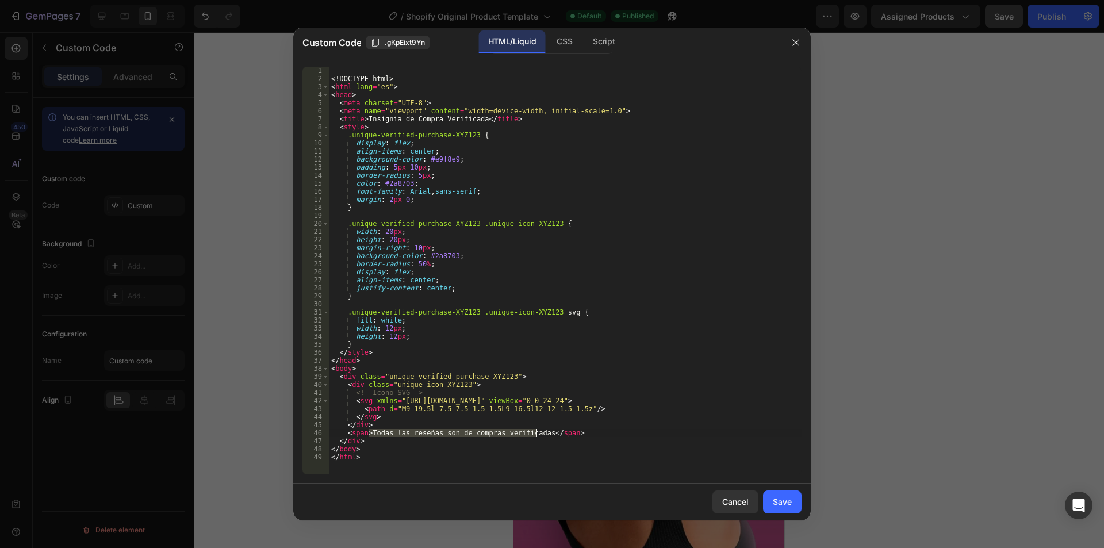
drag, startPoint x: 369, startPoint y: 432, endPoint x: 537, endPoint y: 432, distance: 168.5
click at [537, 432] on div "<! DOCTYPE html > < html lang = "es" > < head > < meta charset = "UTF-8" > < me…" at bounding box center [565, 279] width 473 height 424
paste textarea "Brasieres sin Costuras ni Varill"
type textarea "<span>Brasieres sin Costuras ni Varillas</span>"
click at [773, 498] on div "Save" at bounding box center [782, 502] width 19 height 12
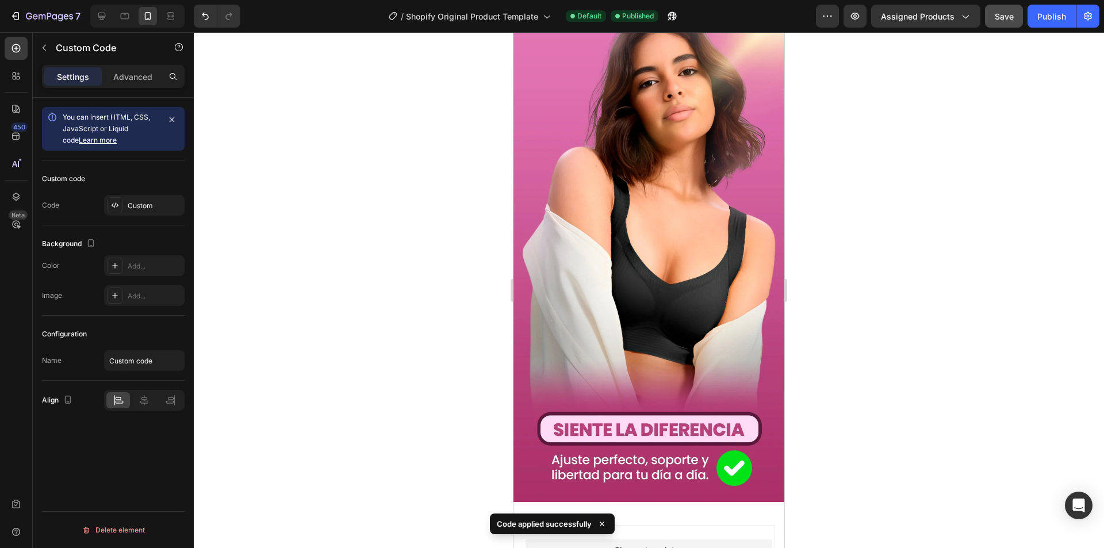
scroll to position [2932, 0]
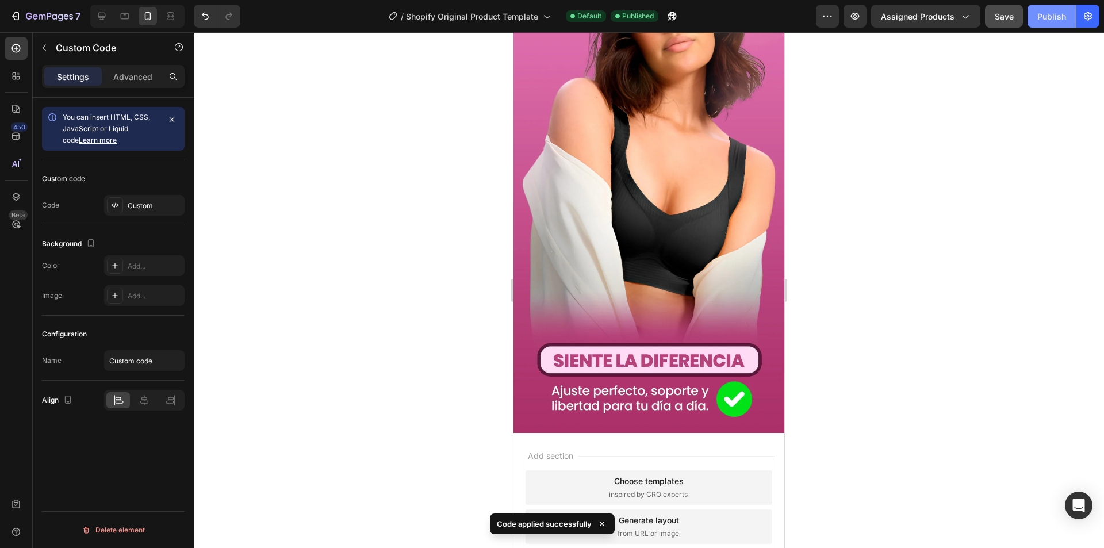
click at [1063, 16] on div "Publish" at bounding box center [1051, 16] width 29 height 12
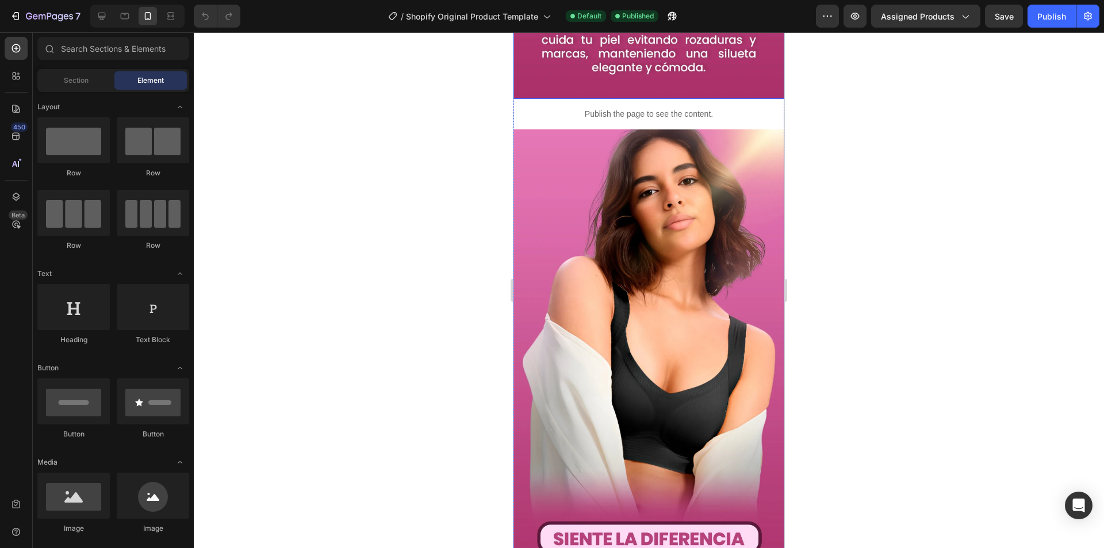
scroll to position [2932, 0]
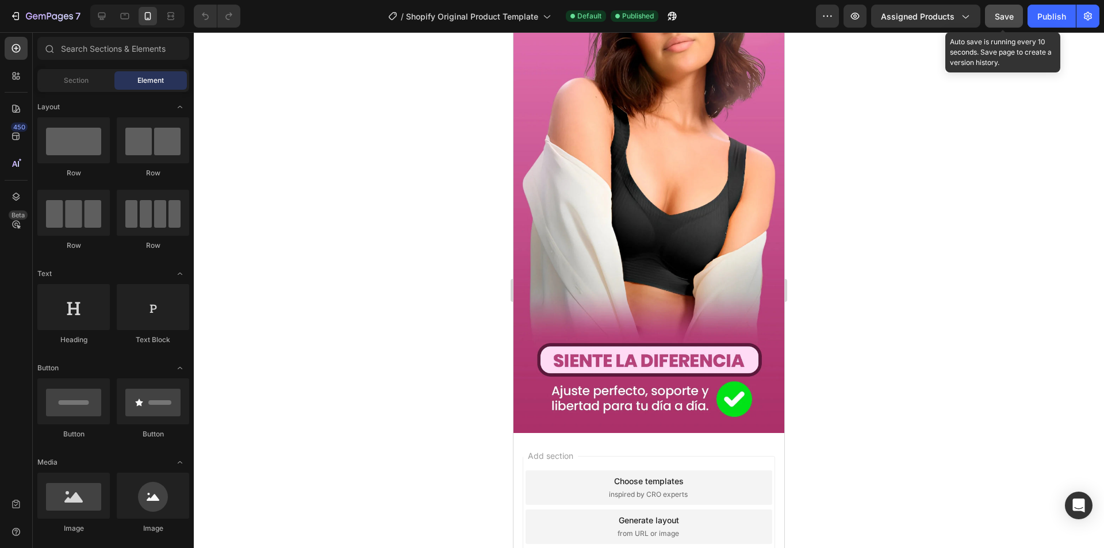
click at [1008, 20] on span "Save" at bounding box center [1004, 16] width 19 height 10
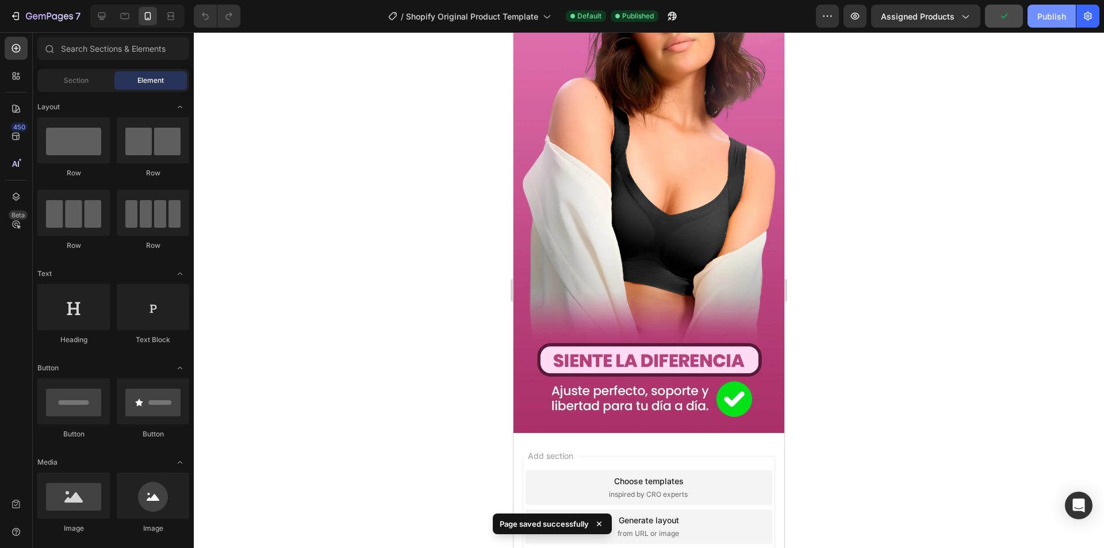
click at [1043, 20] on div "Publish" at bounding box center [1051, 16] width 29 height 12
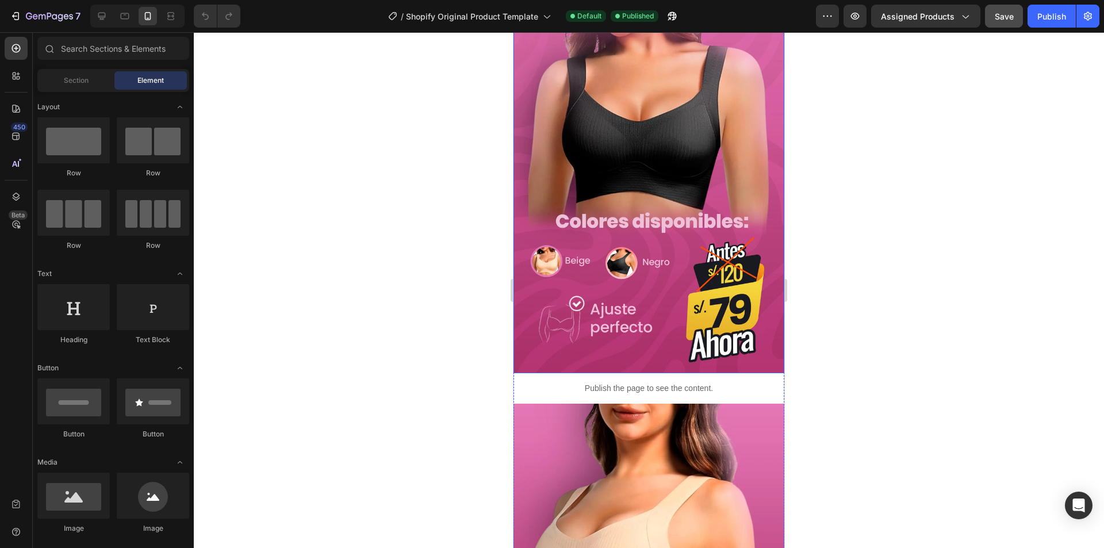
scroll to position [345, 0]
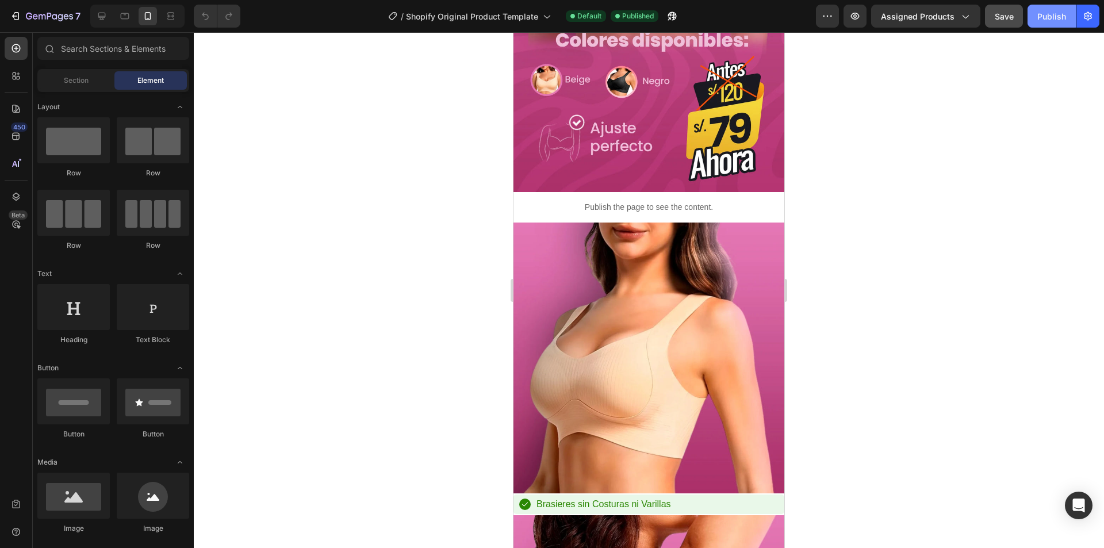
click at [1048, 26] on button "Publish" at bounding box center [1051, 16] width 48 height 23
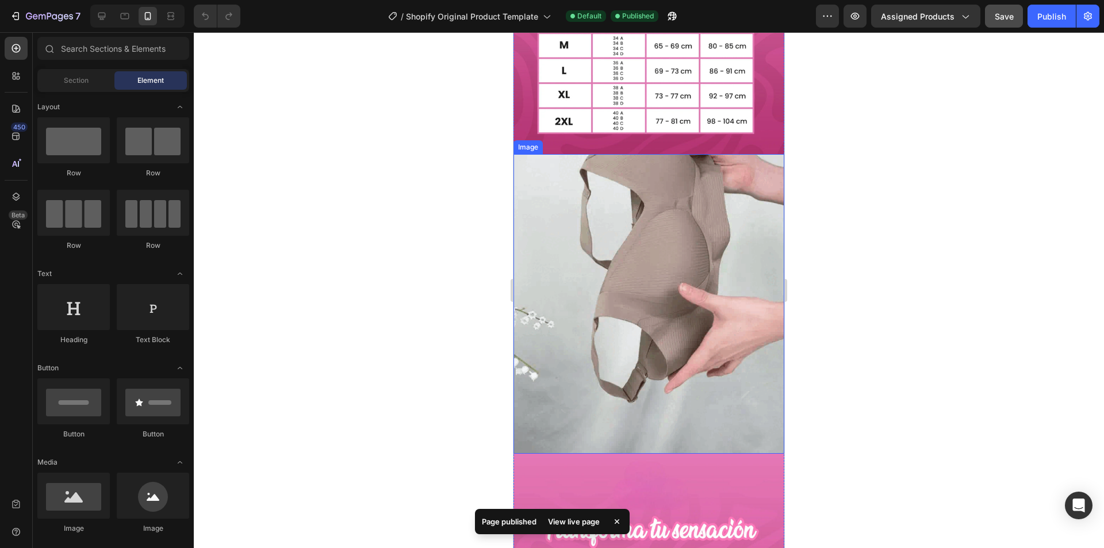
scroll to position [1149, 0]
